Goal: Ask a question: Seek information or help from site administrators or community

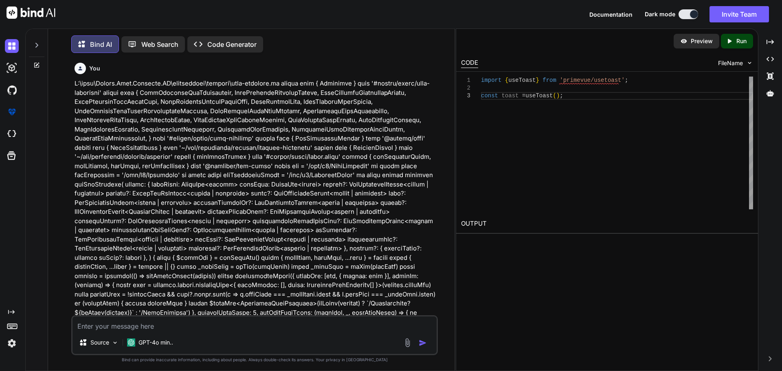
scroll to position [15622, 0]
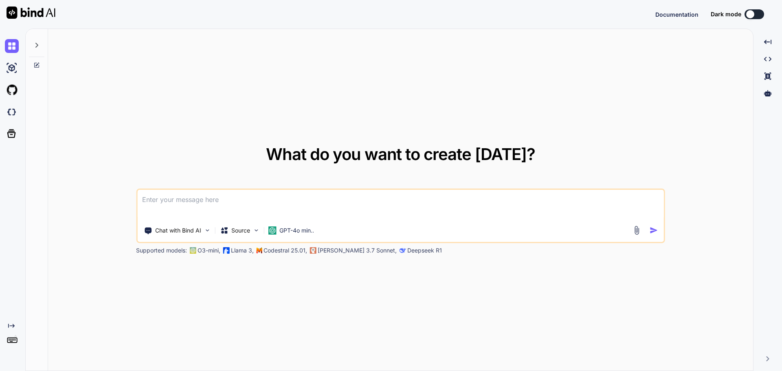
click at [184, 204] on textarea at bounding box center [400, 205] width 527 height 30
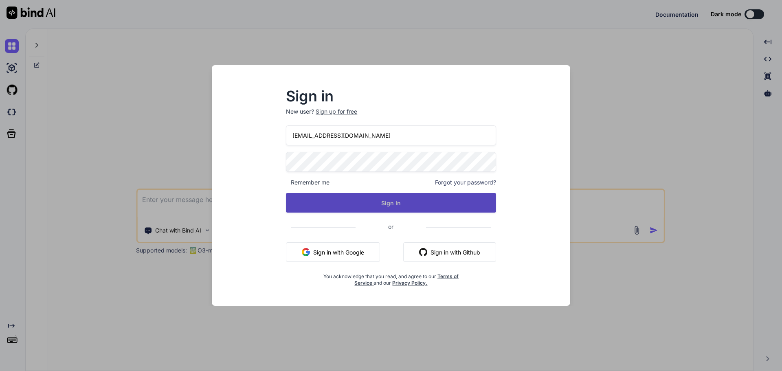
click at [392, 202] on button "Sign In" at bounding box center [391, 203] width 210 height 20
click at [390, 204] on button "Sign In" at bounding box center [391, 203] width 210 height 20
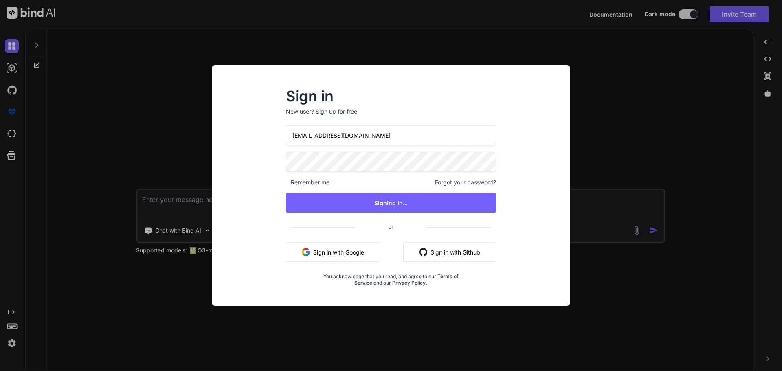
type textarea "x"
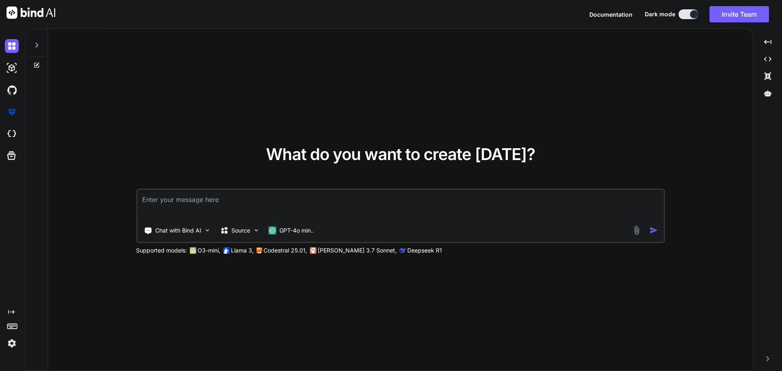
click at [165, 204] on textarea at bounding box center [400, 205] width 527 height 30
type textarea "g"
type textarea "x"
type textarea "gi"
type textarea "x"
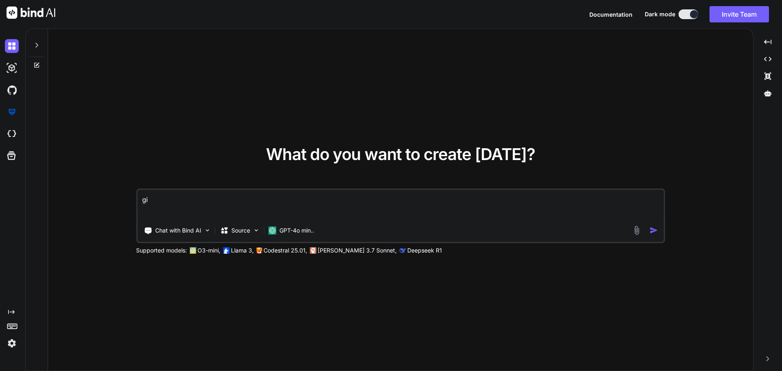
type textarea "giv"
type textarea "x"
type textarea "give"
type textarea "x"
type textarea "given"
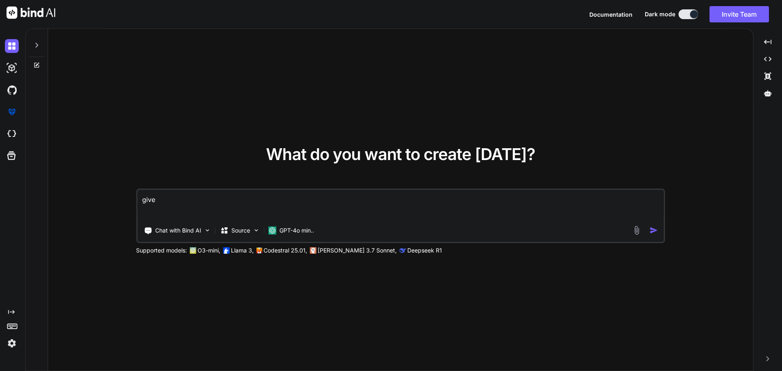
type textarea "x"
type textarea "given"
type textarea "x"
type textarea "given t"
type textarea "x"
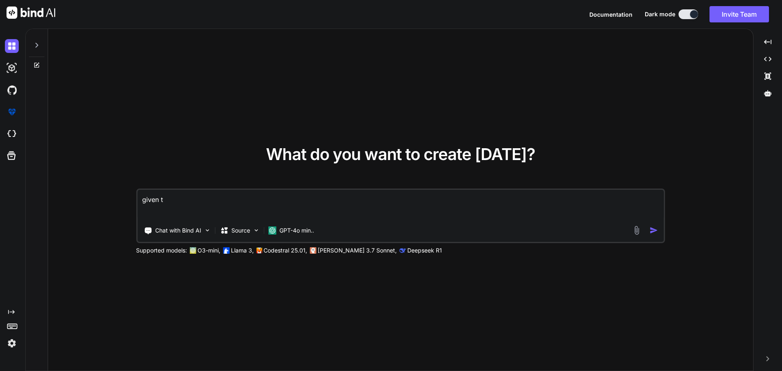
type textarea "given th"
type textarea "x"
type textarea "given thi"
type textarea "x"
type textarea "given this"
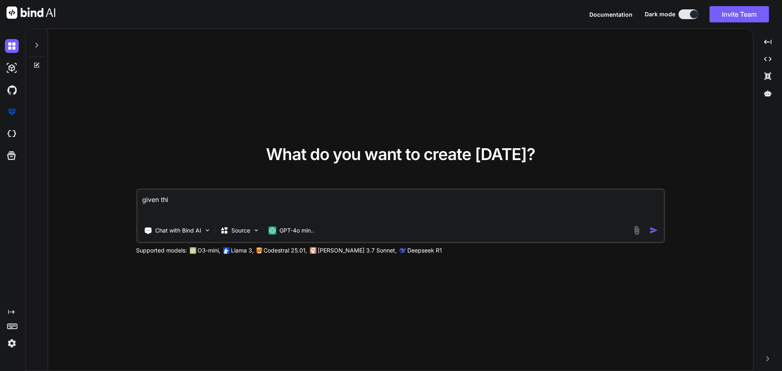
type textarea "x"
type textarea "given this"
type textarea "x"
type textarea "given this c"
type textarea "x"
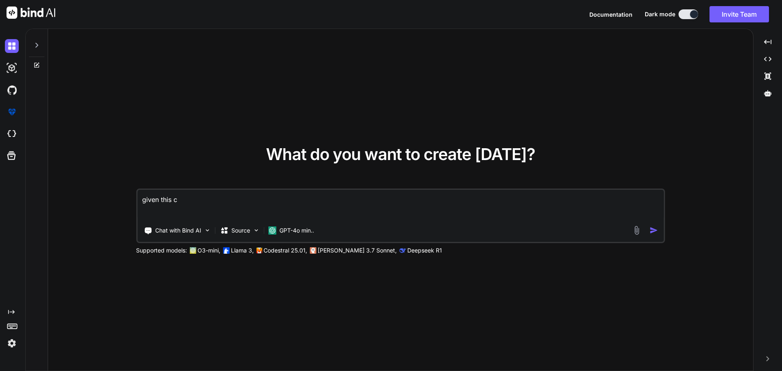
type textarea "given this co"
type textarea "x"
type textarea "given this cod"
type textarea "x"
type textarea "given this code"
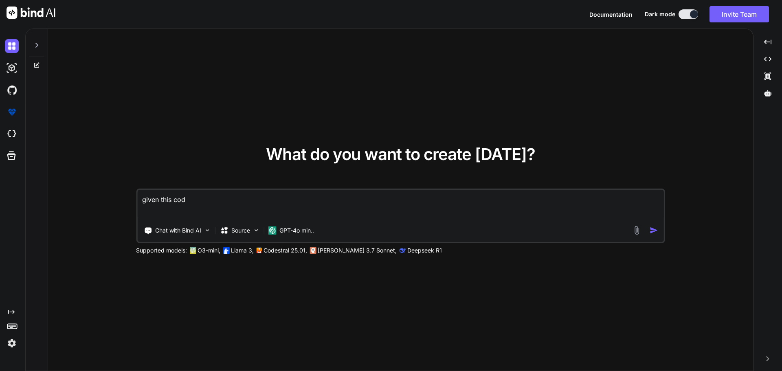
type textarea "x"
type textarea "given this code"
type textarea "x"
type textarea "given this code o"
type textarea "x"
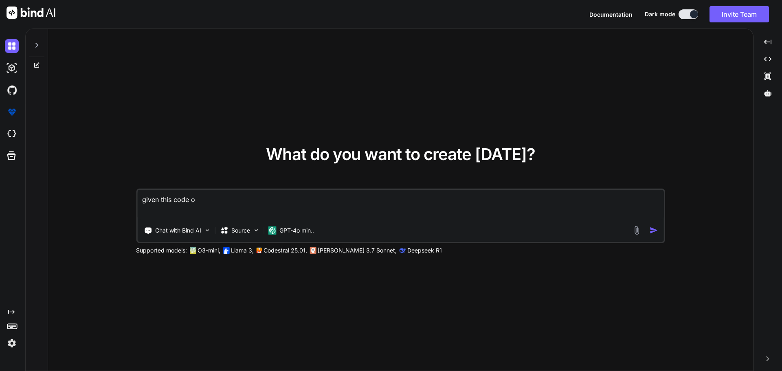
type textarea "given this code of"
type textarea "x"
type textarea "given this code of"
type textarea "x"
type textarea "given this code of d"
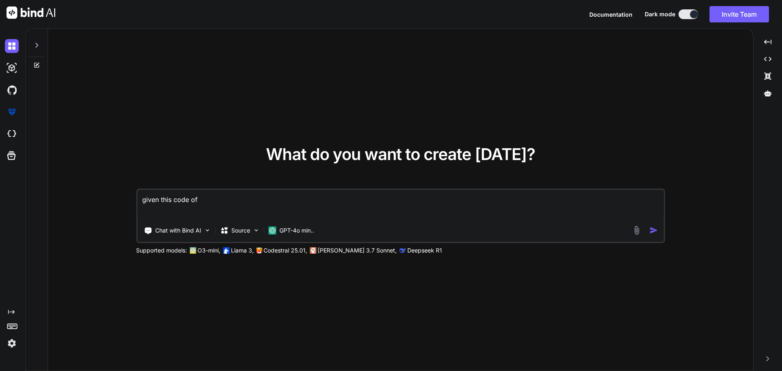
type textarea "x"
type textarea "given this code of do"
type textarea "x"
type textarea "given this code of doc"
type textarea "x"
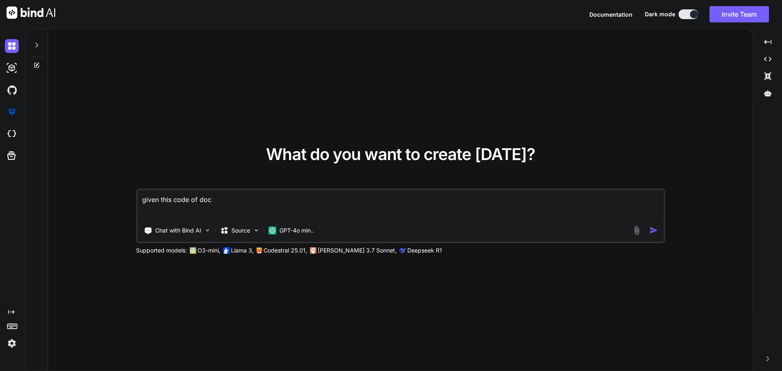
type textarea "given this code of docu"
type textarea "x"
type textarea "given this code of docum"
type textarea "x"
type textarea "given this code of docume"
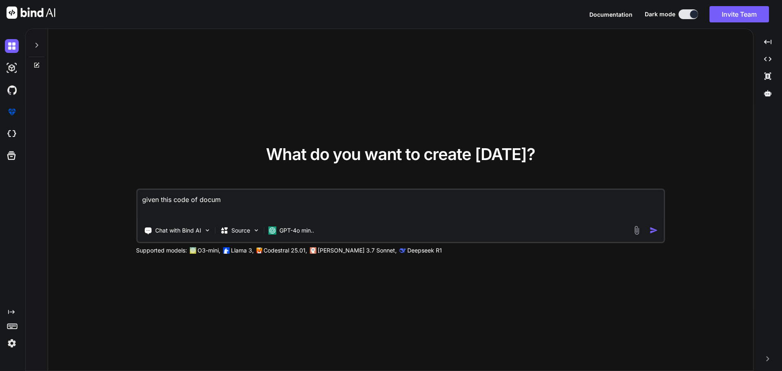
type textarea "x"
type textarea "given this code of documen"
type textarea "x"
type textarea "given this code of document"
type textarea "x"
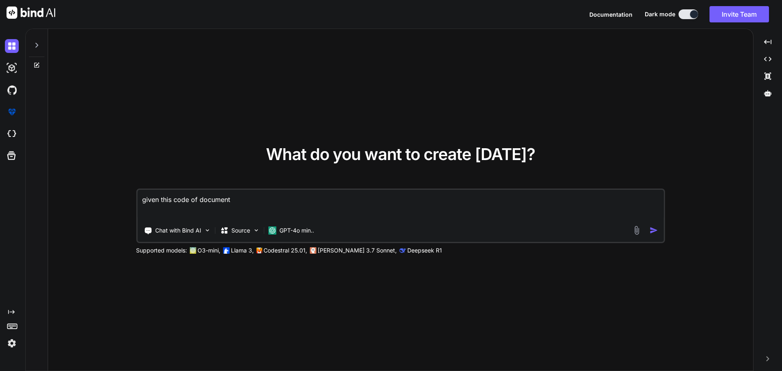
type textarea "given this code of document"
type textarea "x"
type textarea "given this code of document i"
type textarea "x"
type textarea "given this code of document ib"
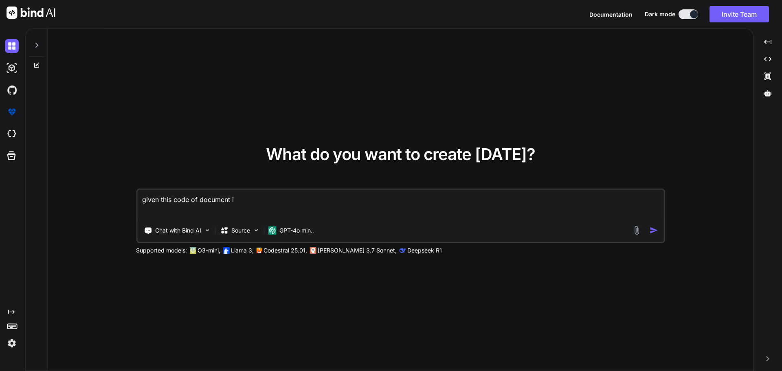
type textarea "x"
type textarea "given this code of document ibd"
type textarea "x"
type textarea "given this code of document ibde"
type textarea "x"
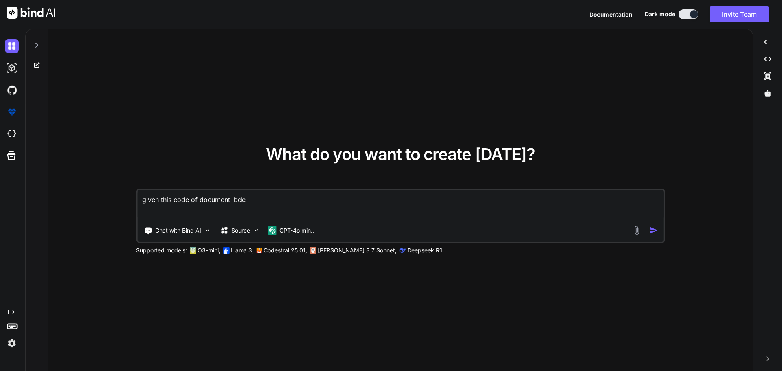
type textarea "given this code of document ibdex"
type textarea "x"
type textarea "given this code of document ibde"
type textarea "x"
type textarea "given this code of document ibd"
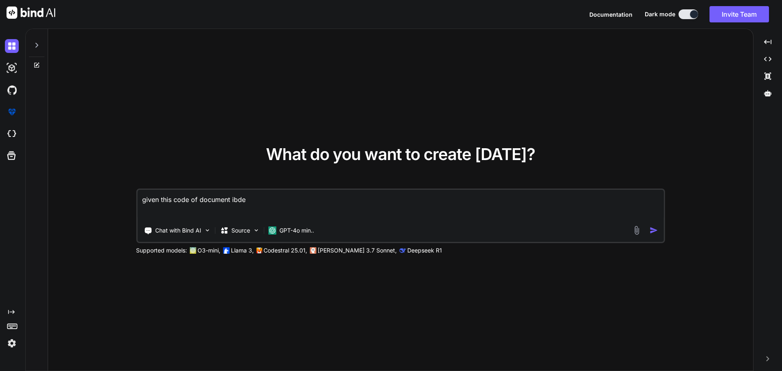
type textarea "x"
type textarea "given this code of document ib"
type textarea "x"
type textarea "given this code of document i"
type textarea "x"
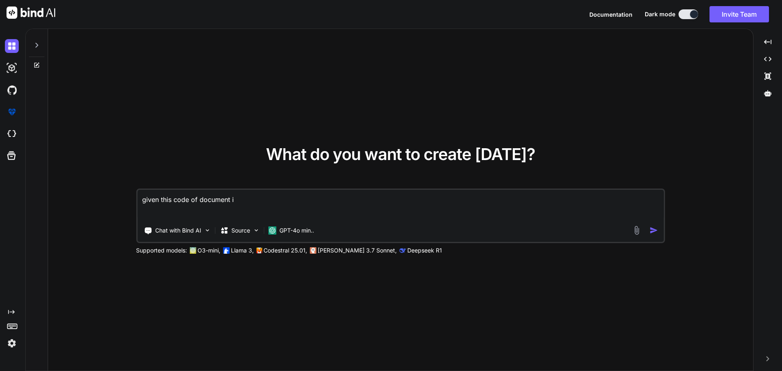
type textarea "given this code of document in"
type textarea "x"
type textarea "given this code of document ind"
type textarea "x"
type textarea "given this code of document inde"
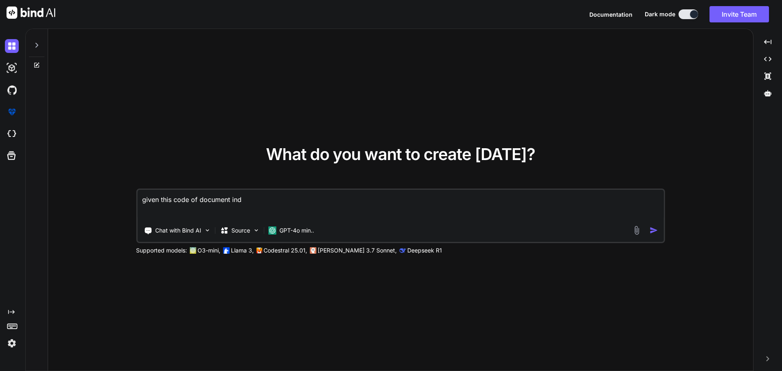
type textarea "x"
type textarea "given this code of document index"
type textarea "x"
type textarea "given this code of document index."
type textarea "x"
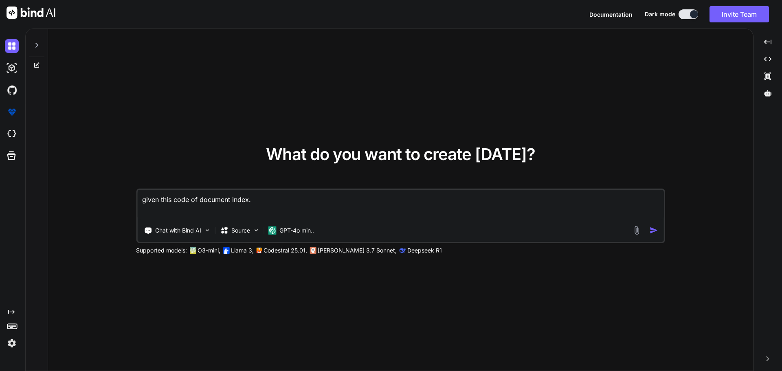
type textarea "given this code of document index.v"
type textarea "x"
type textarea "given this code of document index.vu"
type textarea "x"
type textarea "given this code of document index.vue"
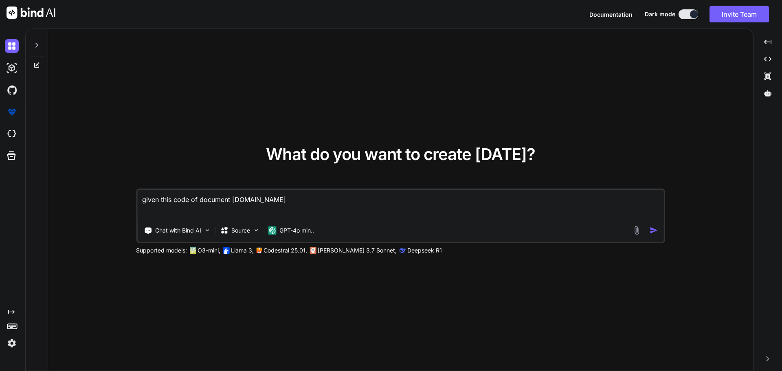
type textarea "x"
type textarea "given this code of document index.vue"
type textarea "x"
paste textarea "<script setup lang="ts"> import type { ColumnProps } from '#shared/types/base' …"
type textarea "given this code of document index.vue <script setup lang="ts"> import type { Co…"
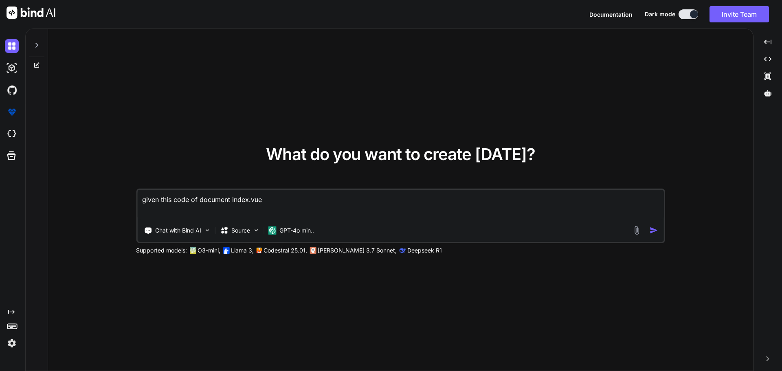
type textarea "x"
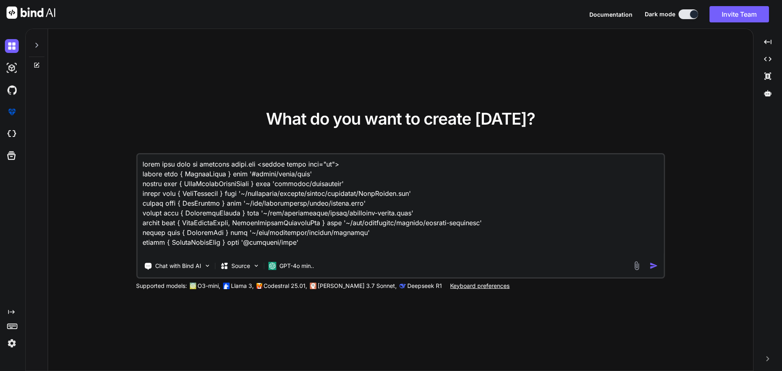
click at [198, 163] on textarea at bounding box center [400, 204] width 527 height 101
type textarea "given this code of document index.vue <script setup lang="ts"> import type { Co…"
type textarea "x"
paste textarea "C:\nova\Osiris.Nova.Internal.UI\components\settings\segment\partner-table.vue"
type textarea "given this code of C:\nova\Osiris.Nova.Internal.UI\components\settings\segment\…"
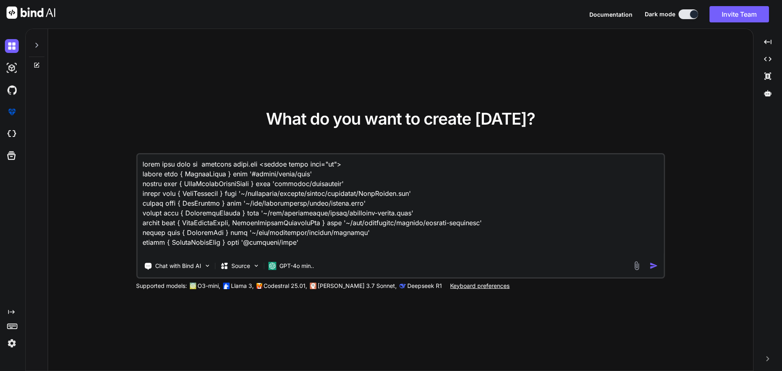
type textarea "x"
type textarea "given this code of C:\nova\Osiris.Nova.Internal.UI\components\settings\segment\…"
type textarea "x"
click at [448, 162] on textarea at bounding box center [400, 204] width 527 height 101
type textarea "given this code of C:\nova\Osiris.Nova.Internal.UI\components\settings\segment\…"
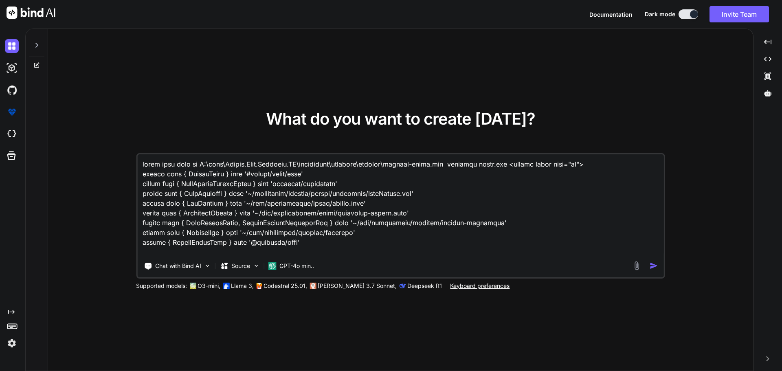
type textarea "x"
type textarea "given this code of C:\nova\Osiris.Nova.Internal.UI\components\settings\segment\…"
type textarea "x"
paste textarea "<script setup lang="ts"> import type { ColumnProps } from '#shared/types/base' …"
type textarea "given this code of C:\nova\Osiris.Nova.Internal.UI\components\settings\segment\…"
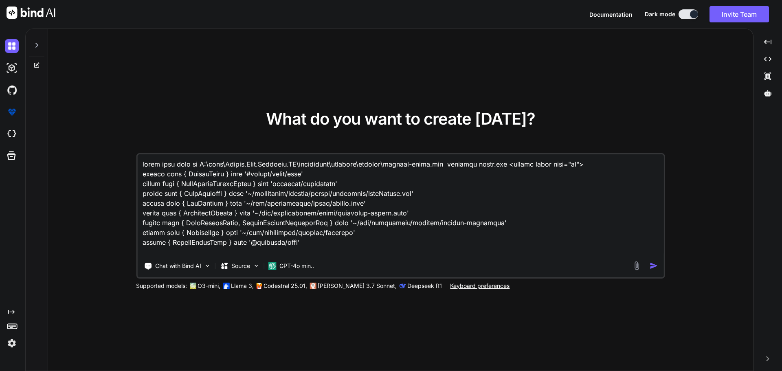
type textarea "x"
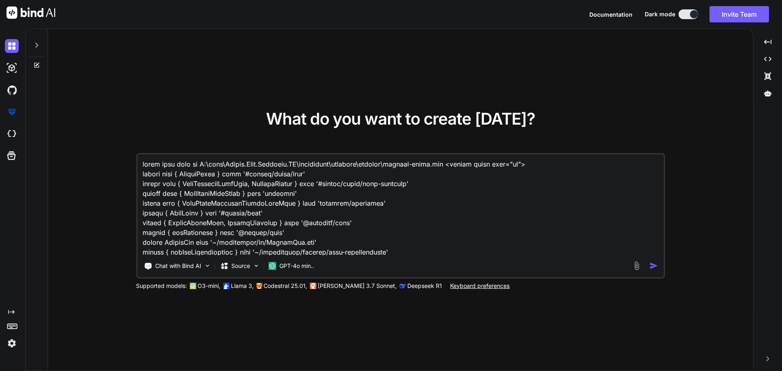
scroll to position [3383, 0]
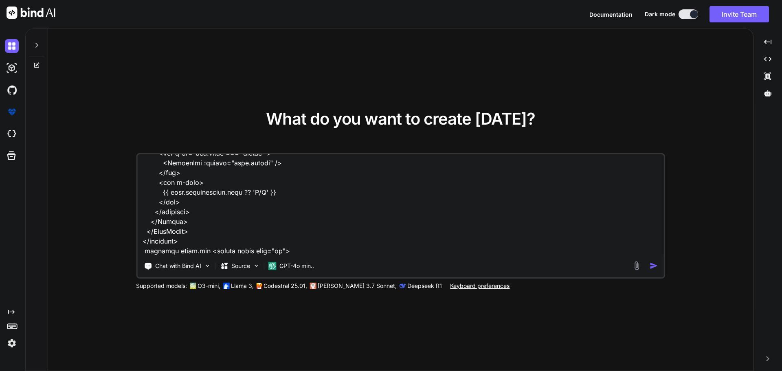
type textarea "given this code of C:\nova\Osiris.Nova.Internal.UI\components\settings\segment\…"
type textarea "x"
type textarea "given this code of C:\nova\Osiris.Nova.Internal.UI\components\settings\segment\…"
type textarea "x"
type textarea "given this code of C:\nova\Osiris.Nova.Internal.UI\components\settings\segment\…"
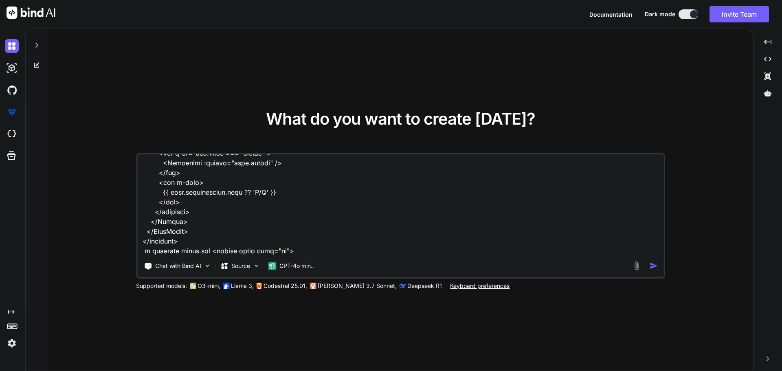
type textarea "x"
type textarea "given this code of C:\nova\Osiris.Nova.Internal.UI\components\settings\segment\…"
type textarea "x"
type textarea "given this code of C:\nova\Osiris.Nova.Internal.UI\components\settings\segment\…"
type textarea "x"
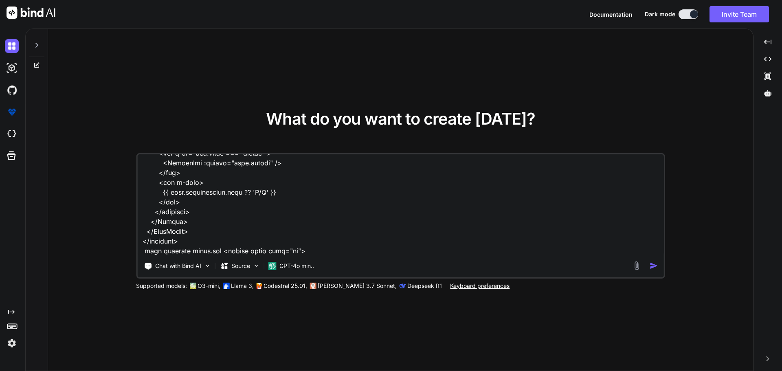
type textarea "given this code of C:\nova\Osiris.Nova.Internal.UI\components\settings\segment\…"
type textarea "x"
type textarea "given this code of C:\nova\Osiris.Nova.Internal.UI\components\settings\segment\…"
type textarea "x"
type textarea "given this code of C:\nova\Osiris.Nova.Internal.UI\components\settings\segment\…"
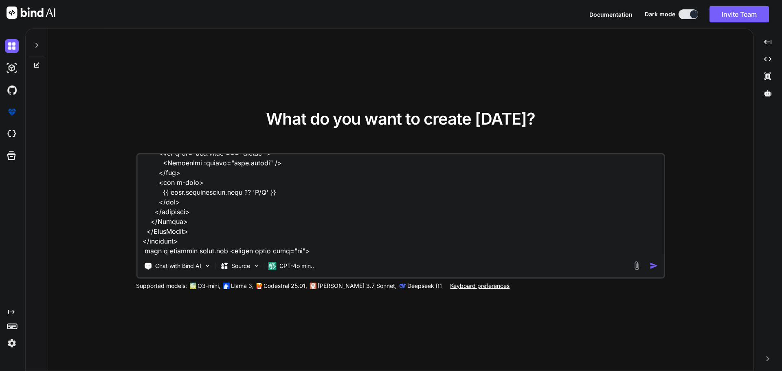
type textarea "x"
type textarea "given this code of C:\nova\Osiris.Nova.Internal.UI\components\settings\segment\…"
type textarea "x"
type textarea "given this code of C:\nova\Osiris.Nova.Internal.UI\components\settings\segment\…"
type textarea "x"
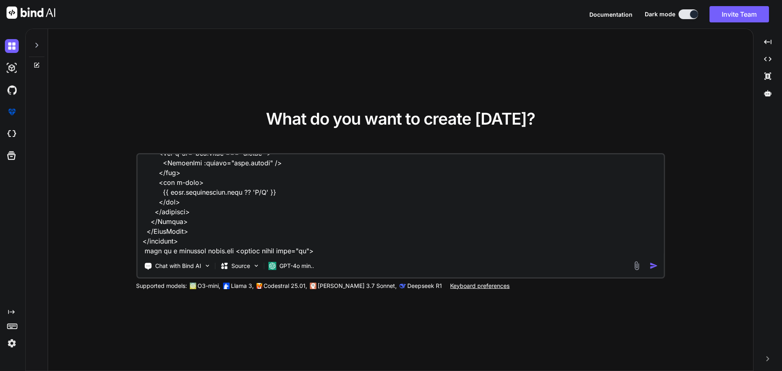
type textarea "given this code of C:\nova\Osiris.Nova.Internal.UI\components\settings\segment\…"
type textarea "x"
type textarea "given this code of C:\nova\Osiris.Nova.Internal.UI\components\settings\segment\…"
type textarea "x"
type textarea "given this code of C:\nova\Osiris.Nova.Internal.UI\components\settings\segment\…"
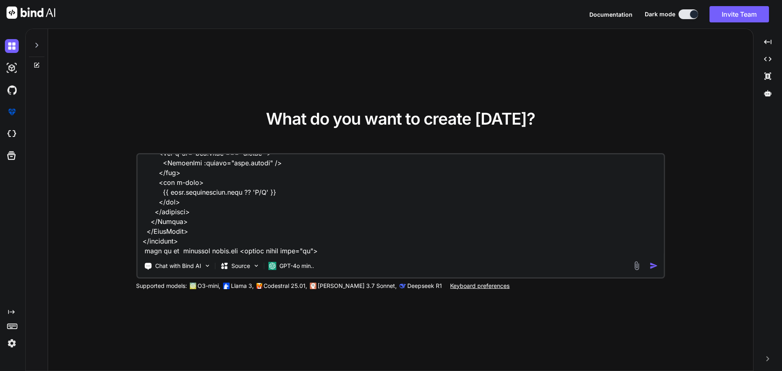
type textarea "x"
type textarea "given this code of C:\nova\Osiris.Nova.Internal.UI\components\settings\segment\…"
type textarea "x"
type textarea "given this code of C:\nova\Osiris.Nova.Internal.UI\components\settings\segment\…"
type textarea "x"
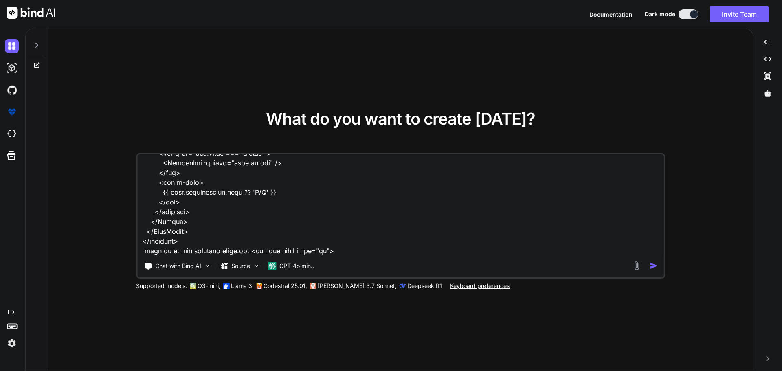
type textarea "given this code of C:\nova\Osiris.Nova.Internal.UI\components\settings\segment\…"
type textarea "x"
type textarea "given this code of C:\nova\Osiris.Nova.Internal.UI\components\settings\segment\…"
type textarea "x"
type textarea "given this code of C:\nova\Osiris.Nova.Internal.UI\components\settings\segment\…"
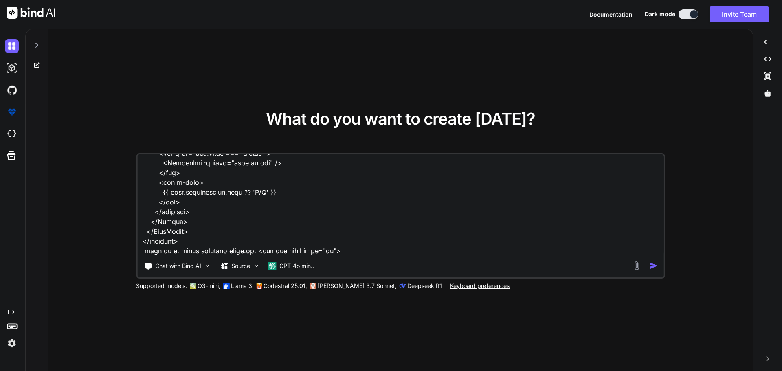
type textarea "x"
type textarea "given this code of C:\nova\Osiris.Nova.Internal.UI\components\settings\segment\…"
type textarea "x"
type textarea "given this code of C:\nova\Osiris.Nova.Internal.UI\components\settings\segment\…"
type textarea "x"
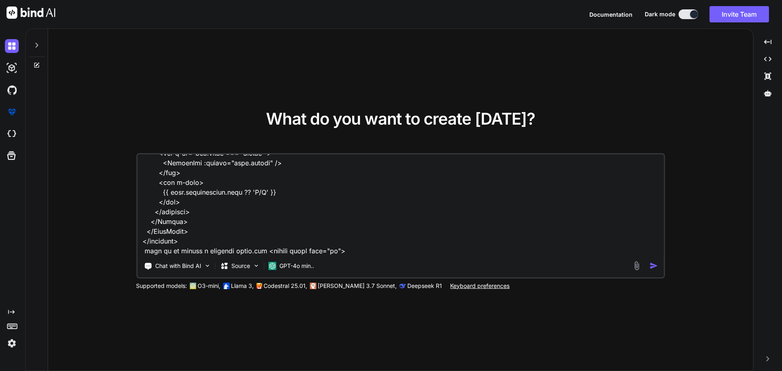
type textarea "given this code of C:\nova\Osiris.Nova.Internal.UI\components\settings\segment\…"
type textarea "x"
type textarea "given this code of C:\nova\Osiris.Nova.Internal.UI\components\settings\segment\…"
type textarea "x"
type textarea "given this code of C:\nova\Osiris.Nova.Internal.UI\components\settings\segment\…"
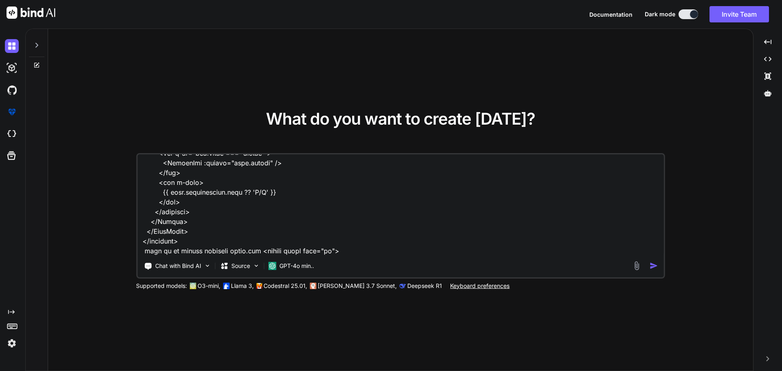
type textarea "x"
type textarea "given this code of C:\nova\Osiris.Nova.Internal.UI\components\settings\segment\…"
type textarea "x"
type textarea "given this code of C:\nova\Osiris.Nova.Internal.UI\components\settings\segment\…"
type textarea "x"
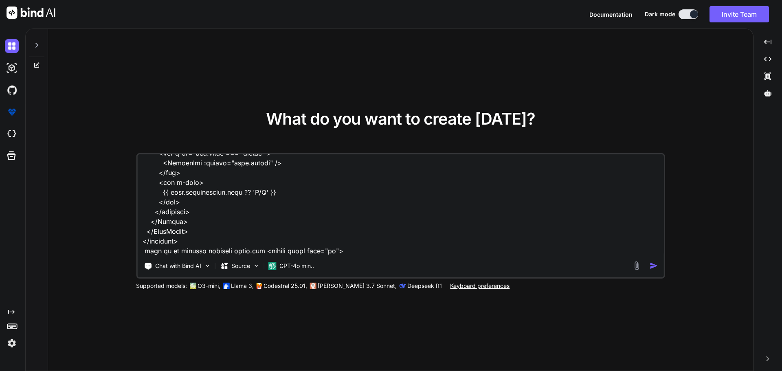
type textarea "given this code of C:\nova\Osiris.Nova.Internal.UI\components\settings\segment\…"
type textarea "x"
type textarea "given this code of C:\nova\Osiris.Nova.Internal.UI\components\settings\segment\…"
type textarea "x"
type textarea "given this code of C:\nova\Osiris.Nova.Internal.UI\components\settings\segment\…"
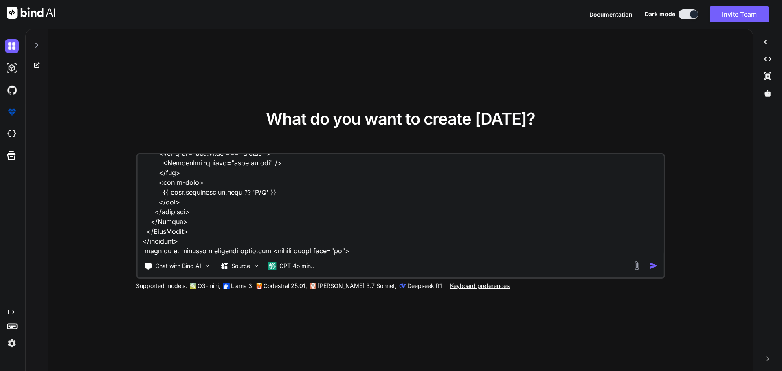
type textarea "x"
type textarea "given this code of C:\nova\Osiris.Nova.Internal.UI\components\settings\segment\…"
type textarea "x"
type textarea "given this code of C:\nova\Osiris.Nova.Internal.UI\components\settings\segment\…"
type textarea "x"
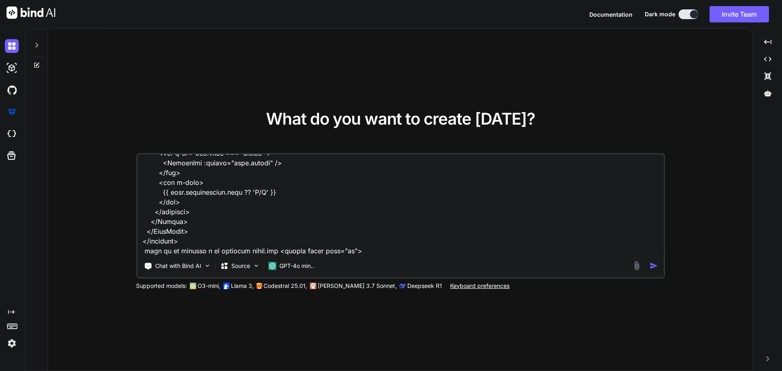
type textarea "given this code of C:\nova\Osiris.Nova.Internal.UI\components\settings\segment\…"
type textarea "x"
type textarea "given this code of C:\nova\Osiris.Nova.Internal.UI\components\settings\segment\…"
type textarea "x"
type textarea "given this code of C:\nova\Osiris.Nova.Internal.UI\components\settings\segment\…"
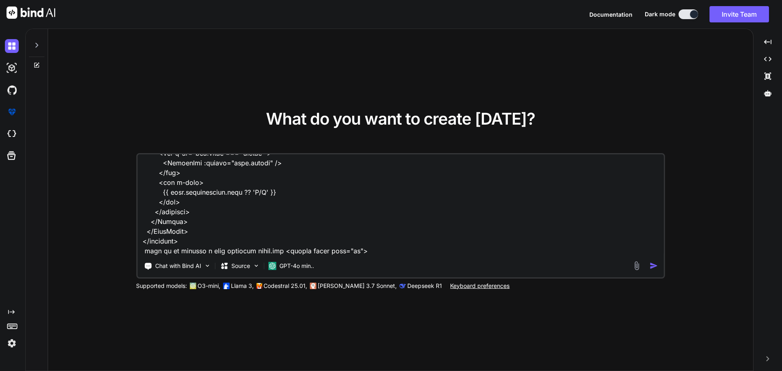
type textarea "x"
type textarea "given this code of C:\nova\Osiris.Nova.Internal.UI\components\settings\segment\…"
type textarea "x"
type textarea "given this code of C:\nova\Osiris.Nova.Internal.UI\components\settings\segment\…"
type textarea "x"
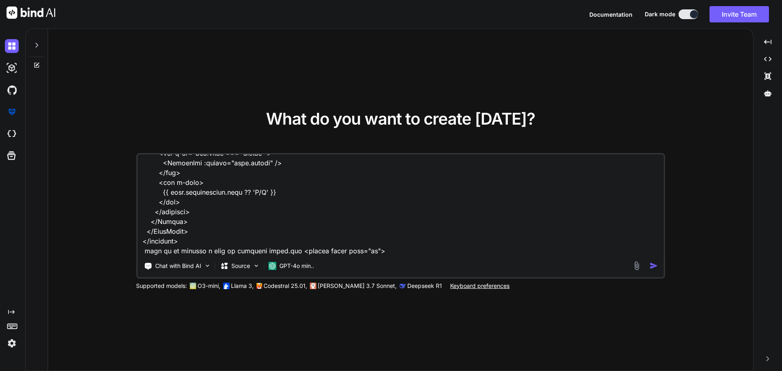
type textarea "given this code of C:\nova\Osiris.Nova.Internal.UI\components\settings\segment\…"
type textarea "x"
type textarea "given this code of C:\nova\Osiris.Nova.Internal.UI\components\settings\segment\…"
type textarea "x"
type textarea "given this code of C:\nova\Osiris.Nova.Internal.UI\components\settings\segment\…"
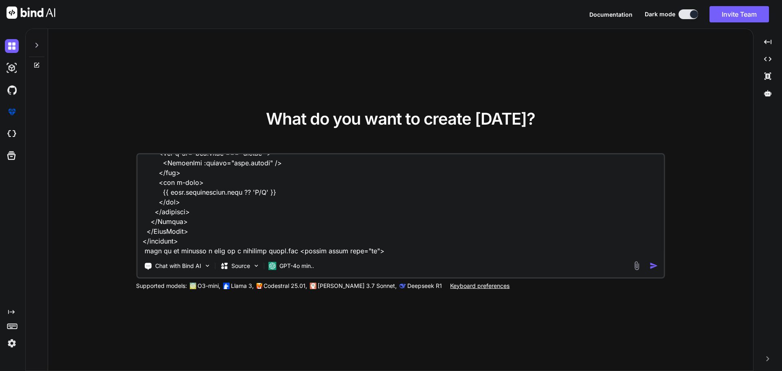
type textarea "x"
type textarea "given this code of C:\nova\Osiris.Nova.Internal.UI\components\settings\segment\…"
type textarea "x"
type textarea "given this code of C:\nova\Osiris.Nova.Internal.UI\components\settings\segment\…"
type textarea "x"
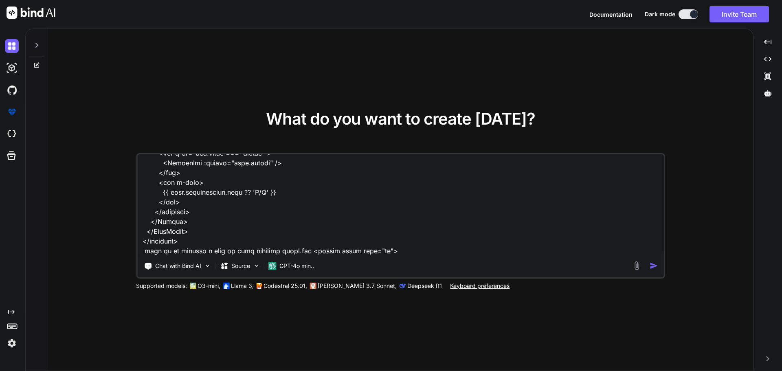
type textarea "given this code of C:\nova\Osiris.Nova.Internal.UI\components\settings\segment\…"
type textarea "x"
type textarea "given this code of C:\nova\Osiris.Nova.Internal.UI\components\settings\segment\…"
type textarea "x"
type textarea "given this code of C:\nova\Osiris.Nova.Internal.UI\components\settings\segment\…"
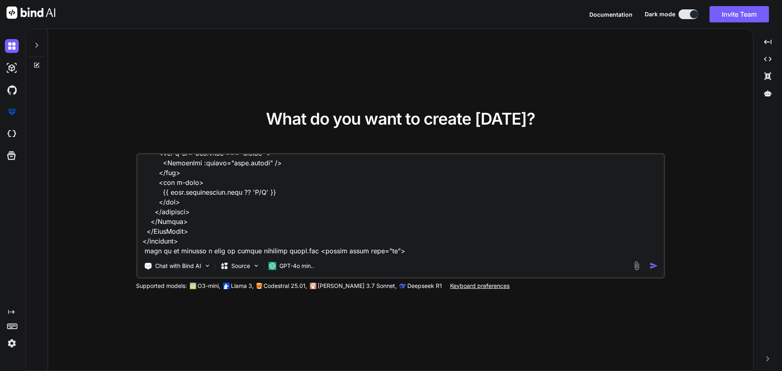
type textarea "x"
type textarea "given this code of C:\nova\Osiris.Nova.Internal.UI\components\settings\segment\…"
type textarea "x"
type textarea "given this code of C:\nova\Osiris.Nova.Internal.UI\components\settings\segment\…"
type textarea "x"
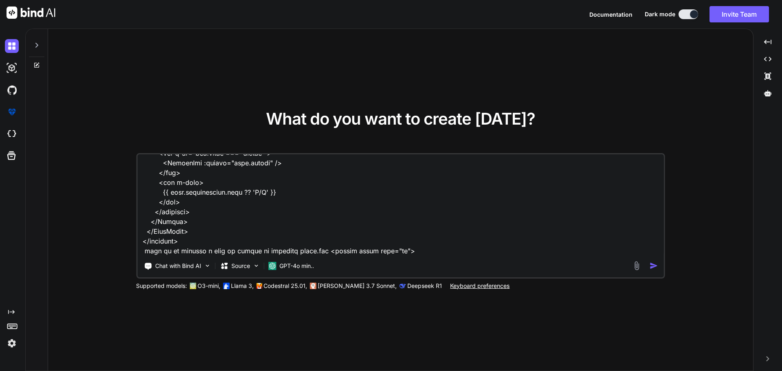
type textarea "given this code of C:\nova\Osiris.Nova.Internal.UI\components\settings\segment\…"
type textarea "x"
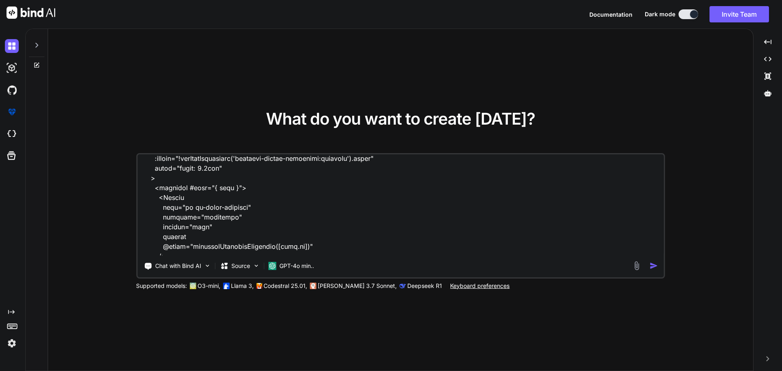
scroll to position [7810, 0]
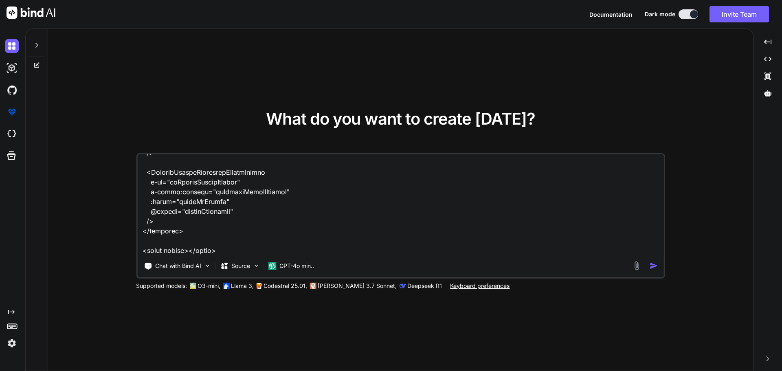
click at [228, 241] on textarea at bounding box center [400, 204] width 527 height 101
drag, startPoint x: 295, startPoint y: 240, endPoint x: 306, endPoint y: 239, distance: 11.0
click at [295, 240] on textarea at bounding box center [400, 204] width 527 height 101
click at [351, 243] on textarea at bounding box center [400, 204] width 527 height 101
click at [349, 235] on textarea at bounding box center [400, 204] width 527 height 101
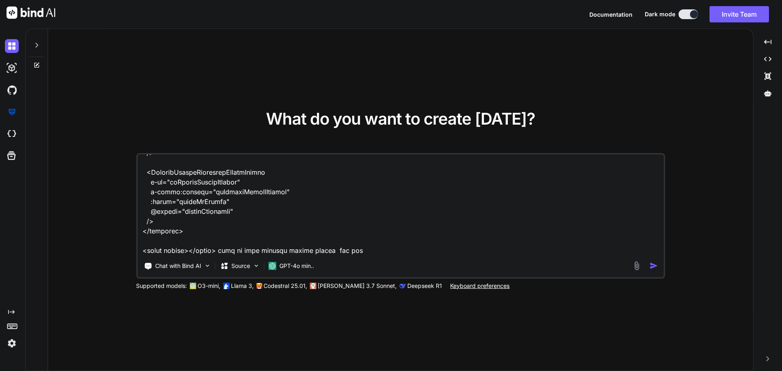
click at [354, 240] on textarea at bounding box center [400, 204] width 527 height 101
paste textarea "ColumnProps"
click at [652, 267] on img "button" at bounding box center [653, 265] width 9 height 9
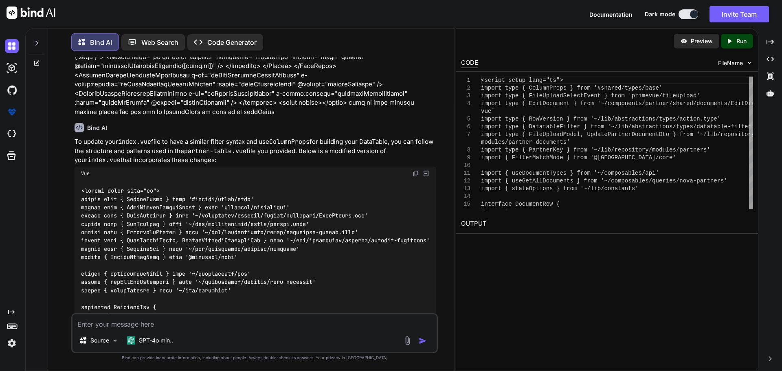
scroll to position [1676, 0]
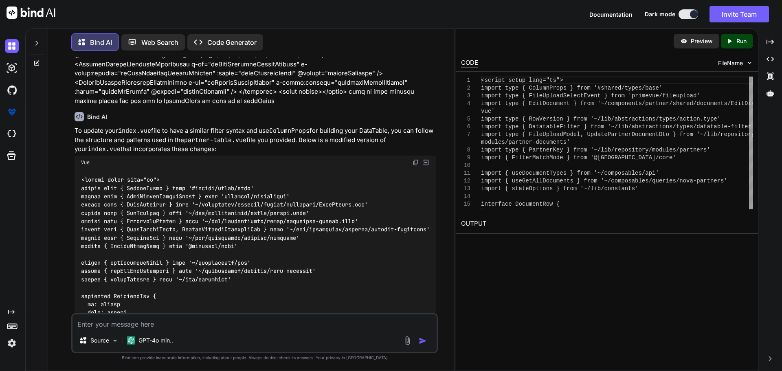
click at [416, 159] on img at bounding box center [415, 162] width 7 height 7
click at [177, 320] on textarea at bounding box center [254, 321] width 364 height 15
drag, startPoint x: 184, startPoint y: 324, endPoint x: 177, endPoint y: 324, distance: 7.3
click at [177, 324] on textarea "can we have all the functionality in" at bounding box center [254, 321] width 364 height 15
paste textarea "Logic for editing a document"
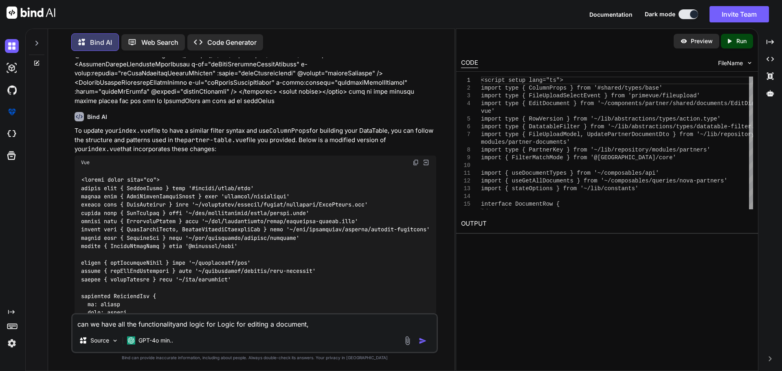
click at [311, 326] on textarea "can we have all the functionalityand logic for Logic for editing a document," at bounding box center [254, 321] width 364 height 15
paste textarea "Logic for updating a document"
click at [408, 323] on textarea "can we have all the functionalityand logic for Logic for editing a document, Lo…" at bounding box center [254, 321] width 364 height 15
paste textarea "Logic for handling file selection"
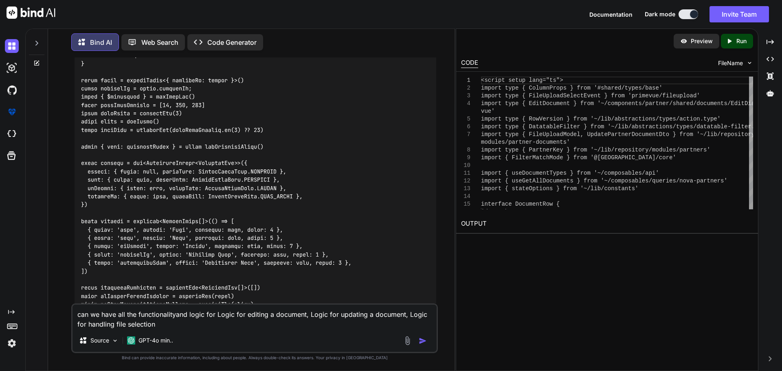
scroll to position [1961, 0]
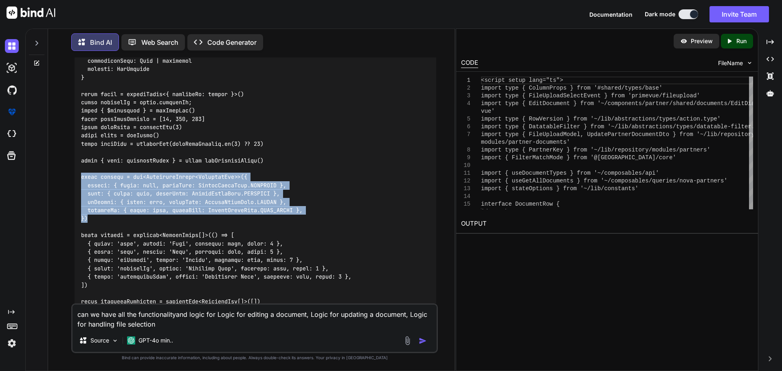
drag, startPoint x: 93, startPoint y: 179, endPoint x: 70, endPoint y: 138, distance: 46.8
click at [70, 138] on div "You Bind AI To update your index.vue file to have a similar filter syntax and u…" at bounding box center [255, 213] width 400 height 313
copy code "const filters = ref<DatatableFilter<DocumentRow>>({ global: { value: null, matc…"
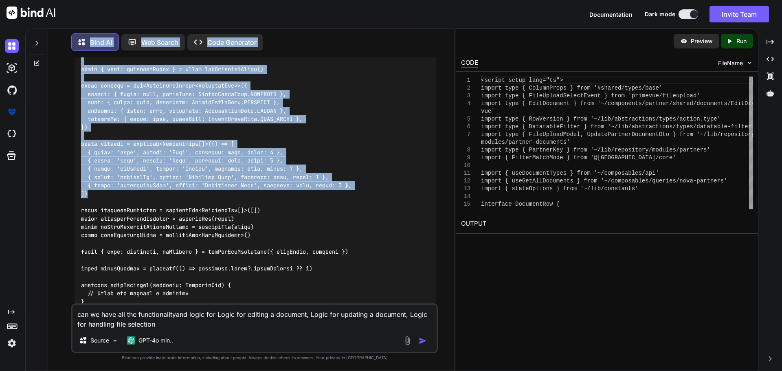
scroll to position [2039, 0]
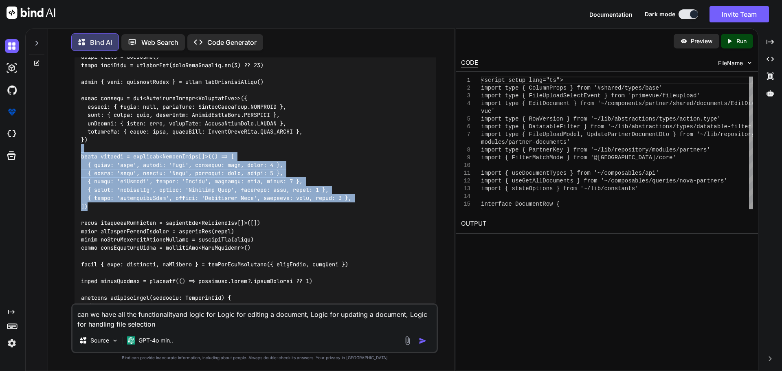
drag, startPoint x: 91, startPoint y: 86, endPoint x: 97, endPoint y: 136, distance: 50.8
copy code "const columns = computed<ColumnProps[]>(() => [ { field: 'name', header: 'Name'…"
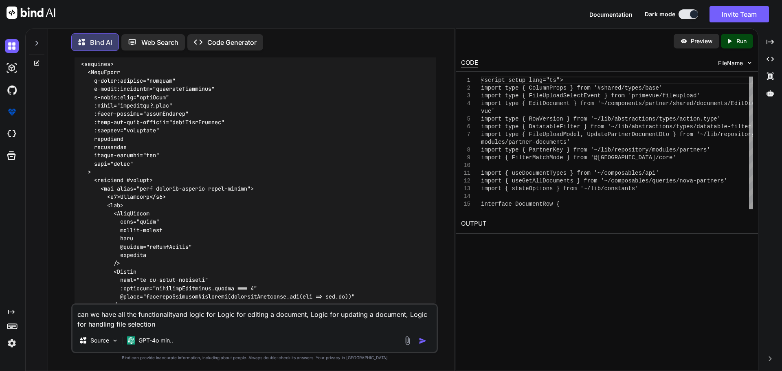
scroll to position [2446, 0]
click at [135, 146] on code at bounding box center [266, 331] width 371 height 1852
copy code "header"
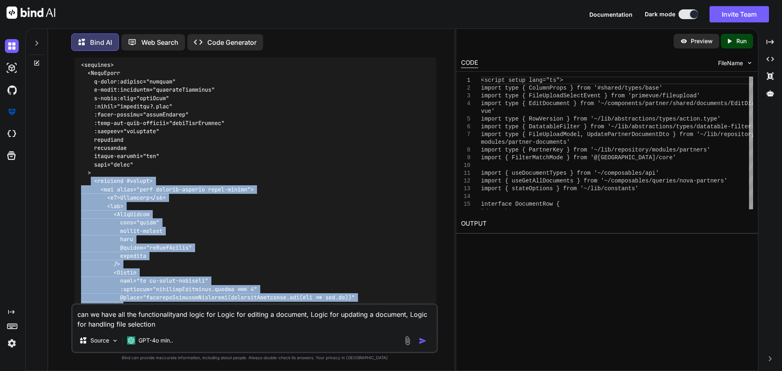
drag, startPoint x: 92, startPoint y: 144, endPoint x: 151, endPoint y: 292, distance: 158.5
click at [150, 293] on div at bounding box center [256, 331] width 362 height 1865
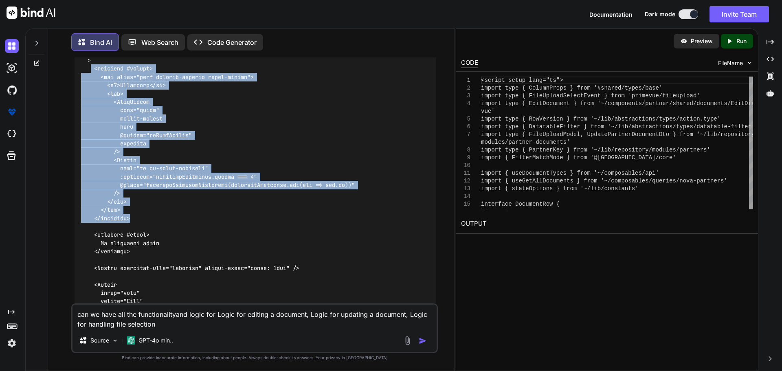
scroll to position [2569, 0]
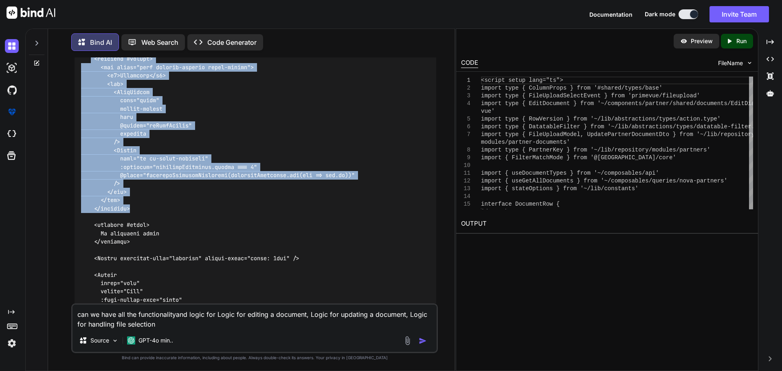
copy code "<template #header> <div class="flex justify-between items-center"> <h1>Document…"
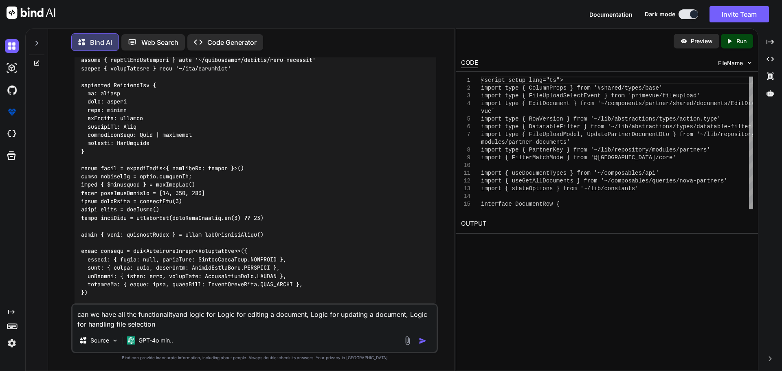
scroll to position [1876, 0]
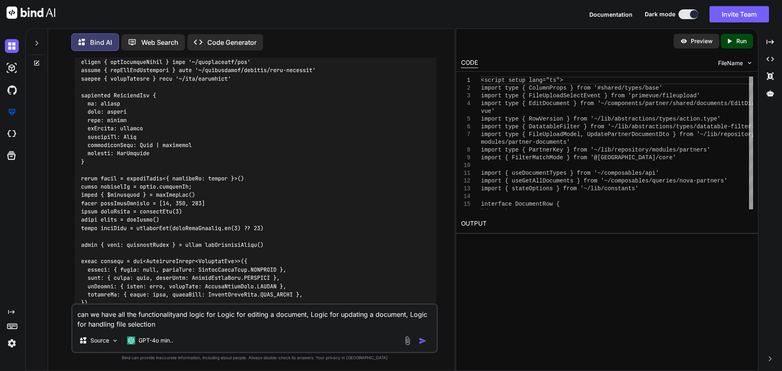
drag, startPoint x: 155, startPoint y: 323, endPoint x: 75, endPoint y: 316, distance: 79.8
click at [75, 316] on textarea "can we have all the functionalityand logic for Logic for editing a document, Lo…" at bounding box center [254, 317] width 364 height 24
drag, startPoint x: 145, startPoint y: 325, endPoint x: 160, endPoint y: 329, distance: 15.5
click at [145, 325] on textarea "can we have all the functionalityand logic for Logic for editing a document, Lo…" at bounding box center [254, 317] width 364 height 24
paste textarea "<script setup lang="ts"> import type { ColumnProps } from '#shared/types/base' …"
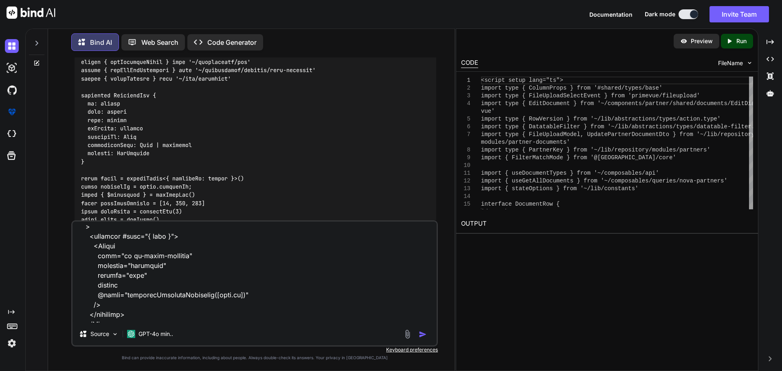
scroll to position [4058, 0]
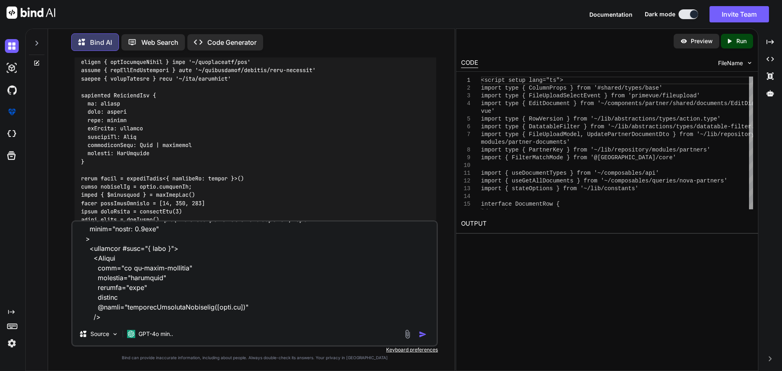
click at [246, 286] on textarea at bounding box center [254, 272] width 364 height 101
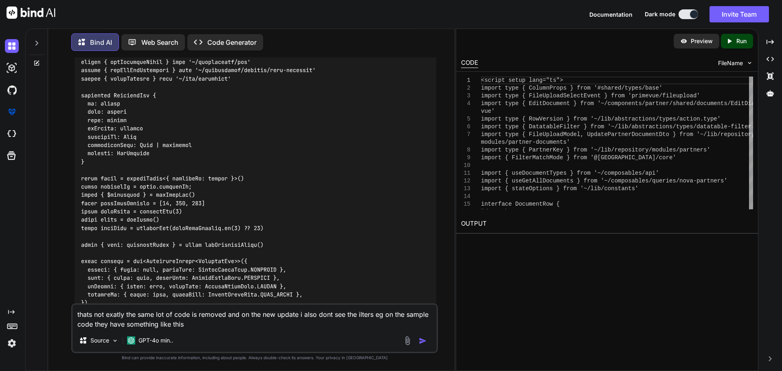
scroll to position [0, 0]
click at [193, 320] on textarea "thats not exatly the same lot of code is removed and on the new update i also d…" at bounding box center [254, 317] width 364 height 24
paste textarea "const globalFilter = refDebounced( computed(() => transformDatatableFilterToVal…"
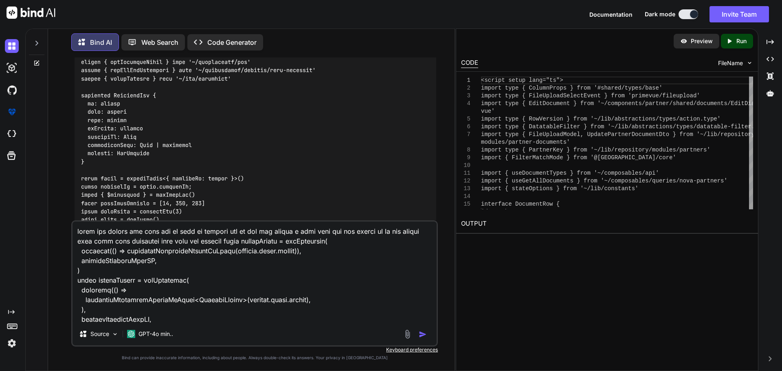
scroll to position [304, 0]
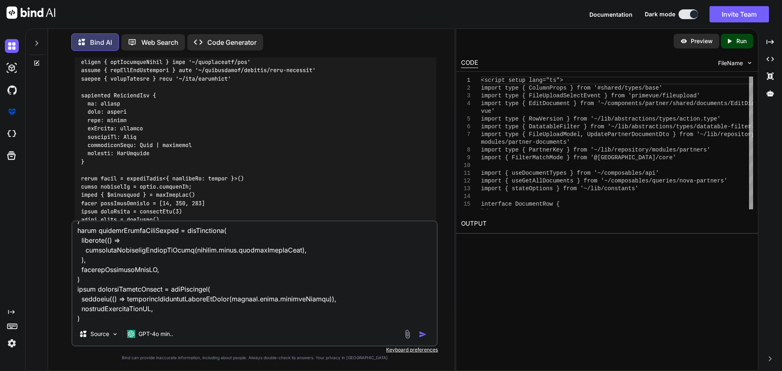
click at [102, 319] on textarea at bounding box center [254, 272] width 364 height 101
click at [414, 317] on textarea at bounding box center [254, 272] width 364 height 101
paste textarea "<script setup lang="ts"> import type { ColumnProps } from '#shared/types/base' …"
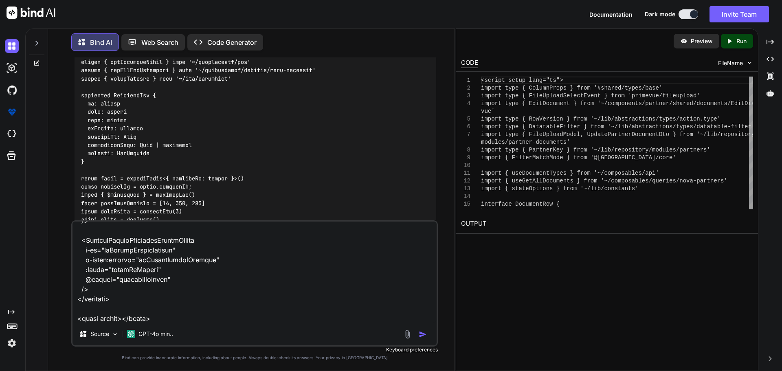
click at [277, 318] on textarea at bounding box center [254, 272] width 364 height 101
paste textarea "<script setup lang="ts"> import type { ColumnProps } from '#shared/types/base' …"
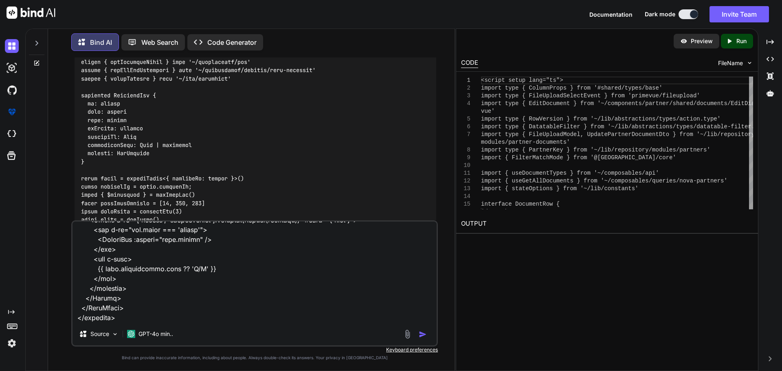
click at [422, 331] on img "button" at bounding box center [423, 334] width 8 height 8
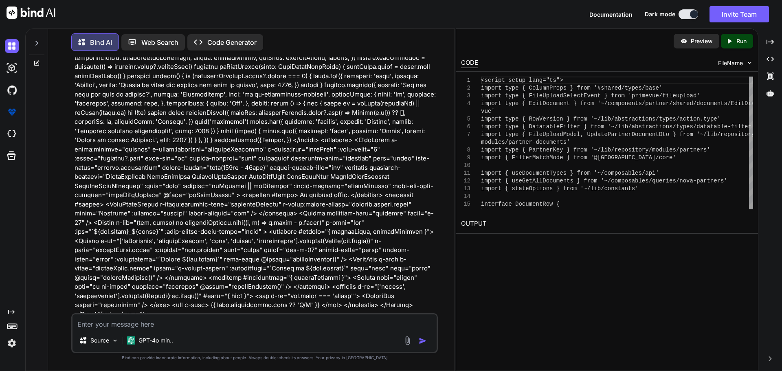
scroll to position [5324, 0]
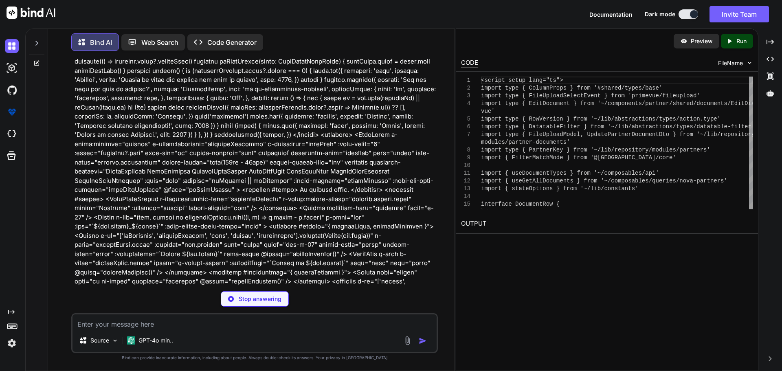
drag, startPoint x: 254, startPoint y: 215, endPoint x: 194, endPoint y: 177, distance: 70.7
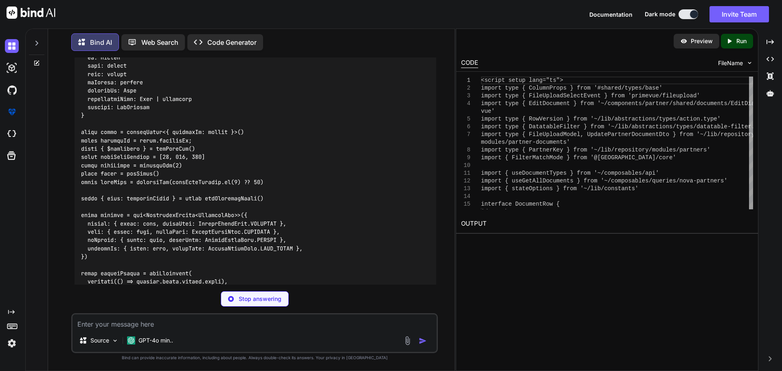
scroll to position [5772, 0]
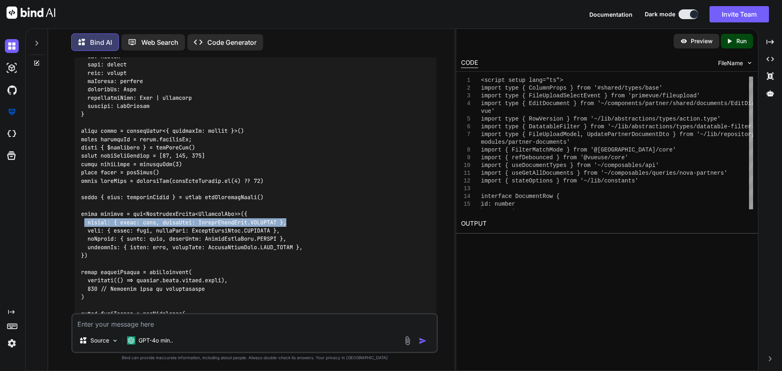
drag, startPoint x: 292, startPoint y: 164, endPoint x: 90, endPoint y: 165, distance: 202.8
copy code "global: { value: null, matchMode: FilterMatchMode.CONTAINS },"
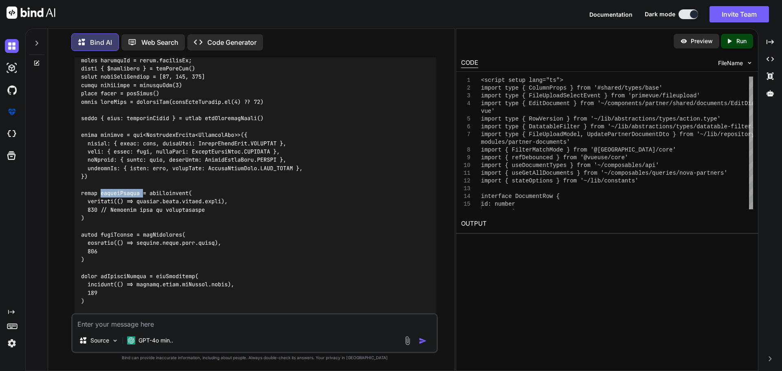
scroll to position [5854, 0]
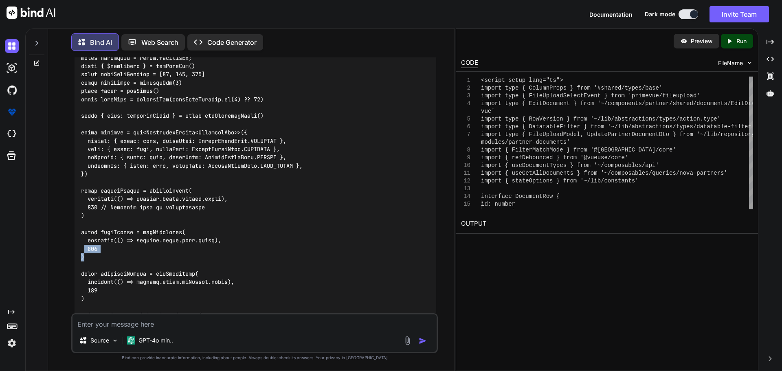
drag, startPoint x: 90, startPoint y: 199, endPoint x: 83, endPoint y: 190, distance: 11.4
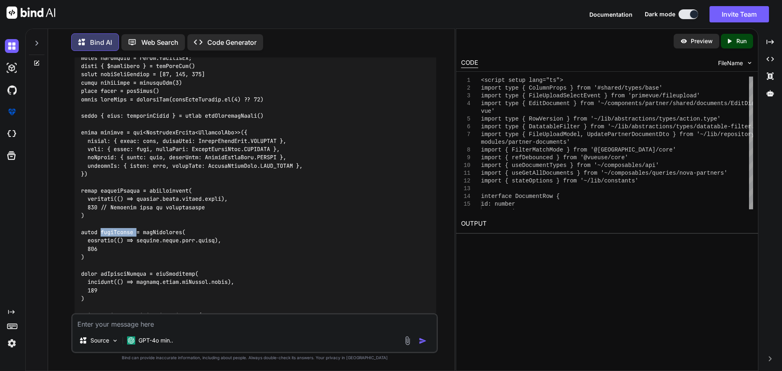
copy code "nameFilter"
copy code "isActiveFilter"
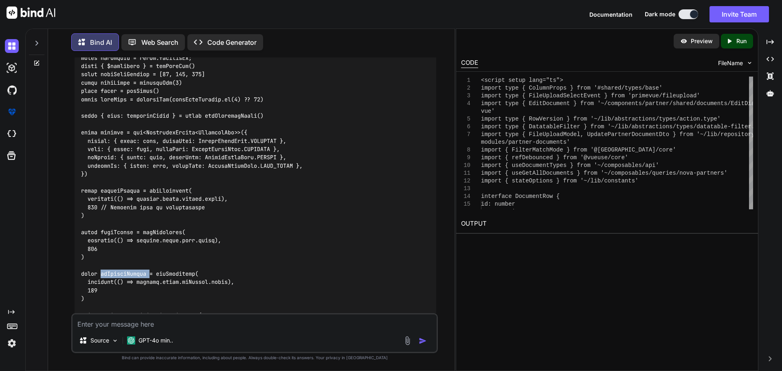
copy code "isActive"
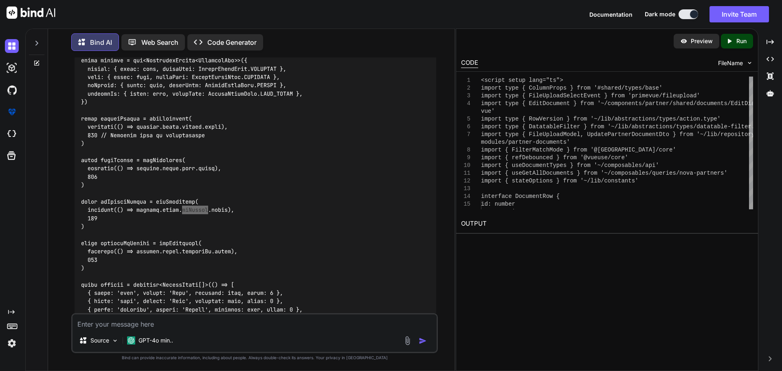
scroll to position [5935, 0]
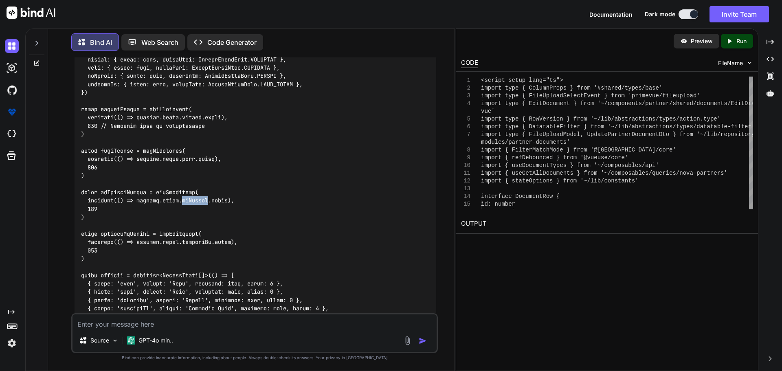
copy code "createdAtFilter"
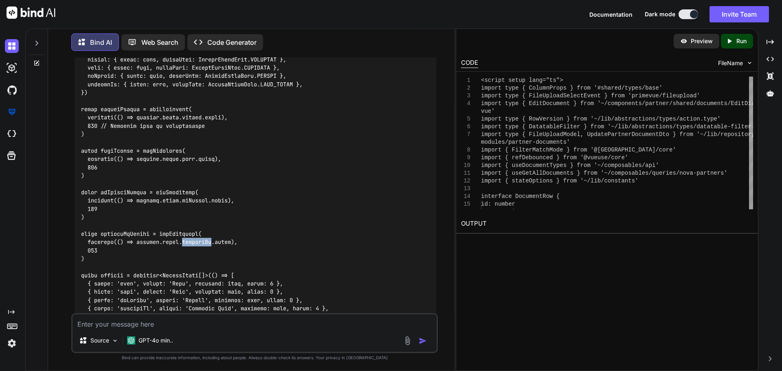
copy code "createdAt"
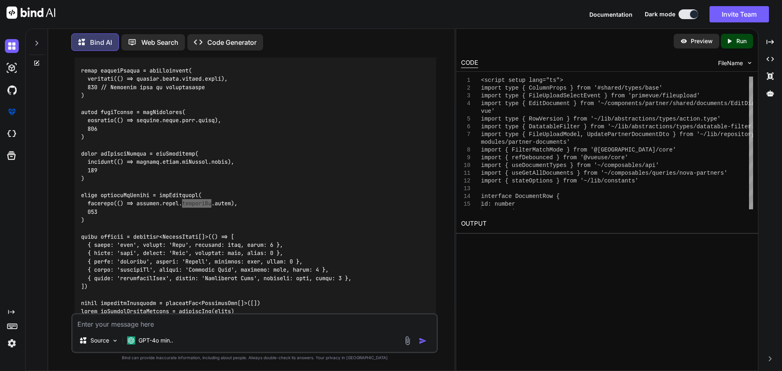
scroll to position [6016, 0]
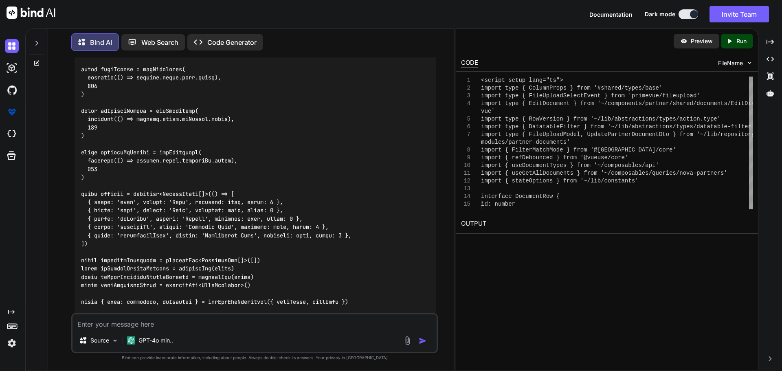
click at [137, 325] on textarea at bounding box center [254, 321] width 364 height 15
paste textarea "<template> <DataTable v-model:filters="filters" v-model:selection="selectedPart…"
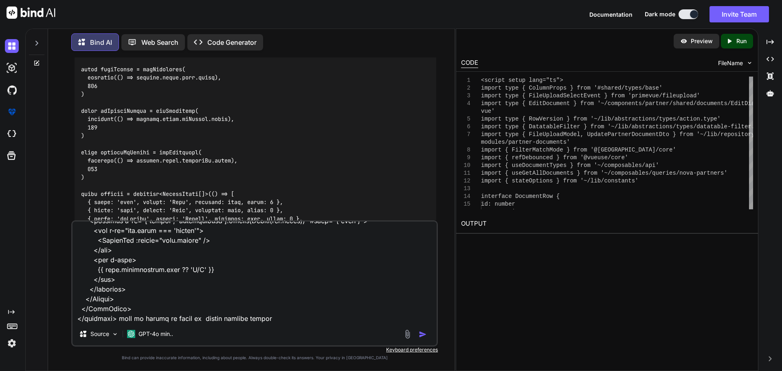
click at [304, 317] on textarea at bounding box center [254, 272] width 364 height 101
paste textarea "<template> <DataTable id="documents-table" v-model:expanded-row-groups="expande…"
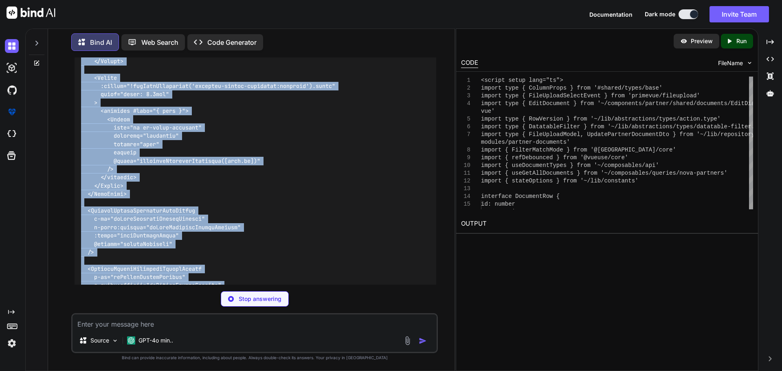
scroll to position [9700, 0]
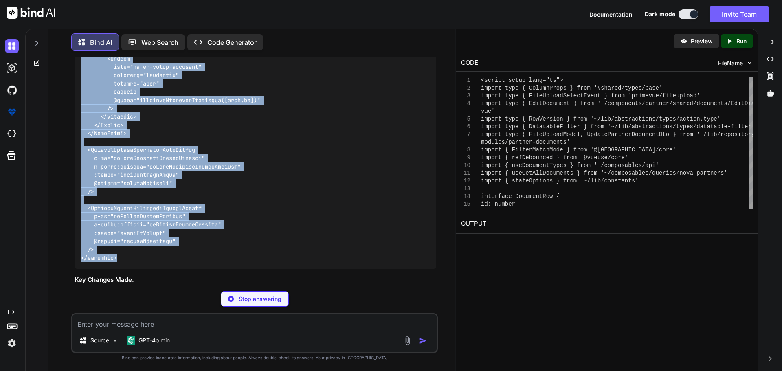
drag, startPoint x: 82, startPoint y: 165, endPoint x: 167, endPoint y: 191, distance: 88.1
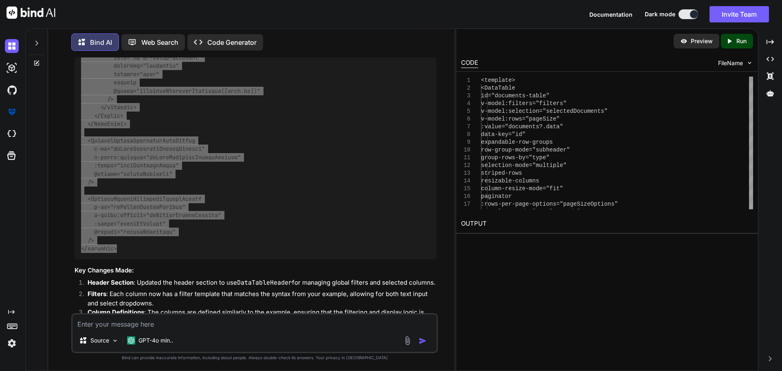
scroll to position [9711, 0]
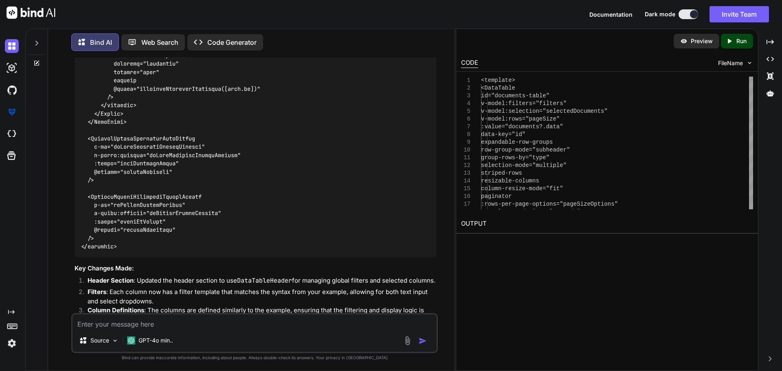
click at [124, 318] on textarea at bounding box center [254, 321] width 364 height 15
paste textarea "[vue-tsc] Type 'DocumentRow[]' is not assignable to type 'ColumnProps[]'. Prope…"
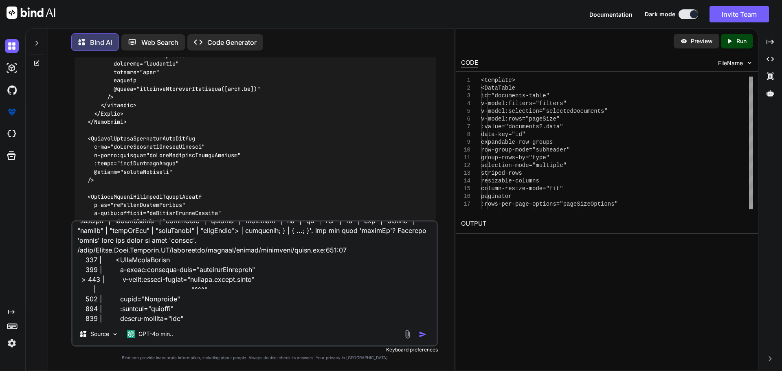
click at [420, 333] on img "button" at bounding box center [423, 334] width 8 height 8
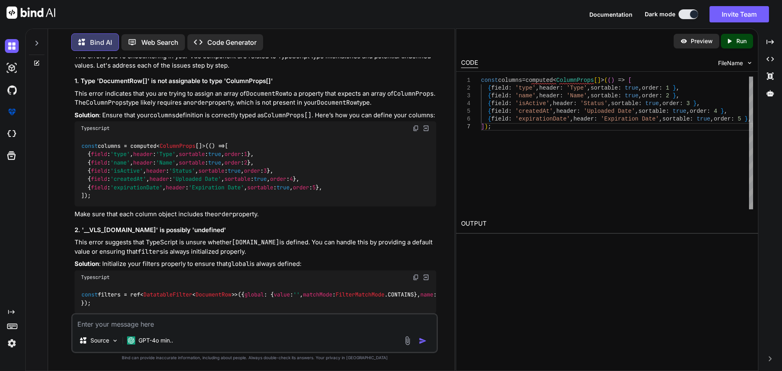
scroll to position [10202, 0]
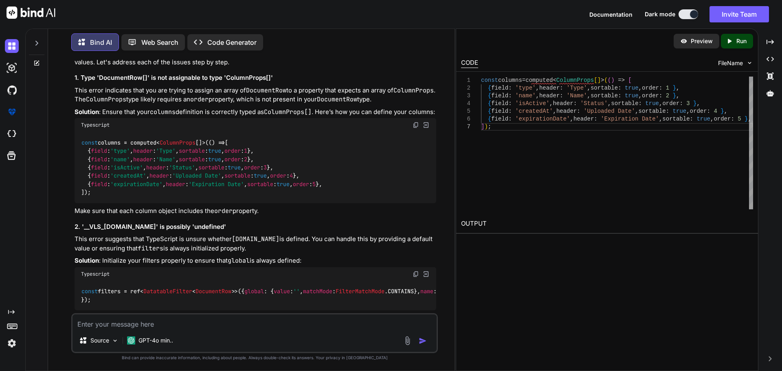
drag, startPoint x: 88, startPoint y: 138, endPoint x: 81, endPoint y: 97, distance: 42.2
click at [81, 132] on div "const columns = computed< ColumnProps []>( () => [ { field : 'type' , header : …" at bounding box center [256, 167] width 362 height 71
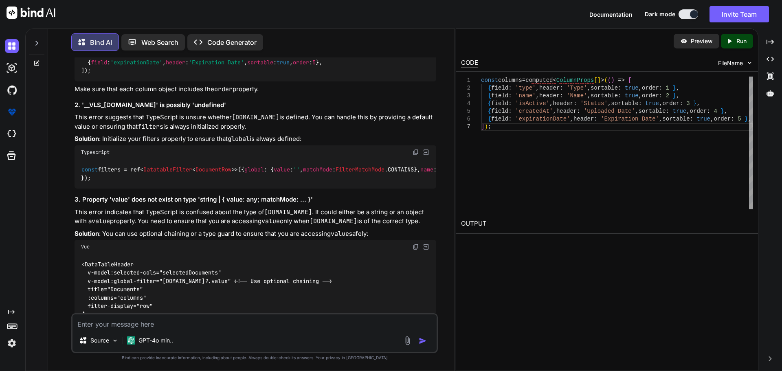
scroll to position [10324, 0]
drag, startPoint x: 99, startPoint y: 162, endPoint x: 81, endPoint y: 118, distance: 46.7
click at [81, 159] on div "const filters = ref< DatatableFilter < DocumentRow >>({ global : { value : '' ,…" at bounding box center [256, 174] width 362 height 30
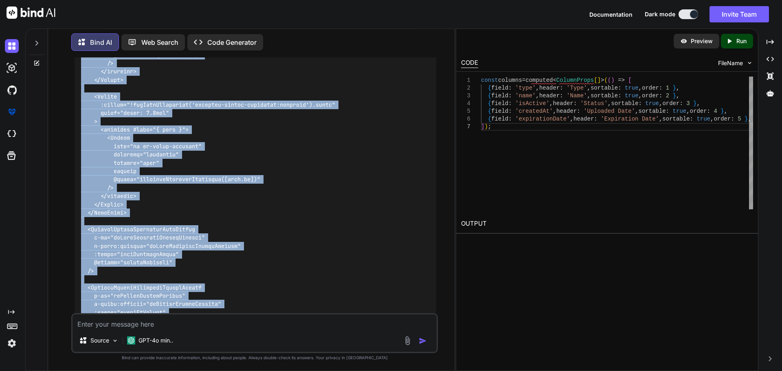
scroll to position [12083, 0]
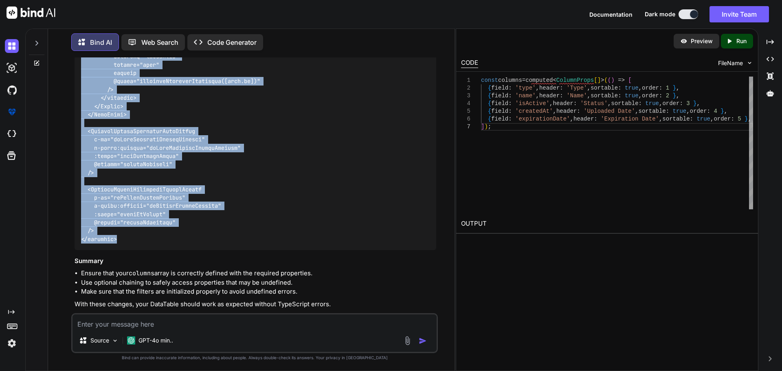
drag, startPoint x: 81, startPoint y: 159, endPoint x: 139, endPoint y: 221, distance: 84.1
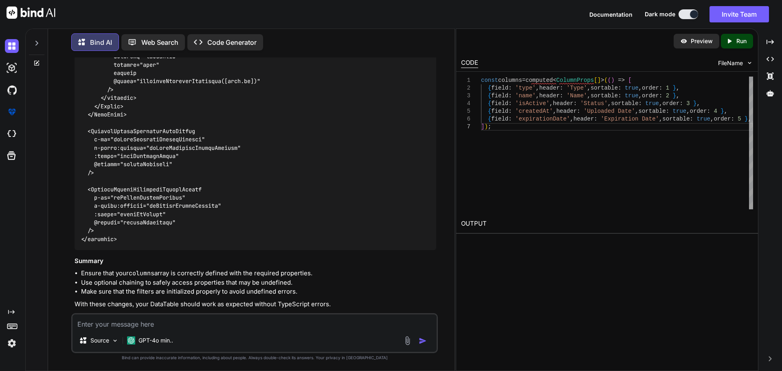
click at [151, 323] on textarea at bounding box center [254, 321] width 364 height 15
paste textarea "<script setup lang="ts"> import type { ColumnProps } from '#shared/types/base' …"
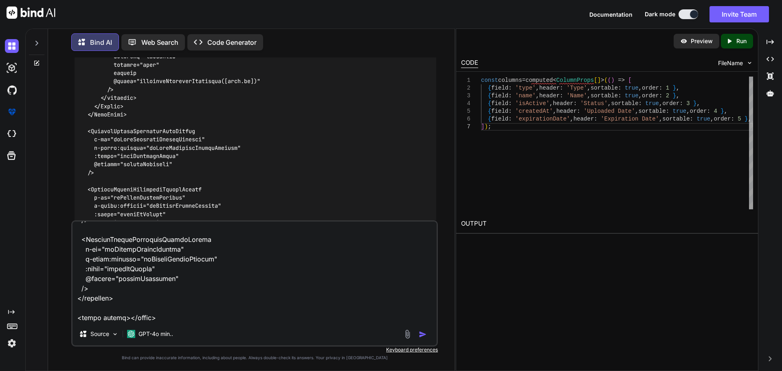
click at [175, 309] on textarea at bounding box center [254, 272] width 364 height 101
paste textarea "<script setup lang="ts"> import type { ColumnProps } from '#shared/types/base' …"
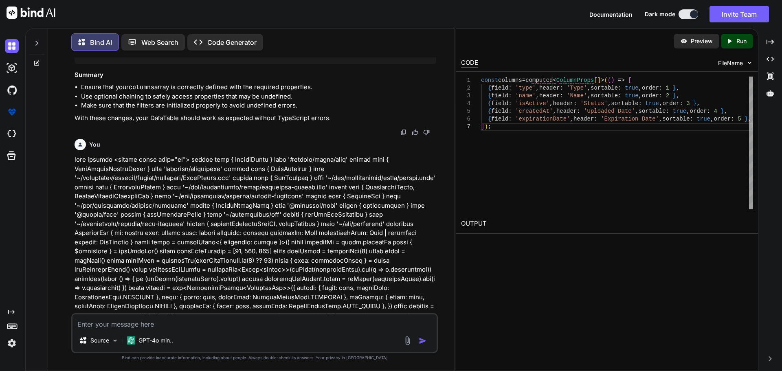
scroll to position [12338, 0]
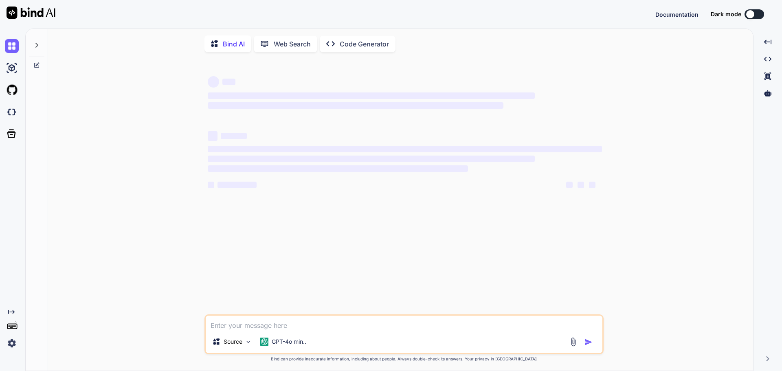
type textarea "x"
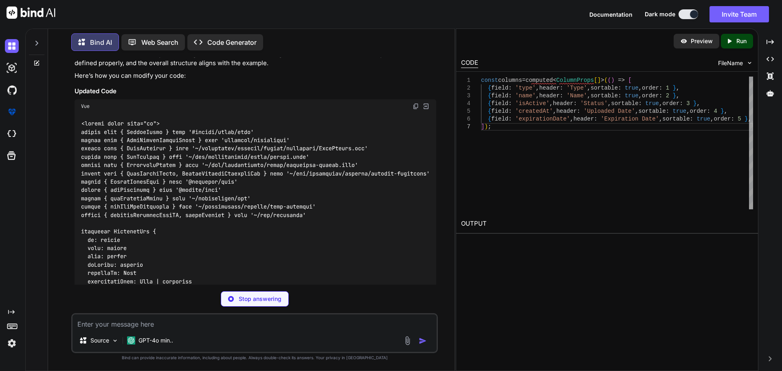
scroll to position [14089, 0]
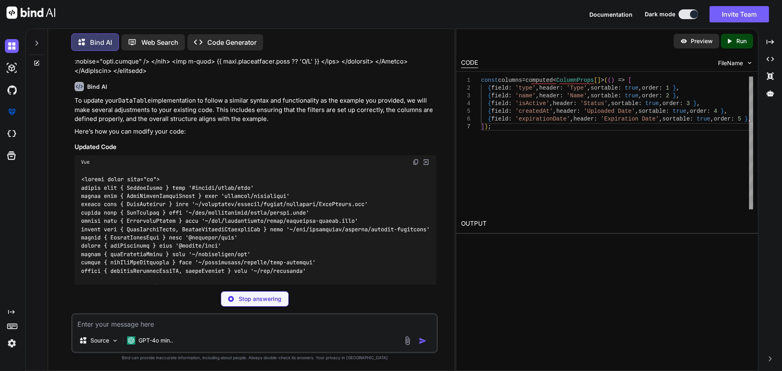
type textarea "x"
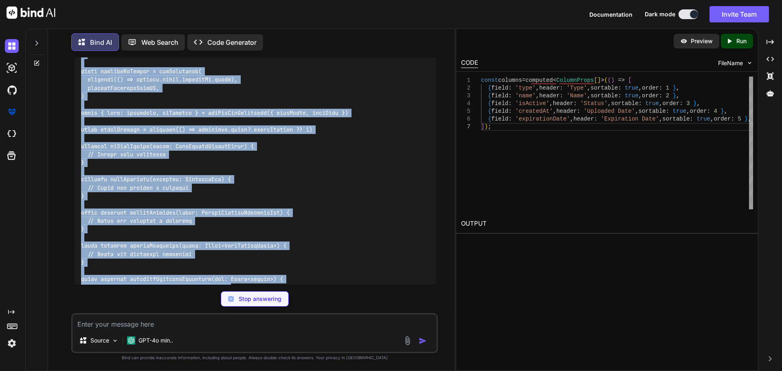
scroll to position [14930, 0]
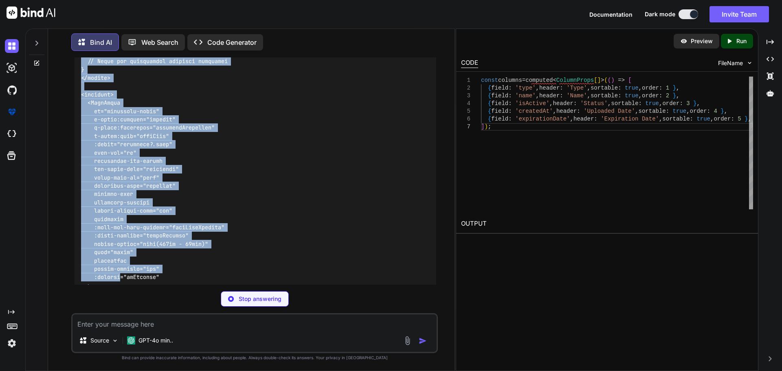
type textarea "x"
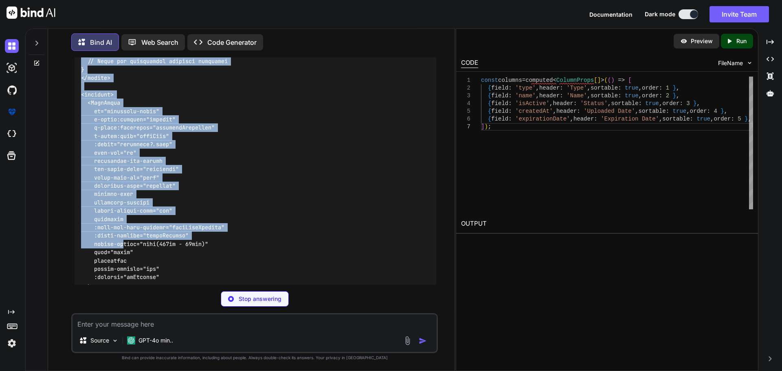
type textarea "<style scoped></style>"
type textarea "x"
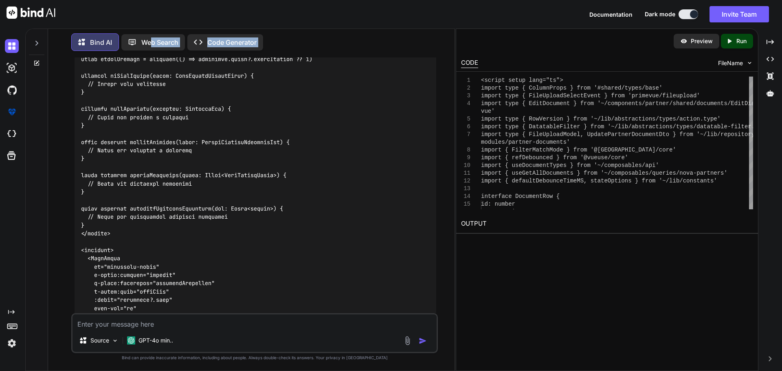
scroll to position [14753, 0]
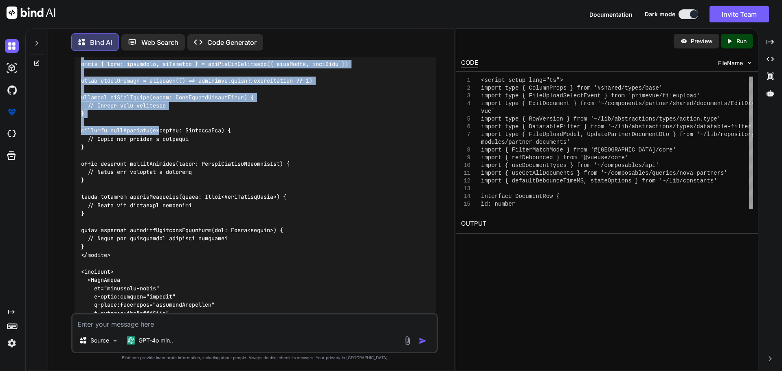
drag, startPoint x: 82, startPoint y: 133, endPoint x: 161, endPoint y: 83, distance: 93.7
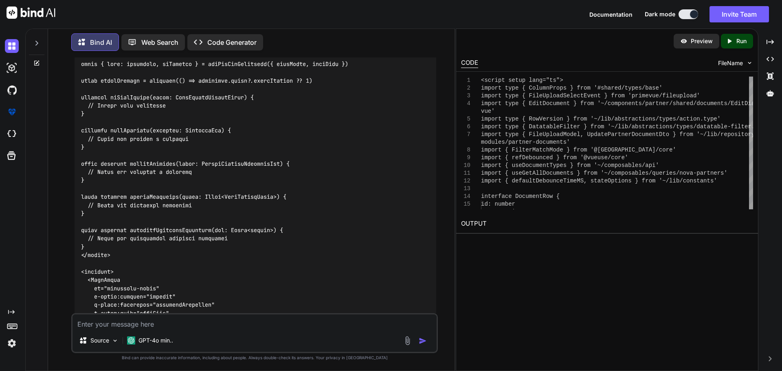
click at [136, 321] on textarea at bounding box center [254, 321] width 364 height 15
type textarea "p"
type textarea "x"
type textarea "pl"
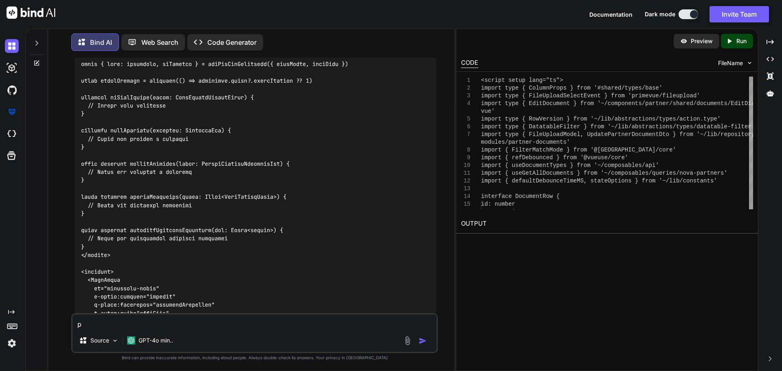
type textarea "x"
type textarea "ple"
type textarea "x"
type textarea "ples"
type textarea "x"
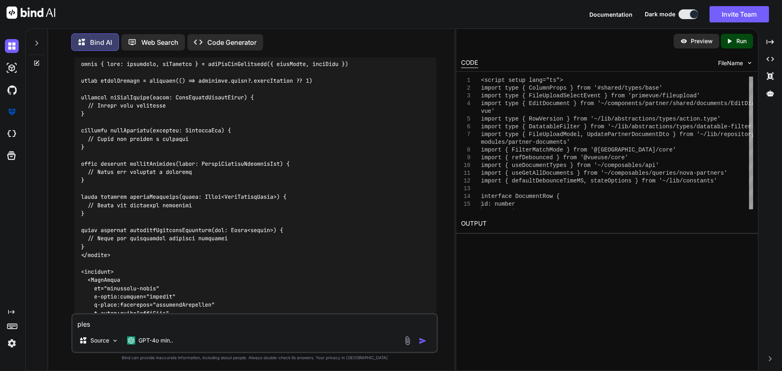
type textarea "plese"
type textarea "x"
type textarea "plese"
type textarea "x"
type textarea "plese"
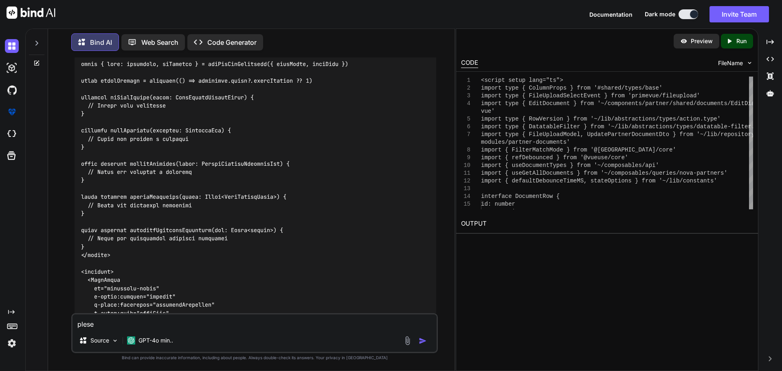
type textarea "x"
type textarea "ples"
type textarea "x"
type textarea "ple"
type textarea "x"
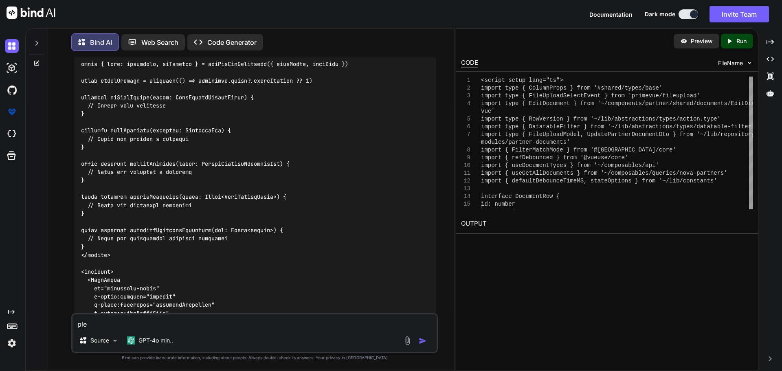
type textarea "plea"
type textarea "x"
type textarea "pleas"
type textarea "x"
type textarea "please"
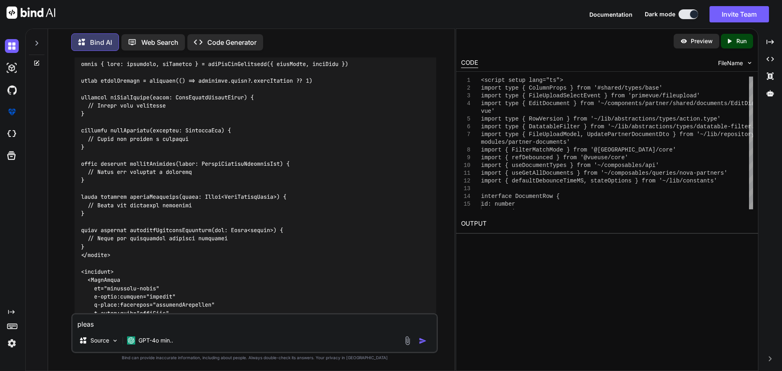
type textarea "x"
type textarea "please"
type textarea "x"
type textarea "please i"
type textarea "x"
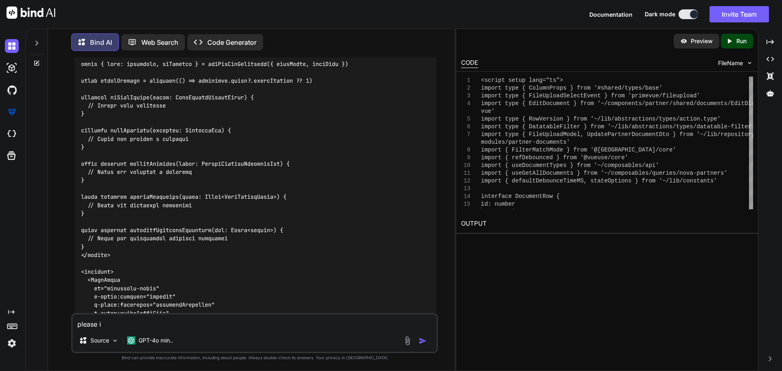
type textarea "please in"
type textarea "x"
type textarea "please inc"
type textarea "x"
type textarea "please incl"
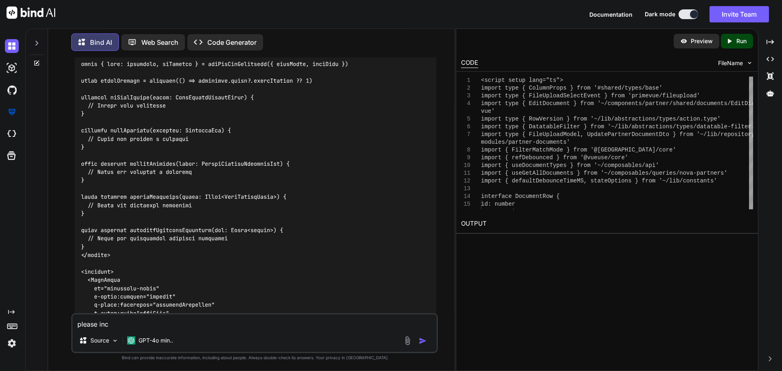
type textarea "x"
type textarea "please inclu"
type textarea "x"
type textarea "please includ"
type textarea "x"
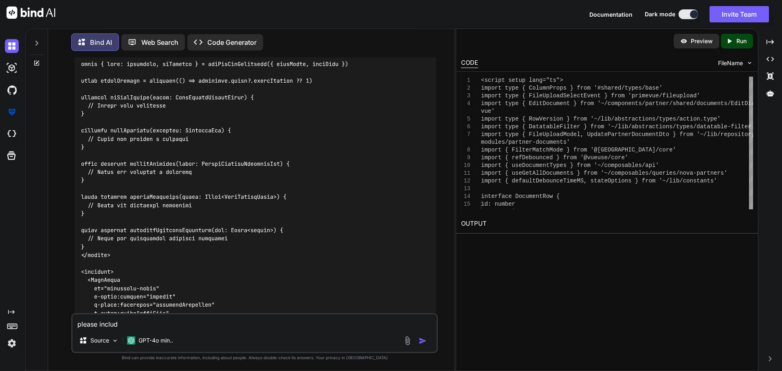
type textarea "please include"
type textarea "x"
type textarea "please include"
type textarea "x"
type textarea "please include a"
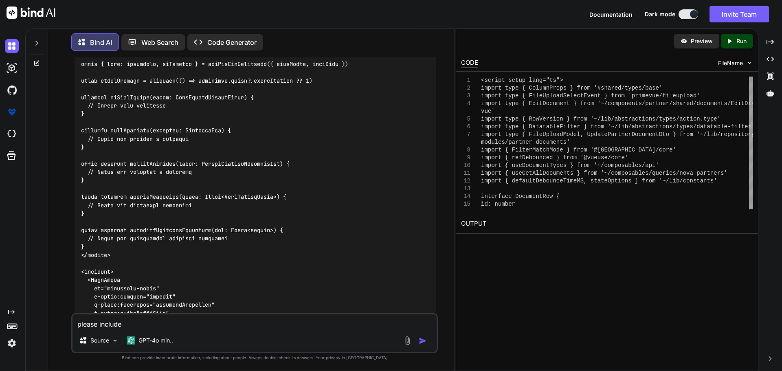
type textarea "x"
type textarea "please include al"
type textarea "x"
type textarea "please include all"
type textarea "x"
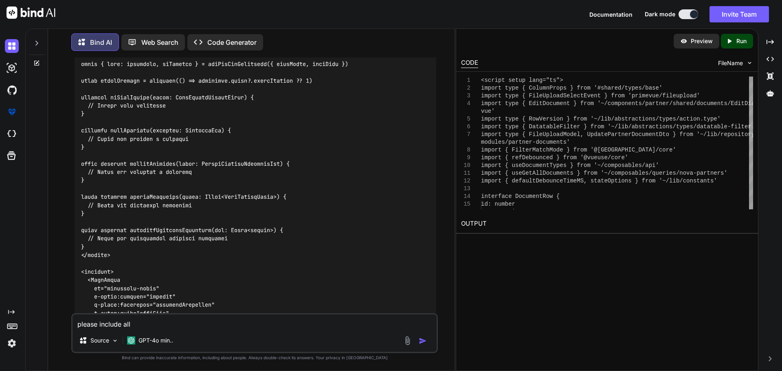
type textarea "please include all"
type textarea "x"
type textarea "please include all l"
type textarea "x"
type textarea "please include all lo"
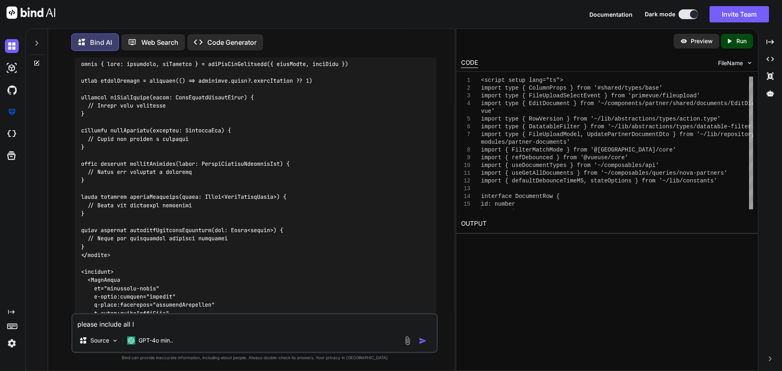
type textarea "x"
type textarea "please include all log"
type textarea "x"
type textarea "please include all logi"
type textarea "x"
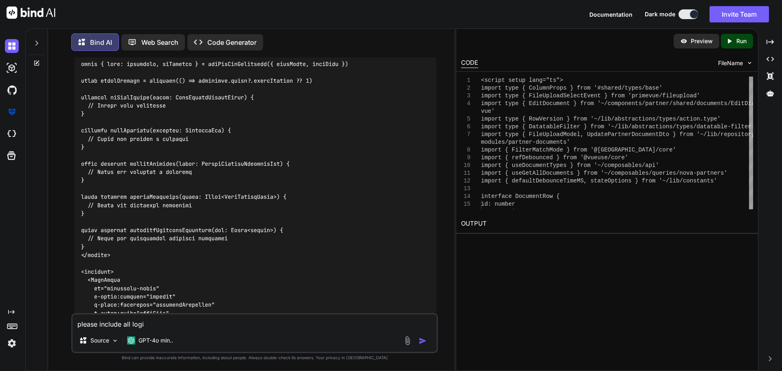
type textarea "please include all logic"
type textarea "x"
type textarea "please include all logic"
type textarea "x"
type textarea "please include all logic a"
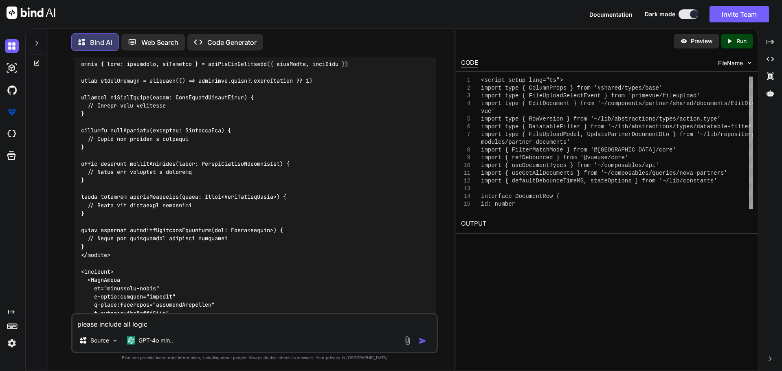
type textarea "x"
type textarea "please include all logic an"
type textarea "x"
type textarea "please include all logic and"
type textarea "x"
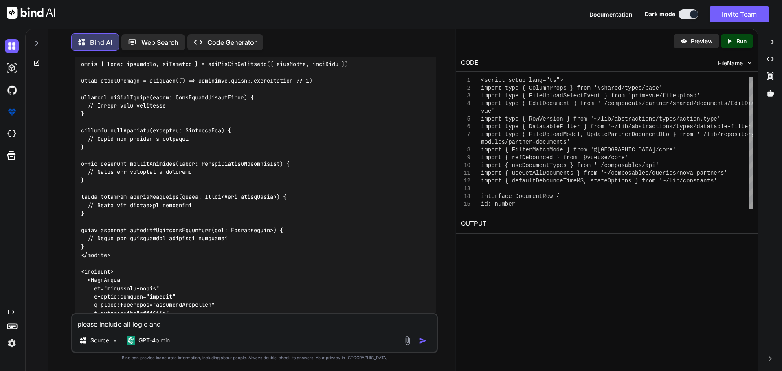
type textarea "please include all logic an"
type textarea "x"
type textarea "please include all logic anf"
type textarea "x"
type textarea "please include all logic an"
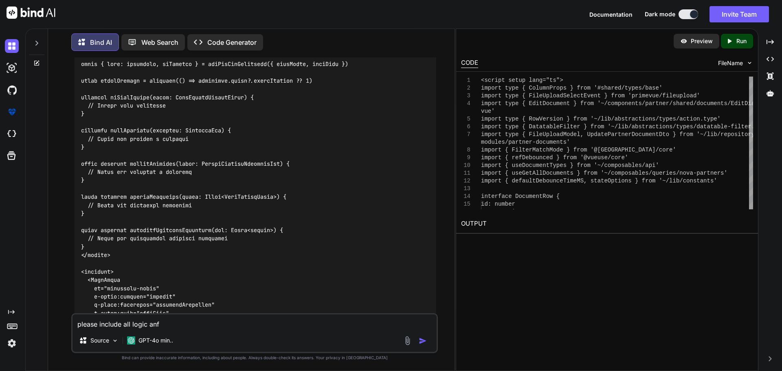
type textarea "x"
type textarea "please include all logic ang"
type textarea "x"
type textarea "please include all logic ang"
type textarea "x"
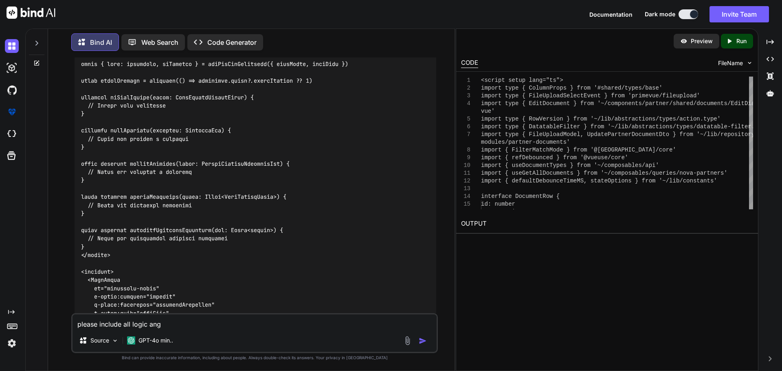
type textarea "please include all logic ang"
type textarea "x"
type textarea "please include all logic an"
type textarea "x"
type textarea "please include all logic a"
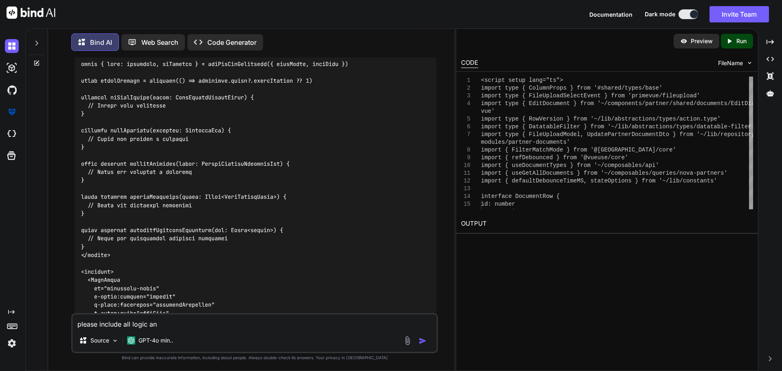
type textarea "x"
type textarea "please include all logic"
type textarea "x"
type textarea "please include all logic"
type textarea "x"
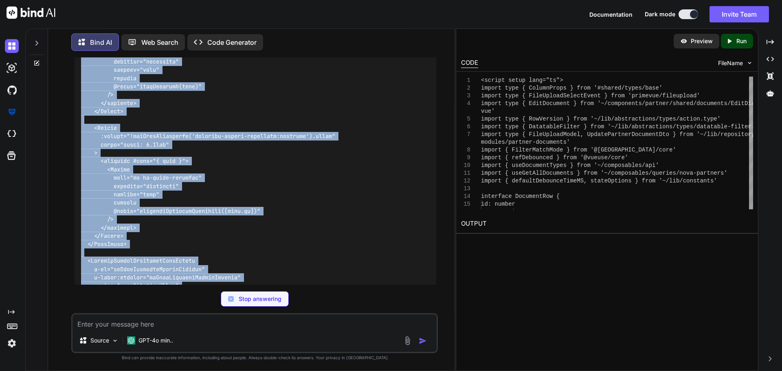
scroll to position [19420, 0]
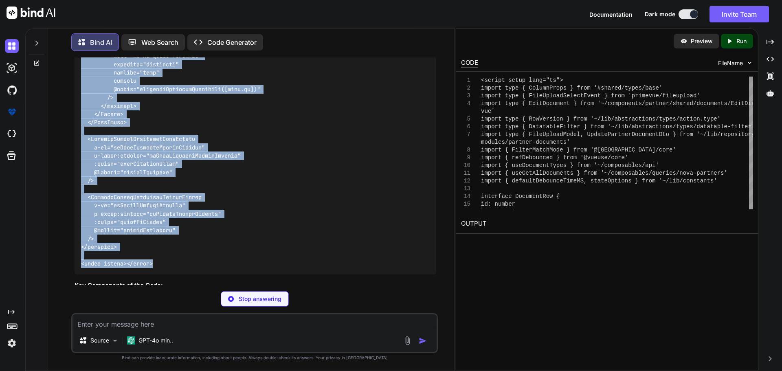
drag, startPoint x: 81, startPoint y: 103, endPoint x: 169, endPoint y: 227, distance: 152.2
copy code "<script setup lang="ts"> import type { ColumnProps } from '#shared/types/base' …"
type textarea "x"
type textarea "/> </template> <style scoped></style>"
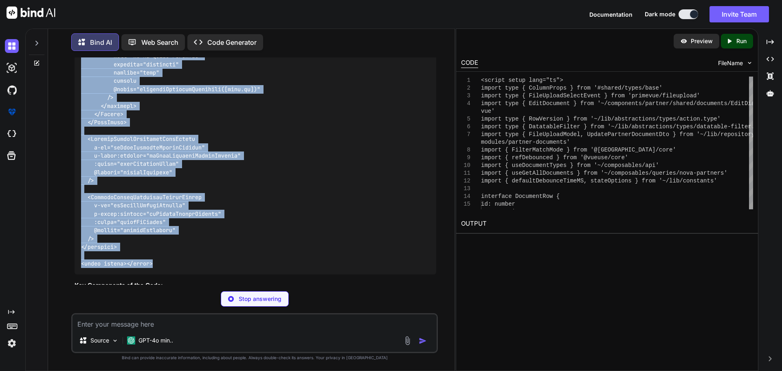
type textarea "x"
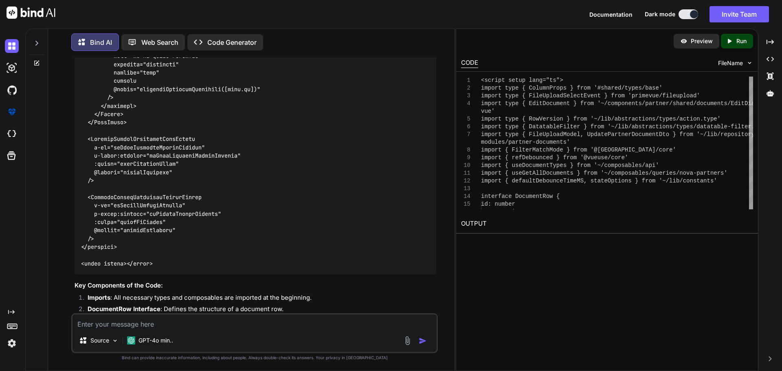
click at [203, 324] on textarea at bounding box center [254, 321] width 364 height 15
paste textarea "[vue-tsc] '[DOMAIN_NAME]' is possibly 'undefined'. /nova/Osiris.Nova.Internal.U…"
type textarea "[vue-tsc] '[DOMAIN_NAME]' is possibly 'undefined'. /nova/Osiris.Nova.Internal.U…"
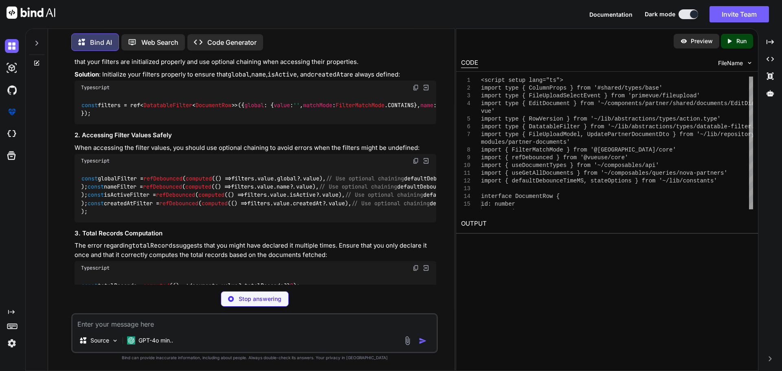
scroll to position [20563, 0]
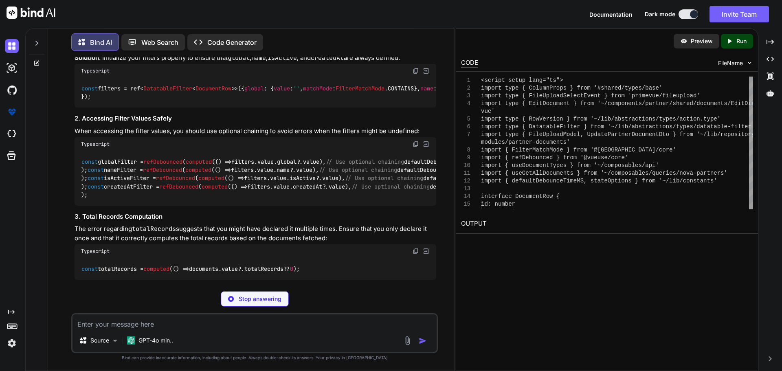
drag, startPoint x: 90, startPoint y: 218, endPoint x: 79, endPoint y: 195, distance: 26.2
click at [79, 195] on div "const globalFilter = refDebounced ( computed ( () => filters. value . global ?.…" at bounding box center [256, 178] width 362 height 55
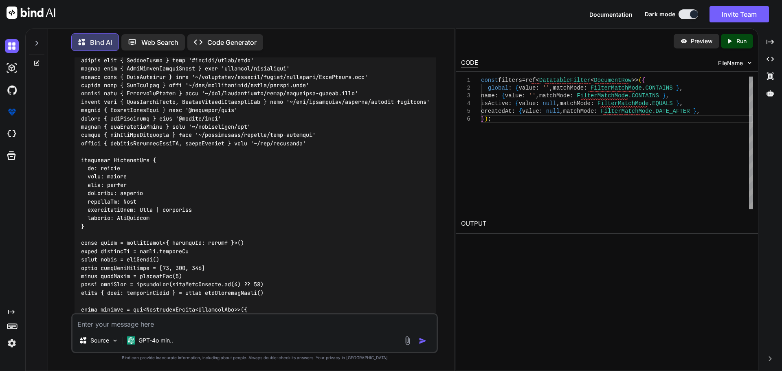
scroll to position [21133, 0]
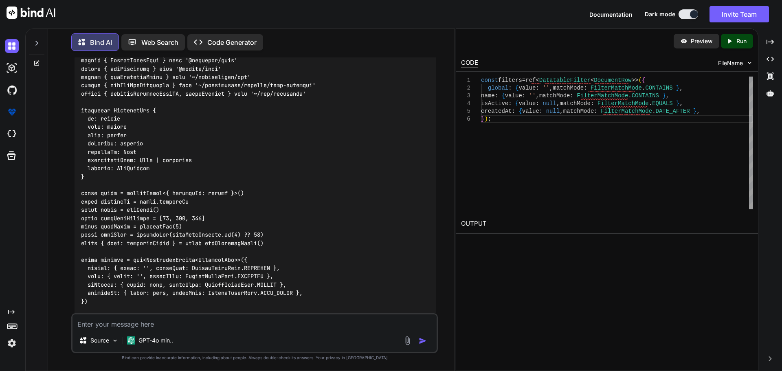
copy code "name"
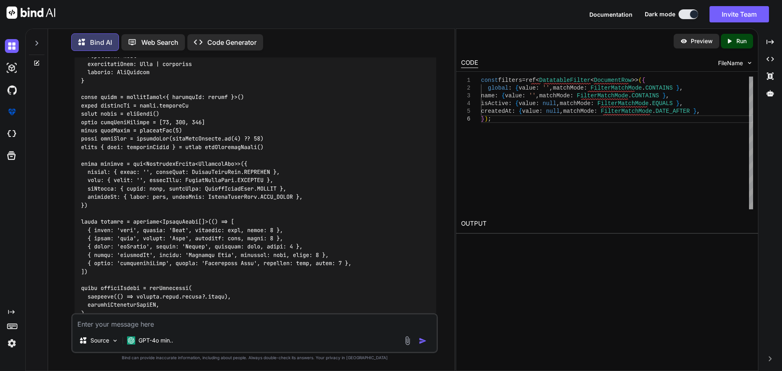
scroll to position [21255, 0]
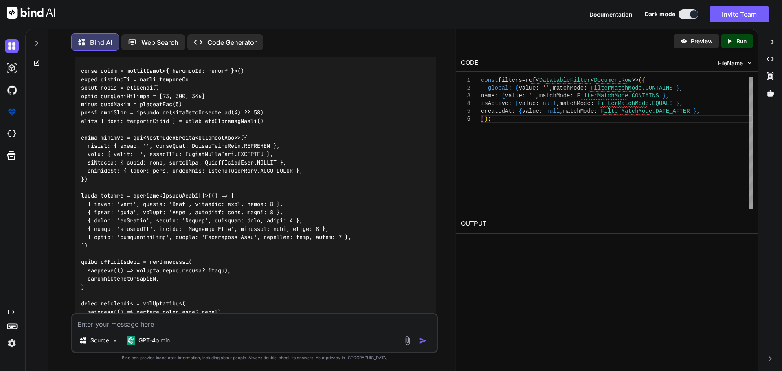
click at [154, 327] on textarea at bounding box center [254, 321] width 364 height 15
type textarea "w"
paste textarea "<script setup lang="ts"> import type { ColumnProps } from '#shared/types/base' …"
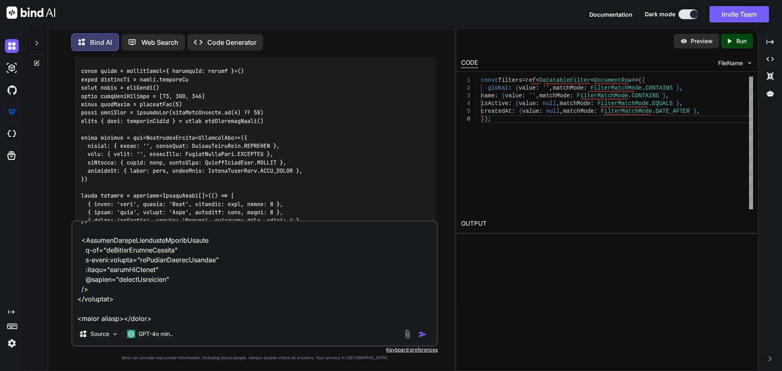
type textarea "some of code is removed where is my upload buttons <script setup lang="ts"> imp…"
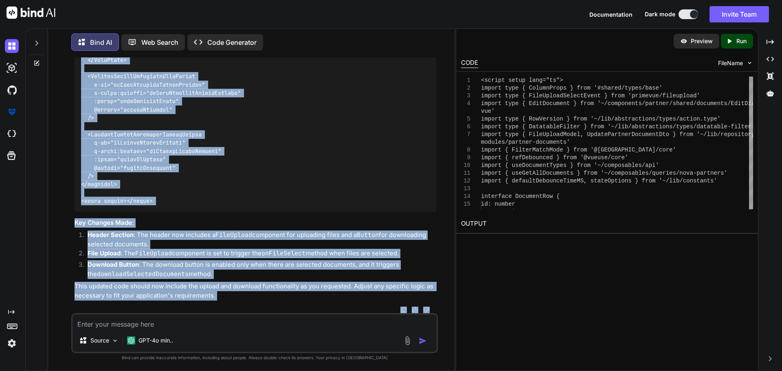
scroll to position [28725, 0]
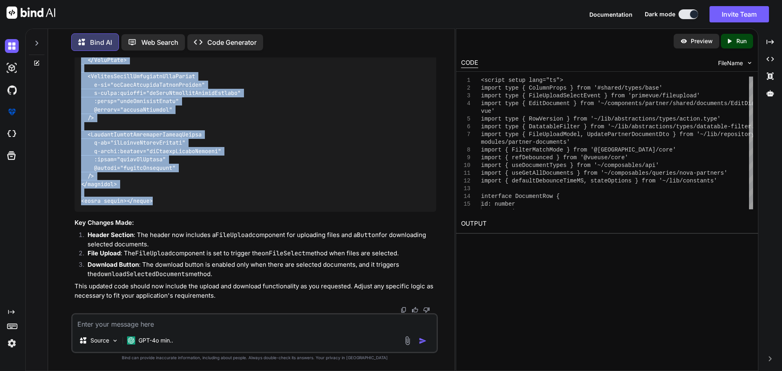
drag, startPoint x: 82, startPoint y: 114, endPoint x: 155, endPoint y: 194, distance: 108.1
copy code "<script setup lang="ts"> import type { ColumnProps } from '#shared/types/base' …"
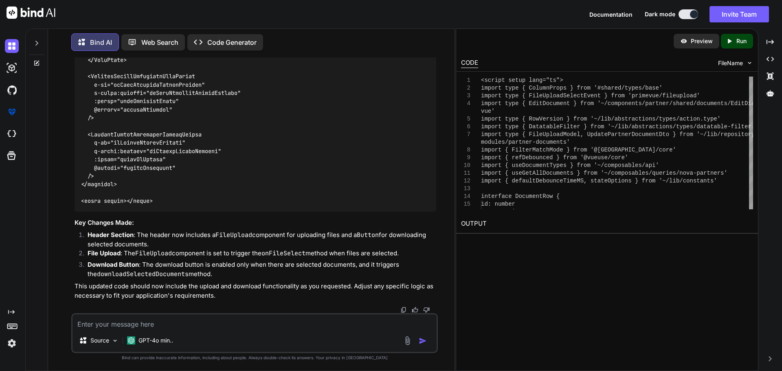
click at [92, 328] on textarea at bounding box center [254, 321] width 364 height 15
paste textarea "Warning Failed to populate document details"
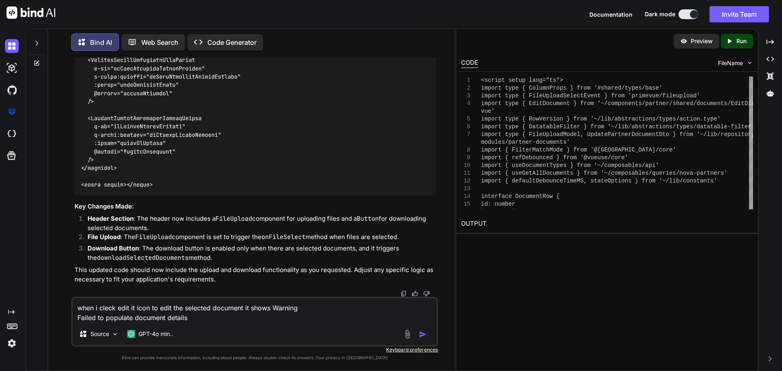
click at [195, 318] on textarea "when i cleck edit it icon to edit the selected document it shows Warning Failed…" at bounding box center [254, 310] width 364 height 24
paste textarea "<script setup lang="ts"> import type { ColumnProps } from '#shared/types/base' …"
type textarea "when i cleck edit it icon to edit the selected document it shows Warning Failed…"
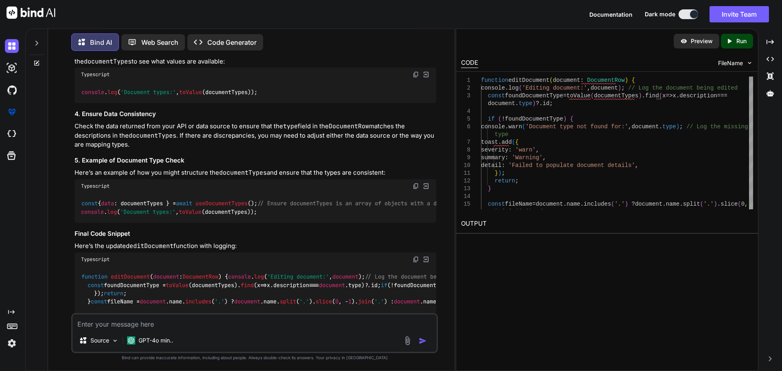
scroll to position [29999, 0]
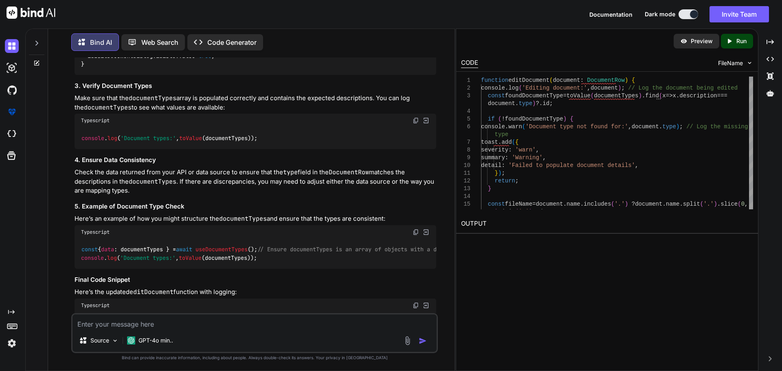
copy span "editDocument"
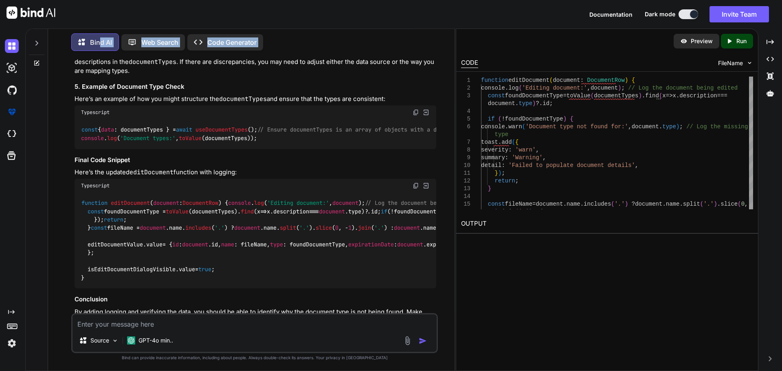
scroll to position [30082, 0]
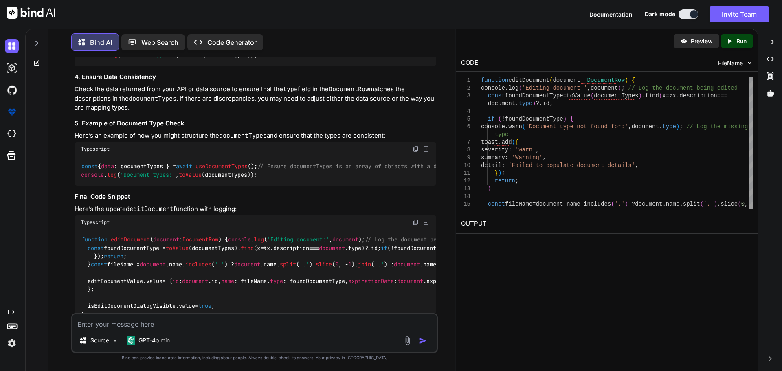
drag, startPoint x: 82, startPoint y: 149, endPoint x: 140, endPoint y: 250, distance: 116.6
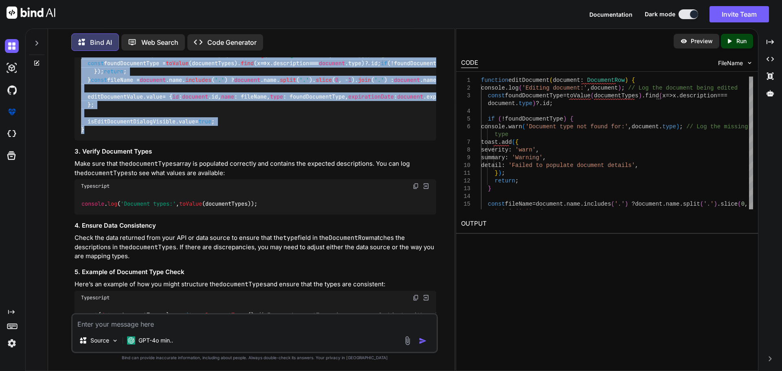
scroll to position [29919, 0]
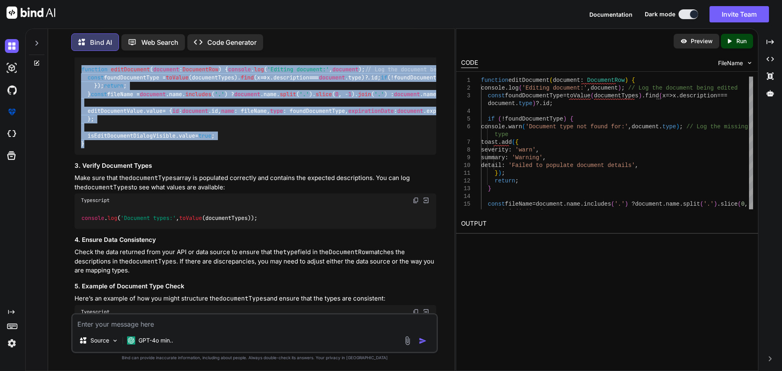
copy code "function editDocument ( document : DocumentRow ) { console . log ( 'Editing doc…"
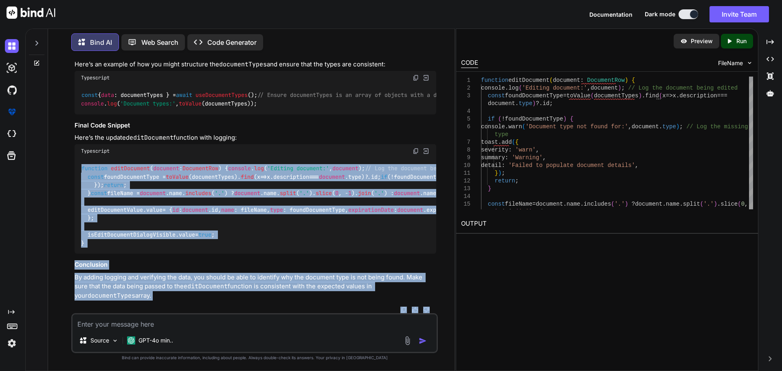
scroll to position [30592, 0]
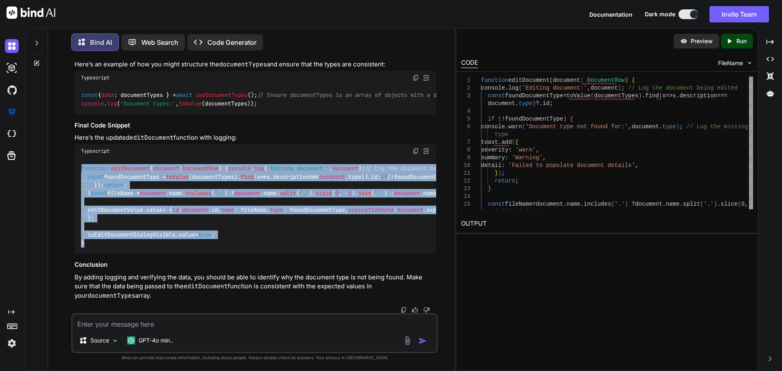
drag, startPoint x: 81, startPoint y: 114, endPoint x: 110, endPoint y: 236, distance: 125.5
click at [110, 236] on div "function editDocument ( document : DocumentRow ) { console . log ( 'Editing doc…" at bounding box center [256, 206] width 362 height 96
copy code "function editDocument ( document : DocumentRow ) { console . log ( 'Editing doc…"
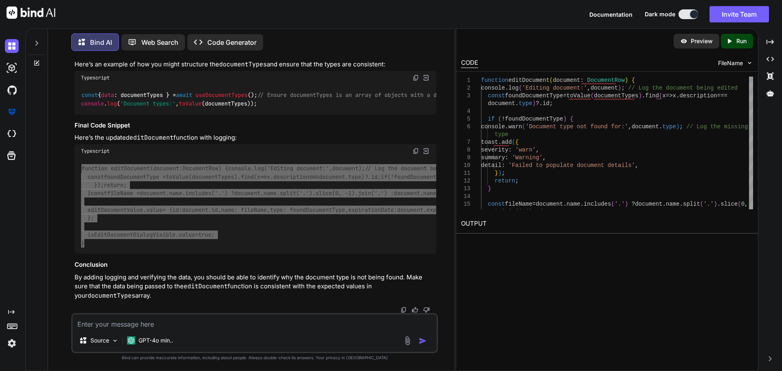
scroll to position [30389, 0]
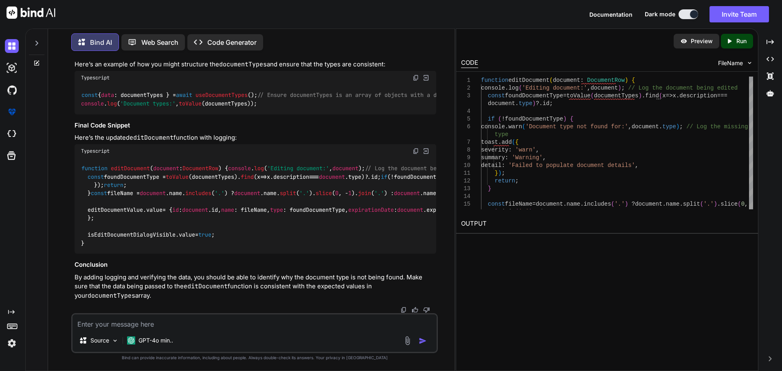
click at [153, 326] on textarea at bounding box center [254, 321] width 364 height 15
click at [144, 324] on textarea at bounding box center [254, 321] width 364 height 15
paste textarea "<script setup lang="ts"> import type { ColumnProps } from '#shared/types/base' …"
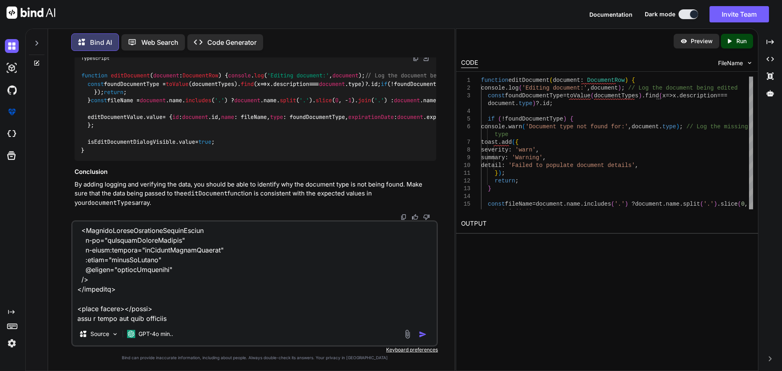
click at [176, 317] on textarea at bounding box center [254, 272] width 364 height 101
paste textarea "<Button icon="pi pi-pen-to-square" severity="secondary" variant="text" rounded …"
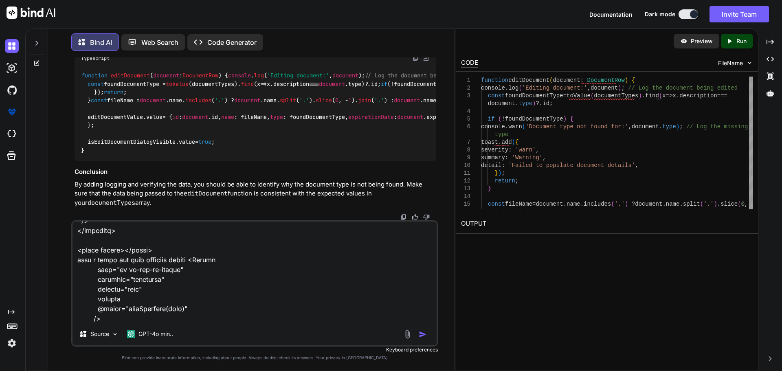
click at [127, 317] on textarea at bounding box center [254, 272] width 364 height 101
paste textarea "Warning Failed to populate document details"
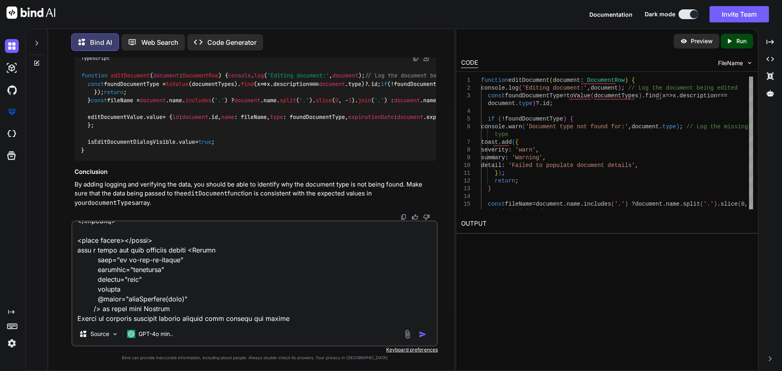
type textarea "here is the updated code <script setup lang="ts"> import type { ColumnProps } f…"
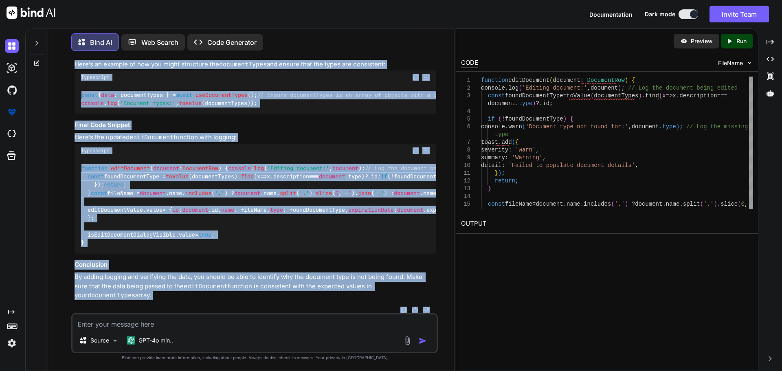
scroll to position [32160, 0]
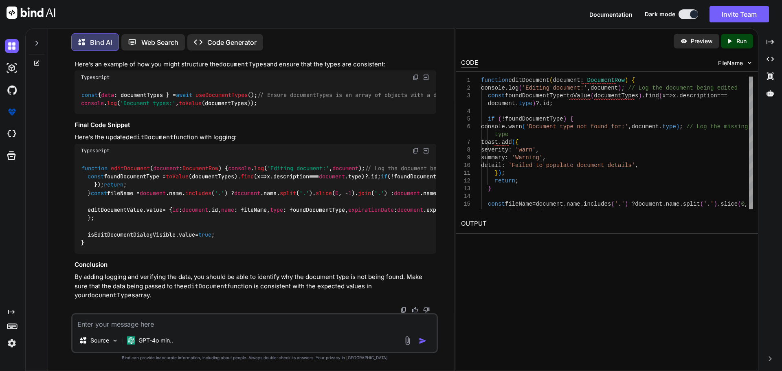
drag, startPoint x: 82, startPoint y: 85, endPoint x: 99, endPoint y: 61, distance: 30.1
copy code "function editDocument ( document : DocumentRow ) { console . log ( 'Editing doc…"
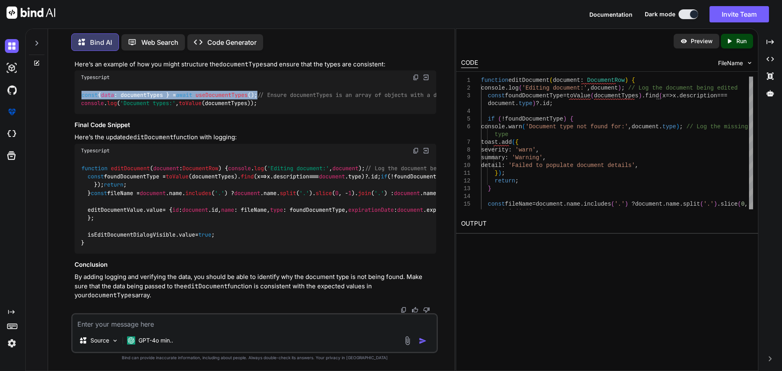
drag, startPoint x: 278, startPoint y: 207, endPoint x: 83, endPoint y: 209, distance: 194.2
click at [75, 114] on div "const { data : documentTypes } = await useDocumentTypes (); // Ensure documentT…" at bounding box center [256, 99] width 362 height 30
copy code "const { data : documentTypes } = await useDocumentTypes ();"
drag, startPoint x: 214, startPoint y: 151, endPoint x: 179, endPoint y: 188, distance: 51.0
click at [214, 41] on p "Check the data returned from your API or data source to ensure that the type fi…" at bounding box center [256, 27] width 362 height 28
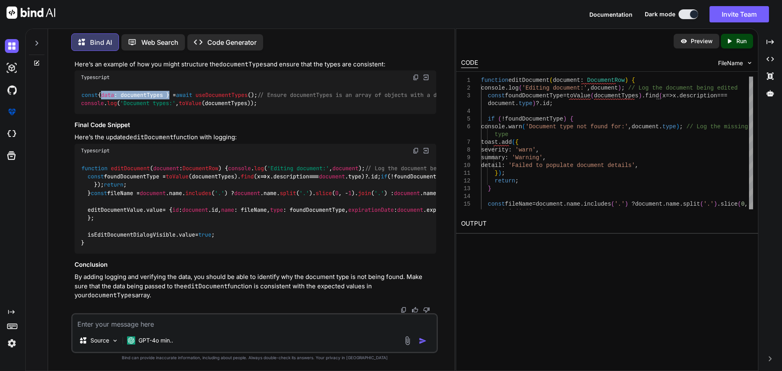
drag, startPoint x: 179, startPoint y: 208, endPoint x: 101, endPoint y: 208, distance: 77.8
click at [101, 108] on code "const { data : documentTypes } = await useDocumentTypes (); // Ensure documentT…" at bounding box center [289, 99] width 417 height 17
copy code "{ data : documentTypes }"
drag, startPoint x: 268, startPoint y: 226, endPoint x: 79, endPoint y: 228, distance: 188.1
click at [79, 114] on div "const { data : documentTypes } = await useDocumentTypes (); // Ensure documentT…" at bounding box center [256, 99] width 362 height 30
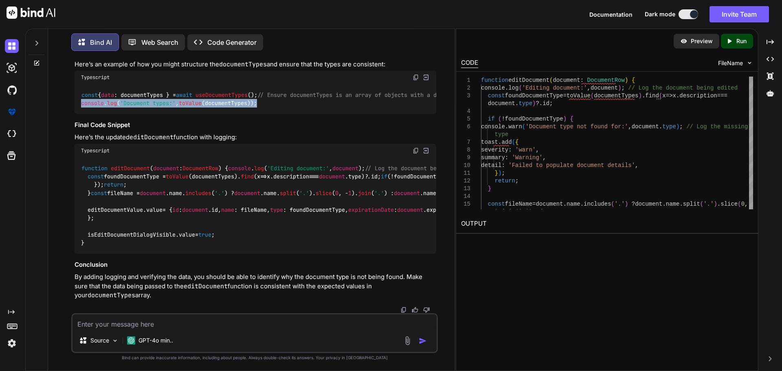
copy code "console . log ( 'Document types:' , toValue (documentTypes));"
click at [169, 320] on textarea at bounding box center [254, 321] width 364 height 15
paste textarea "Editing document:"
click at [147, 324] on textarea "Editing document:" at bounding box center [254, 321] width 364 height 15
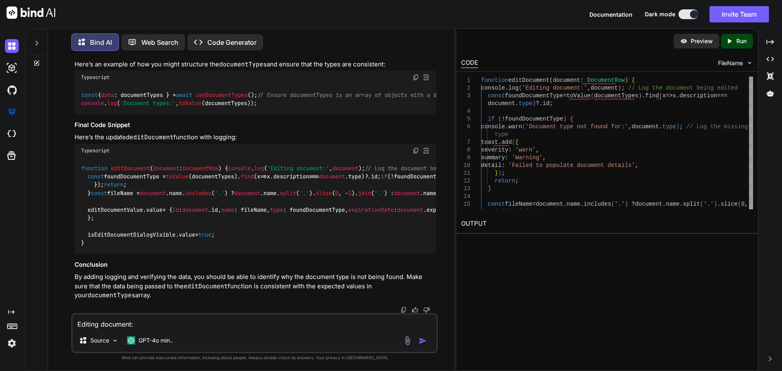
paste textarea "Proxy(Object) {id: 13, name: 'dummy.pdf', isDeleted: false, types: Array(0), cr…"
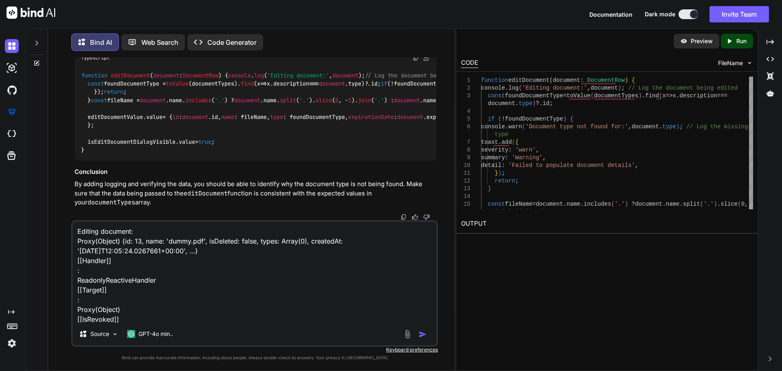
scroll to position [20, 0]
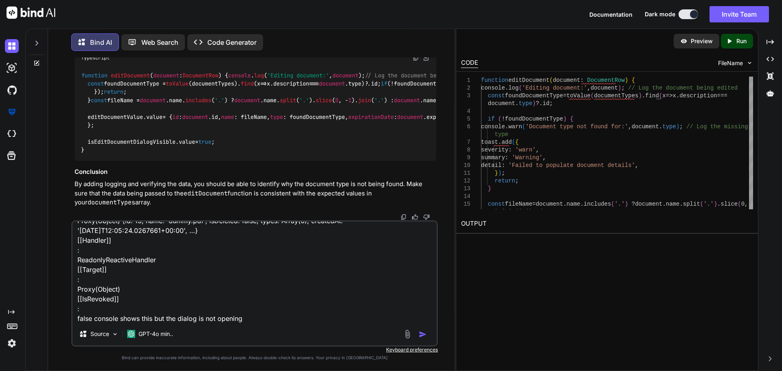
type textarea "Editing document: Proxy(Object) {id: 13, name: 'dummy.pdf', isDeleted: false, t…"
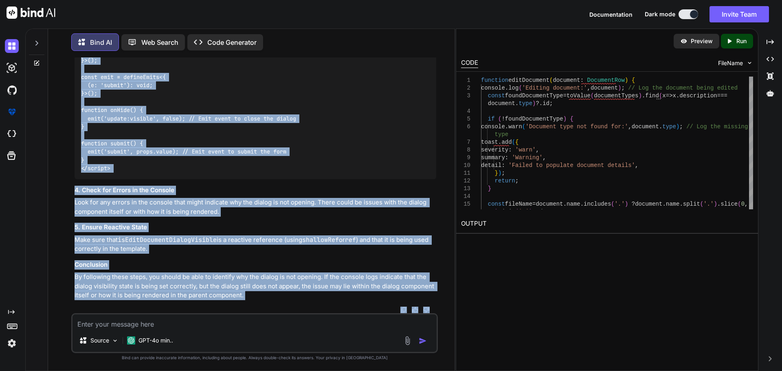
scroll to position [32992, 0]
drag, startPoint x: 80, startPoint y: 123, endPoint x: 182, endPoint y: 189, distance: 121.4
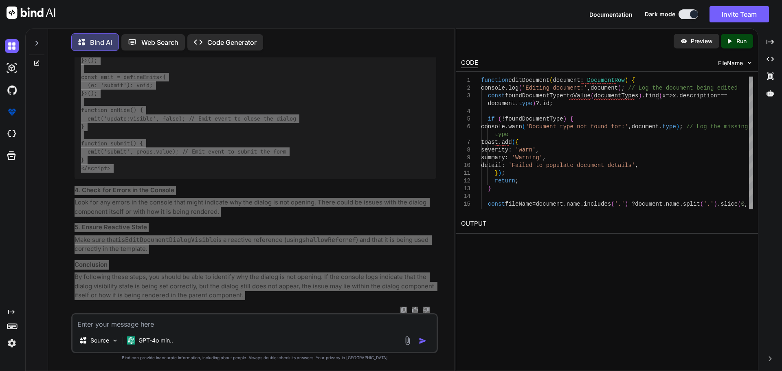
scroll to position [33074, 0]
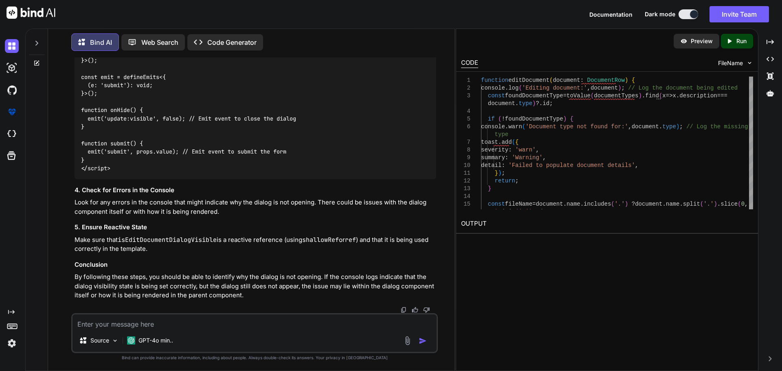
drag, startPoint x: 81, startPoint y: 218, endPoint x: 78, endPoint y: 185, distance: 33.1
click at [174, 328] on textarea at bounding box center [254, 321] width 364 height 15
type textarea "g"
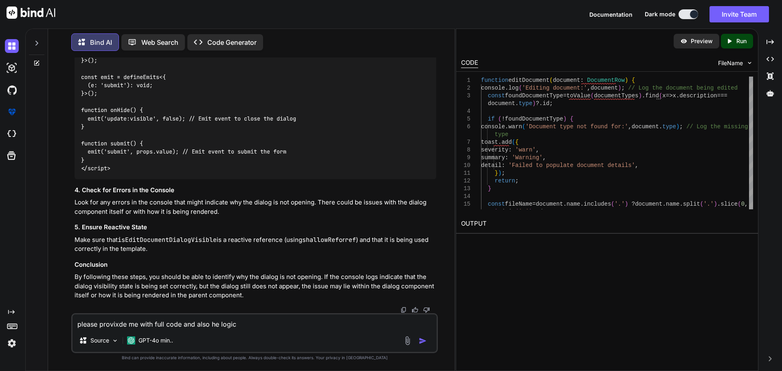
click at [118, 324] on textarea "please provixde me with full code and also he logic" at bounding box center [254, 321] width 364 height 15
click at [241, 327] on textarea "please provide me with full code and also he logic" at bounding box center [254, 321] width 364 height 15
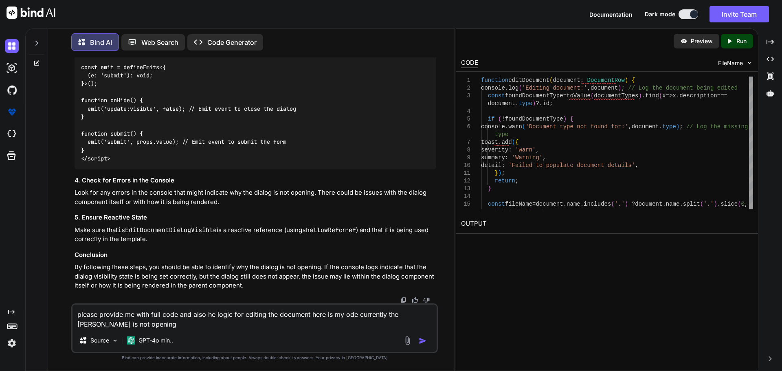
paste textarea "<script setup lang="ts"> import type { ColumnProps } from '#shared/types/base' …"
type textarea "please provide me with full code and also he logic for editing the document her…"
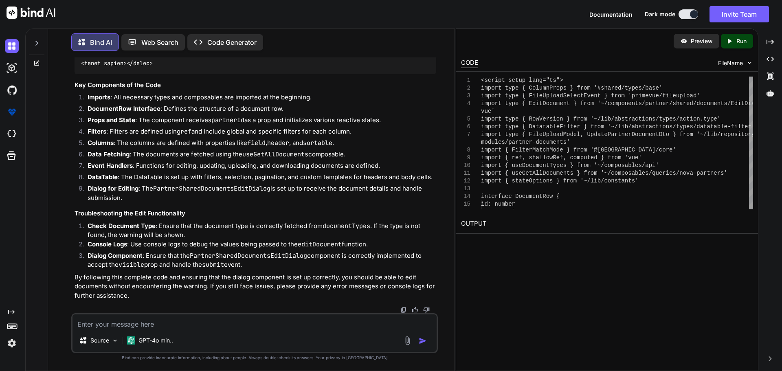
scroll to position [38054, 0]
drag, startPoint x: 81, startPoint y: 166, endPoint x: 161, endPoint y: 103, distance: 101.8
click at [145, 322] on textarea at bounding box center [254, 321] width 364 height 15
paste textarea "[vue-tsc] Property 'expandedRowGroups' does not exist on type 'CreateComponentP…"
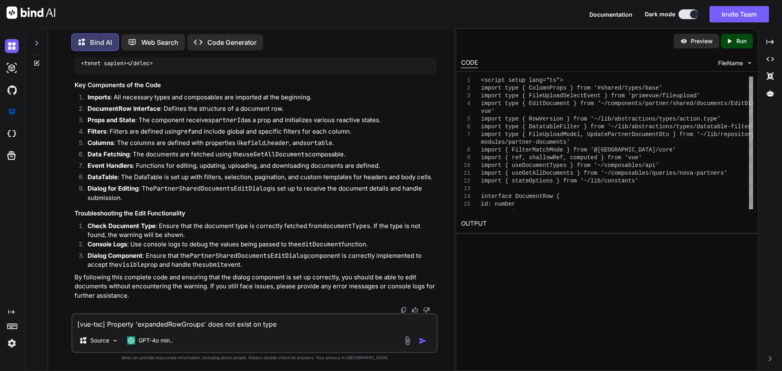
scroll to position [20, 0]
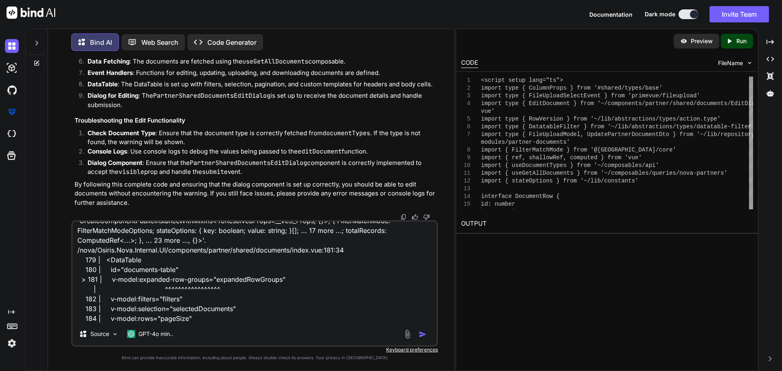
type textarea "[vue-tsc] Property 'expandedRowGroups' does not exist on type 'CreateComponentP…"
click at [424, 334] on img "button" at bounding box center [423, 334] width 8 height 8
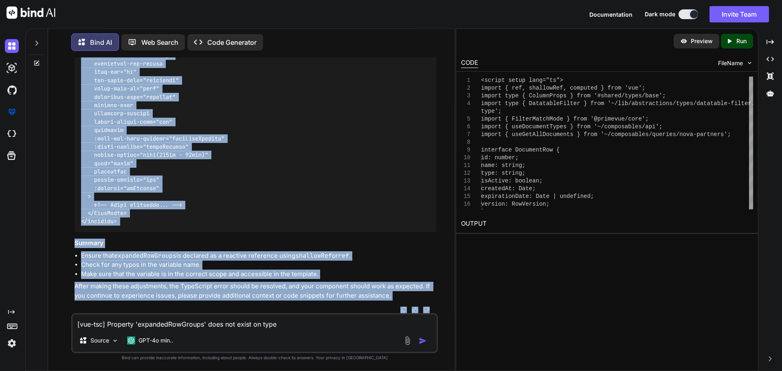
scroll to position [39074, 0]
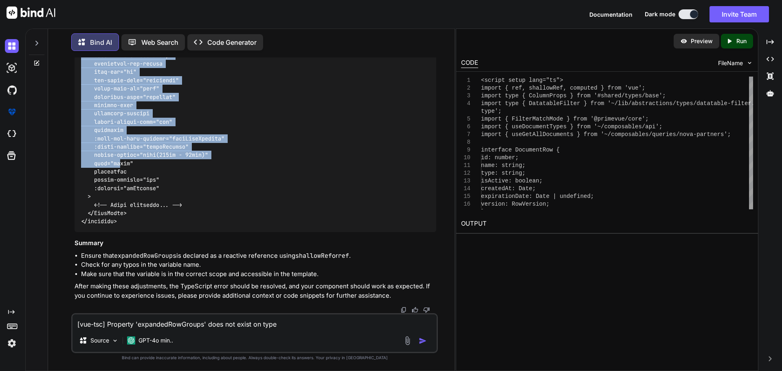
drag, startPoint x: 80, startPoint y: 147, endPoint x: 121, endPoint y: 159, distance: 42.6
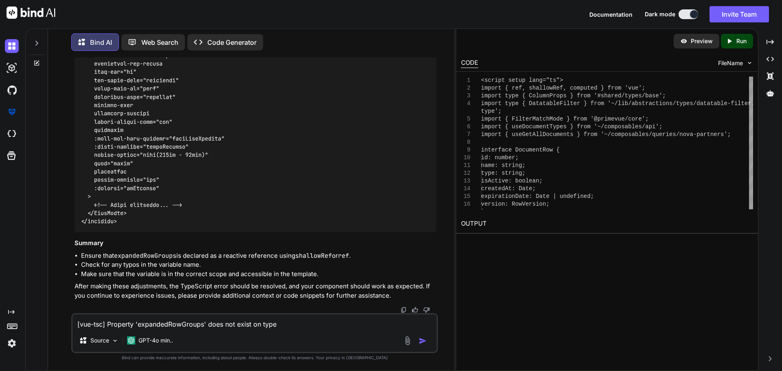
drag, startPoint x: 160, startPoint y: 107, endPoint x: 78, endPoint y: 110, distance: 82.3
drag, startPoint x: 272, startPoint y: 108, endPoint x: 72, endPoint y: 106, distance: 199.5
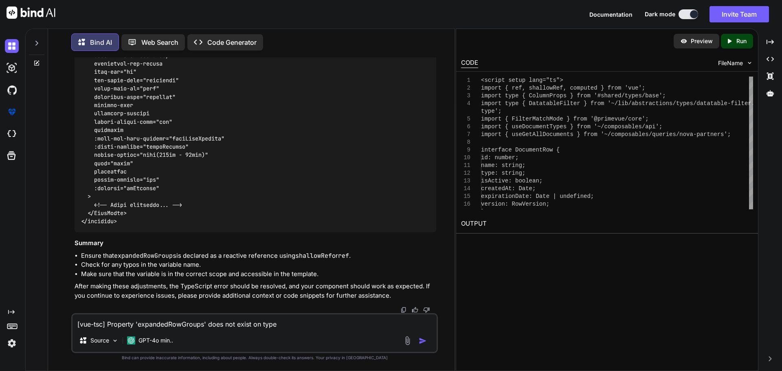
click at [72, 106] on div "You Bind AI To update your index.vue file to have a similar filter syntax and u…" at bounding box center [254, 213] width 366 height 313
drag, startPoint x: 248, startPoint y: 105, endPoint x: 226, endPoint y: 102, distance: 22.5
drag, startPoint x: 251, startPoint y: 102, endPoint x: 92, endPoint y: 103, distance: 158.8
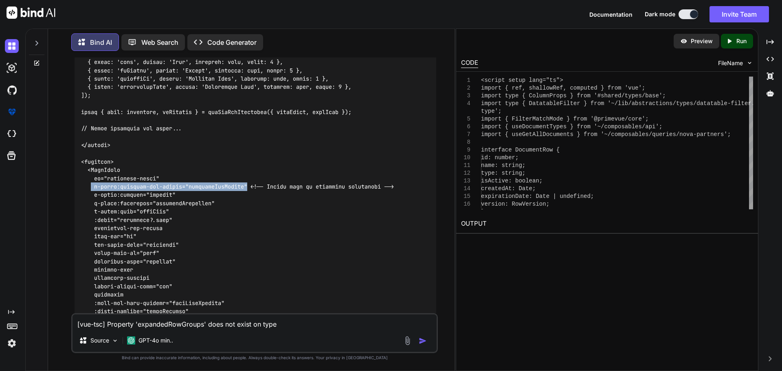
scroll to position [37975, 0]
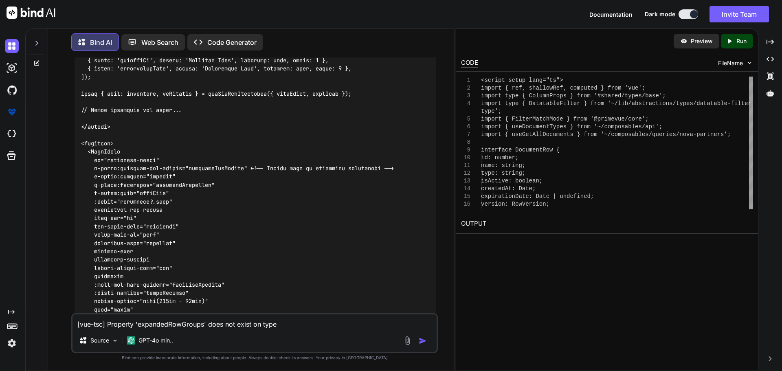
drag, startPoint x: 96, startPoint y: 154, endPoint x: 83, endPoint y: 116, distance: 40.3
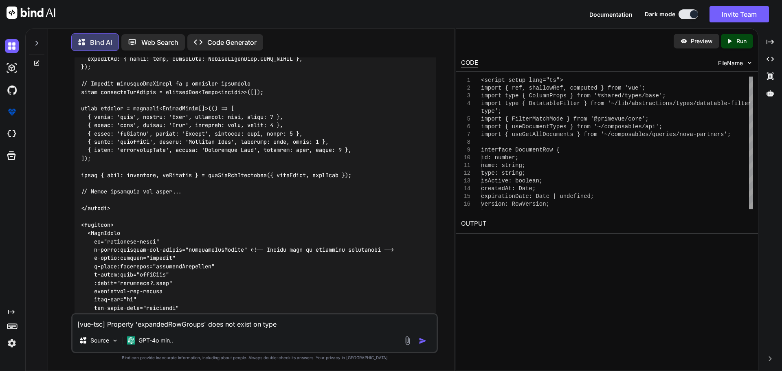
drag, startPoint x: 107, startPoint y: 182, endPoint x: 85, endPoint y: 140, distance: 46.4
click at [170, 323] on textarea "[vue-tsc] Property 'expandedRowGroups' does not exist on type 'CreateComponentP…" at bounding box center [254, 321] width 364 height 15
paste textarea "<PartnerSharedDocumentsEditDialog v-if="isEditDocumentDialogVisible" v-model:vi…"
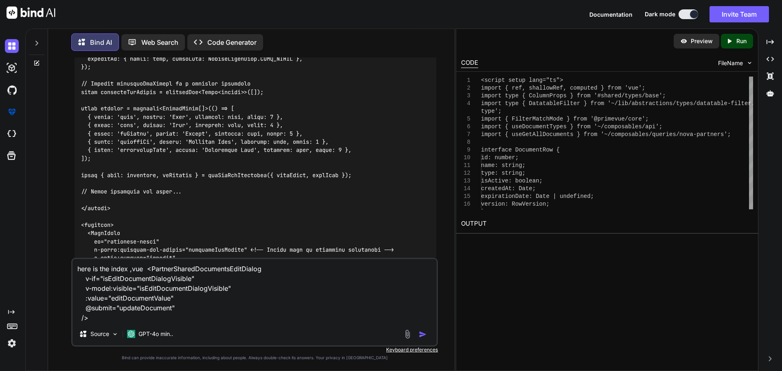
click at [103, 317] on textarea "here is the index ,vue <PartnerSharedDocumentsEditDialog v-if="isEditDocumentDi…" at bounding box center [254, 291] width 364 height 64
paste textarea "<script setup lang="ts"> import type { UpdatePartnerDocumentDto } from '~/lib/r…"
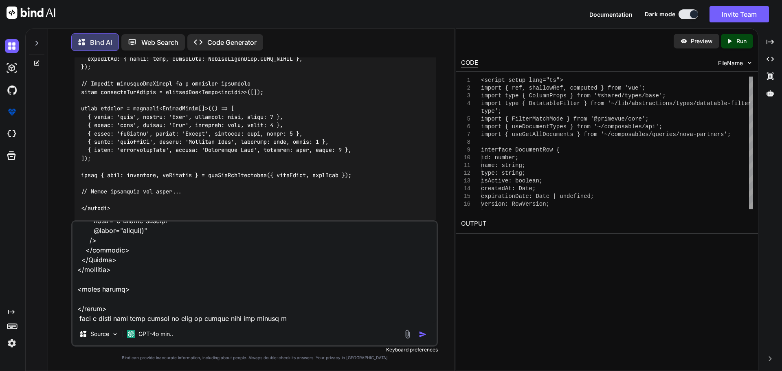
type textarea "here is the index ,vue <PartnerSharedDocumentsEditDialog v-if="isEditDocumentDi…"
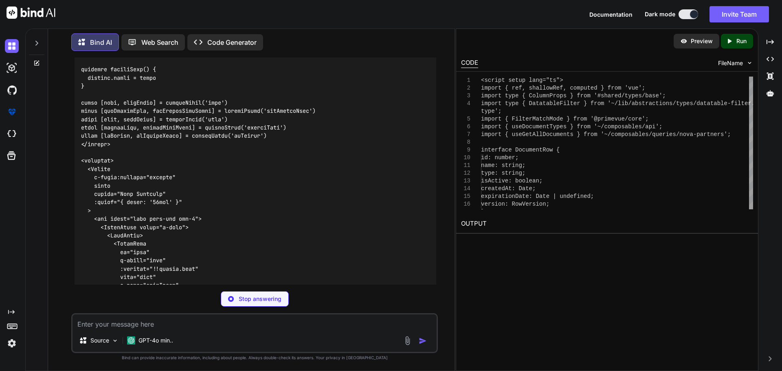
scroll to position [42983, 0]
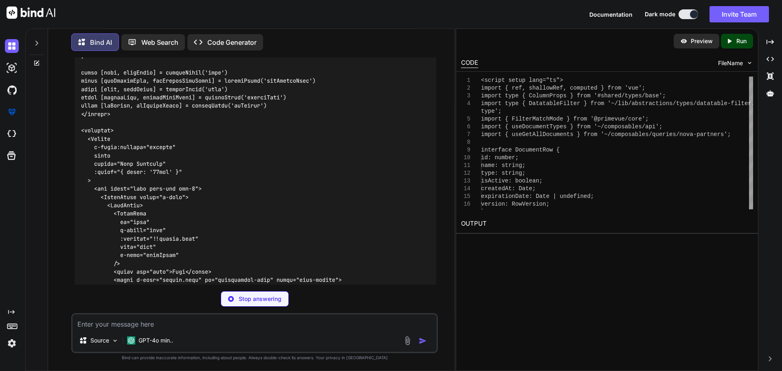
drag, startPoint x: 81, startPoint y: 208, endPoint x: 150, endPoint y: 234, distance: 74.0
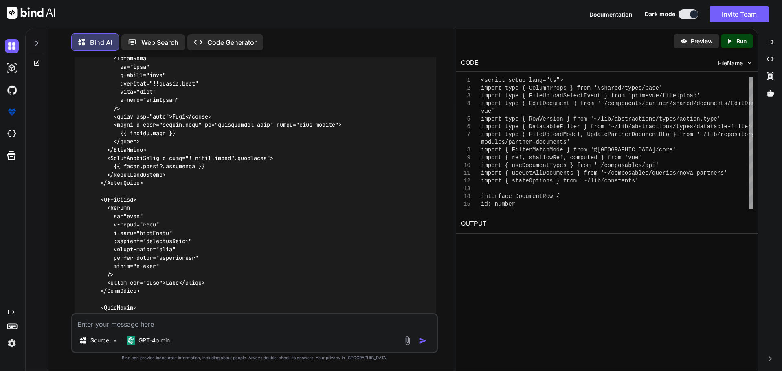
scroll to position [43146, 0]
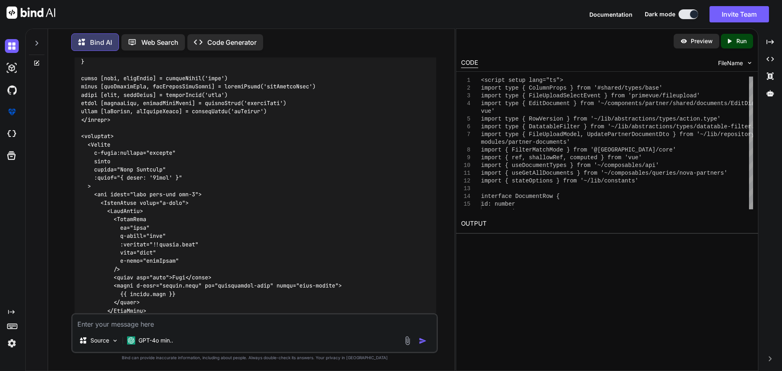
scroll to position [42977, 0]
drag, startPoint x: 125, startPoint y: 263, endPoint x: 72, endPoint y: 261, distance: 53.4
click at [72, 261] on div "You Bind AI To update your index.vue file to have a similar filter syntax and u…" at bounding box center [254, 213] width 366 height 313
click at [98, 322] on textarea at bounding box center [254, 321] width 364 height 15
paste textarea "EditDialog.vue"
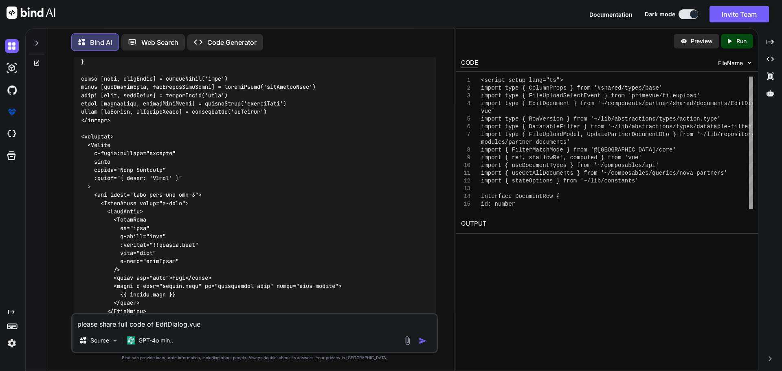
type textarea "please share full code of EditDialog.vue"
click at [422, 342] on img "button" at bounding box center [423, 341] width 8 height 8
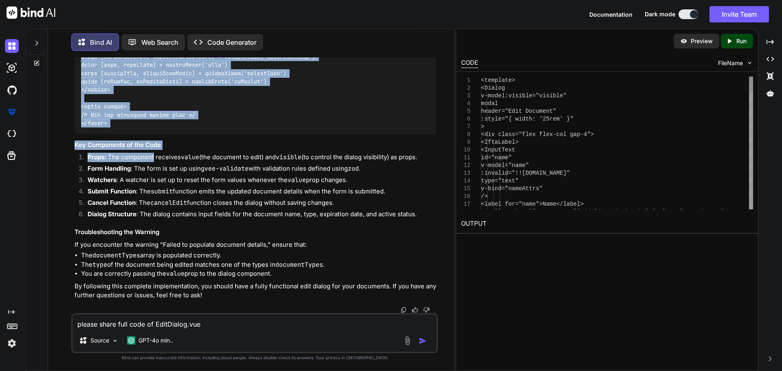
scroll to position [45751, 0]
drag, startPoint x: 81, startPoint y: 134, endPoint x: 138, endPoint y: 123, distance: 58.0
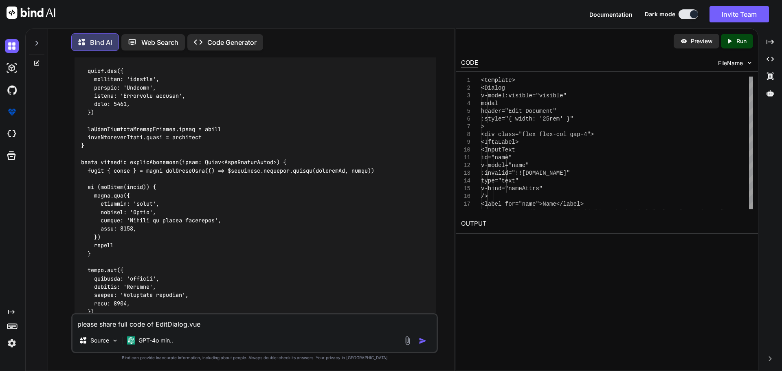
scroll to position [39846, 0]
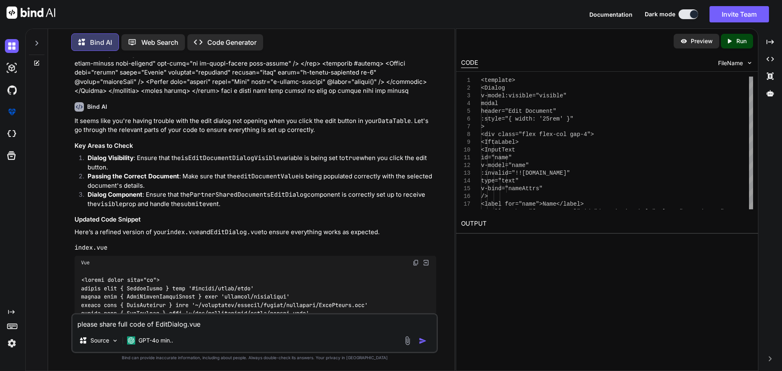
scroll to position [38741, 0]
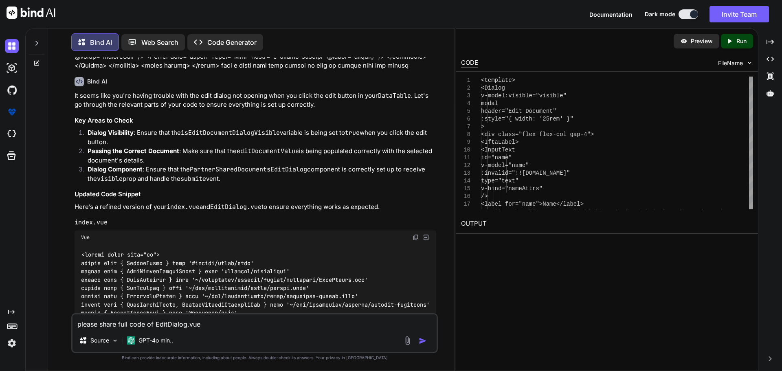
drag, startPoint x: 278, startPoint y: 187, endPoint x: 282, endPoint y: 203, distance: 16.4
drag, startPoint x: 277, startPoint y: 200, endPoint x: 113, endPoint y: 199, distance: 164.1
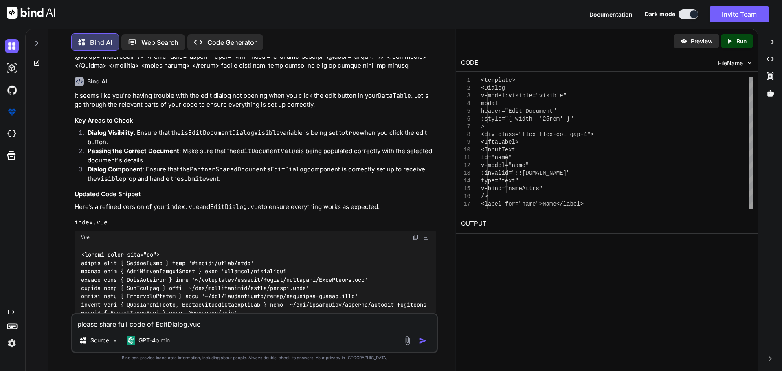
click at [142, 322] on textarea "please share full code of EditDialog.vue" at bounding box center [254, 321] width 364 height 15
type textarea "sti"
click at [15, 42] on img at bounding box center [12, 46] width 14 height 14
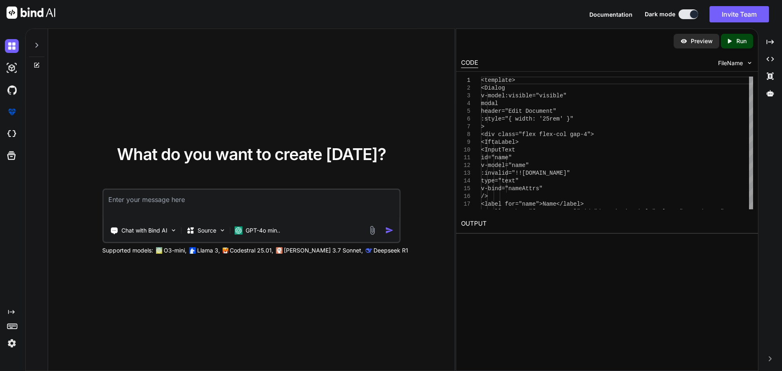
click at [123, 201] on textarea at bounding box center [251, 205] width 296 height 30
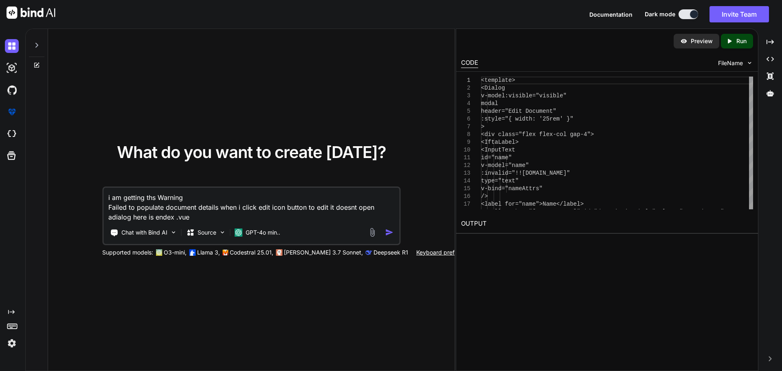
click at [208, 218] on textarea "i am getting ths Warning Failed to populate document details when i click edit …" at bounding box center [251, 205] width 296 height 34
paste textarea "<script setup lang="ts"> import type { ColumnProps } from '#shared/types/base' …"
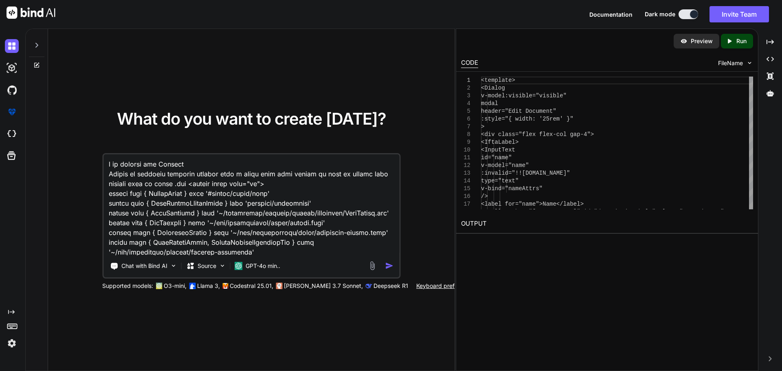
scroll to position [3881, 0]
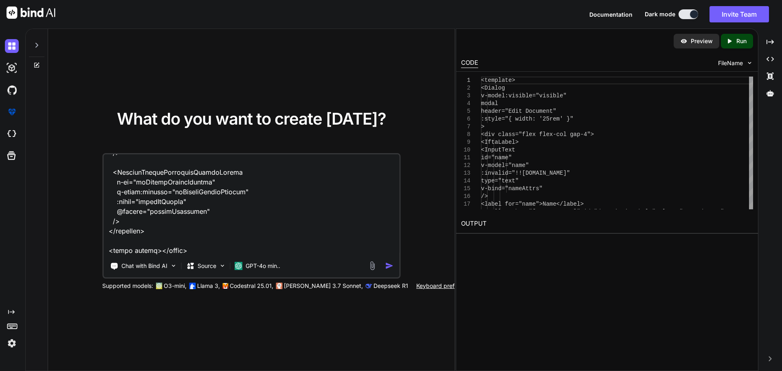
click at [195, 239] on textarea at bounding box center [251, 204] width 296 height 101
paste textarea "C:\nova\Osiris.Nova.Internal.UI\components\partner\shared\documents\EditDialog.…"
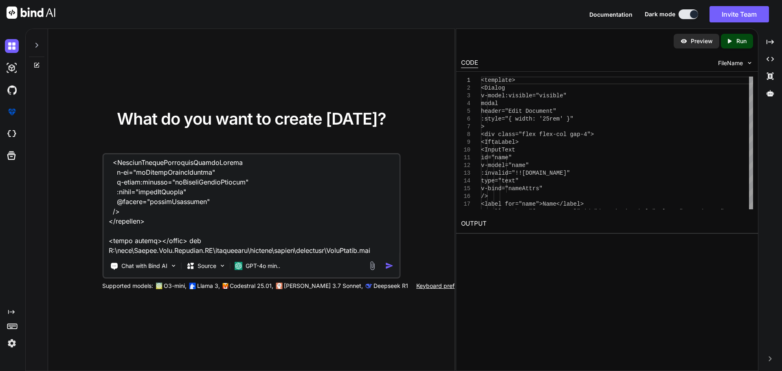
click at [384, 252] on textarea at bounding box center [251, 204] width 296 height 101
paste textarea "<template> <Dialog v-model:visible="visible" modal header="Edit Document" :styl…"
type textarea "i am getting ths Warning Failed to populate document details when i click edit …"
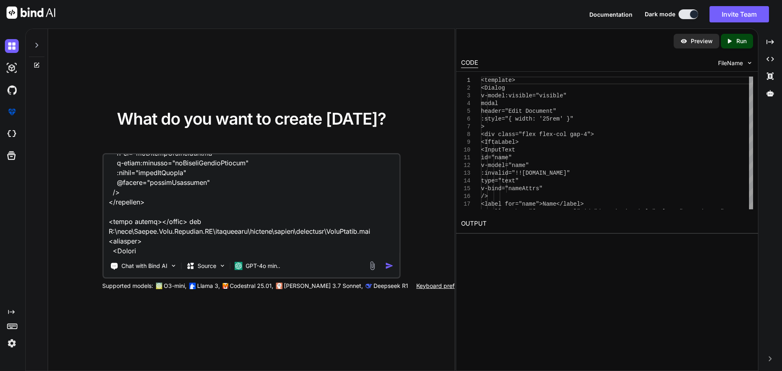
scroll to position [5386, 0]
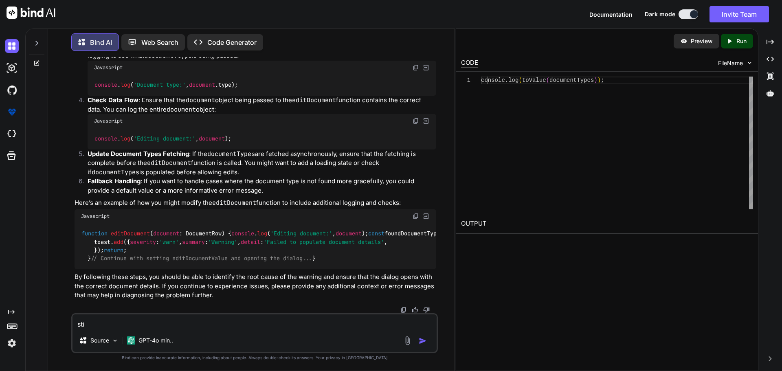
scroll to position [1403, 0]
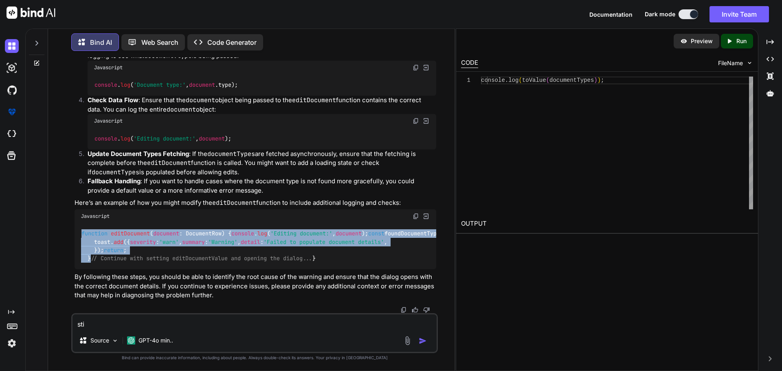
drag, startPoint x: 94, startPoint y: 235, endPoint x: 81, endPoint y: 127, distance: 108.6
click at [81, 223] on div "function editDocument ( document : DocumentRow ) { console . log ( 'Editing doc…" at bounding box center [256, 246] width 362 height 46
click at [137, 230] on span "editDocument" at bounding box center [130, 233] width 39 height 7
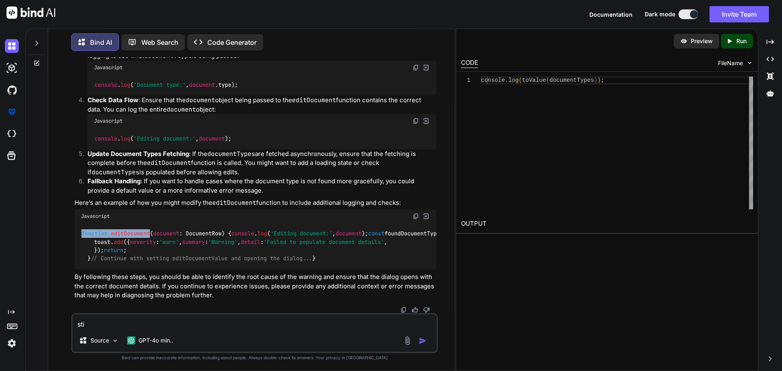
drag, startPoint x: 151, startPoint y: 134, endPoint x: 81, endPoint y: 132, distance: 70.9
click at [81, 223] on div "function editDocument ( document : DocumentRow ) { console . log ( 'Editing doc…" at bounding box center [256, 246] width 362 height 46
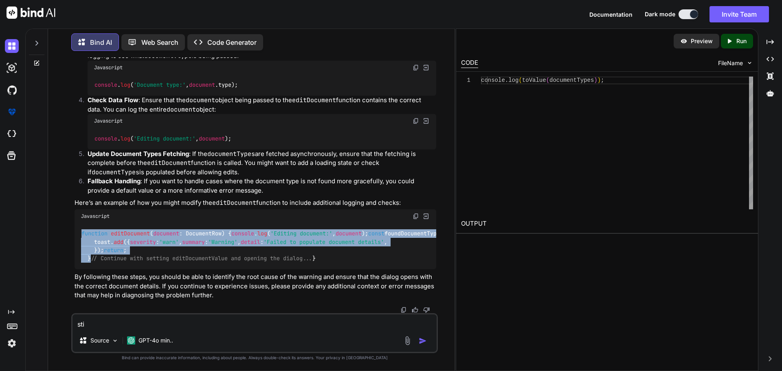
drag, startPoint x: 93, startPoint y: 234, endPoint x: 81, endPoint y: 133, distance: 101.7
click at [81, 223] on div "function editDocument ( document : DocumentRow ) { console . log ( 'Editing doc…" at bounding box center [256, 246] width 362 height 46
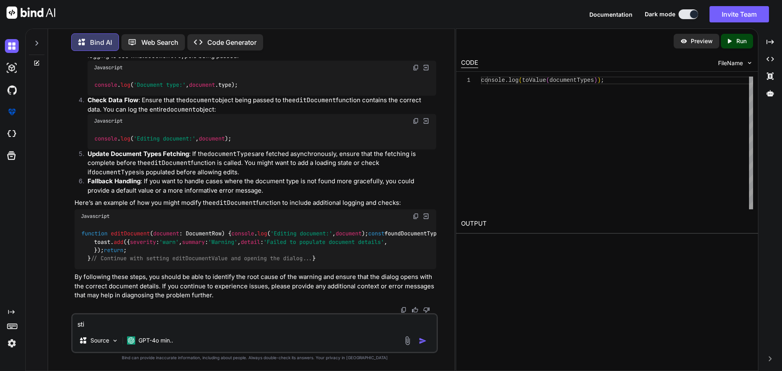
drag, startPoint x: 131, startPoint y: 322, endPoint x: 87, endPoint y: 324, distance: 44.0
click at [87, 324] on textarea "sti" at bounding box center [254, 321] width 364 height 15
paste textarea "Warning Failed to populate document details"
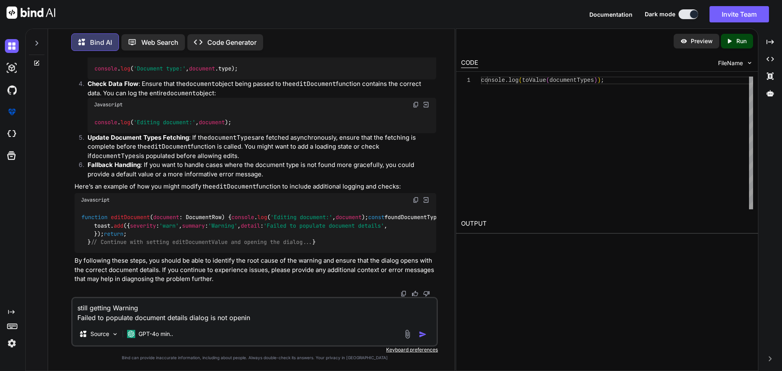
type textarea "still getting Warning Failed to populate document details dialog is not opening"
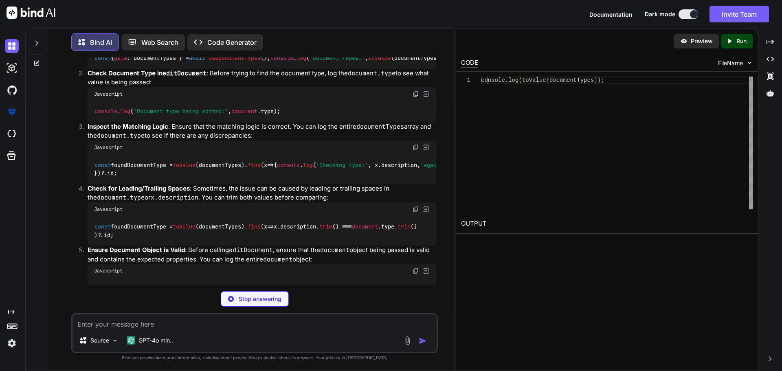
scroll to position [1693, 0]
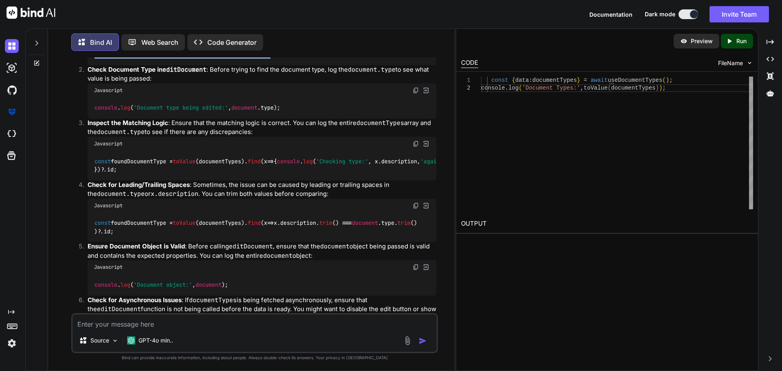
drag, startPoint x: 287, startPoint y: 137, endPoint x: 94, endPoint y: 135, distance: 193.0
click at [89, 65] on div "const { data : documentTypes } = await useDocumentTypes (); console . log ( 'Do…" at bounding box center [262, 54] width 349 height 21
click at [195, 59] on code "const { data : documentTypes } = await useDocumentTypes (); console . log ( 'Do…" at bounding box center [270, 54] width 353 height 9
click at [255, 58] on span "useDocumentTypes" at bounding box center [234, 53] width 52 height 7
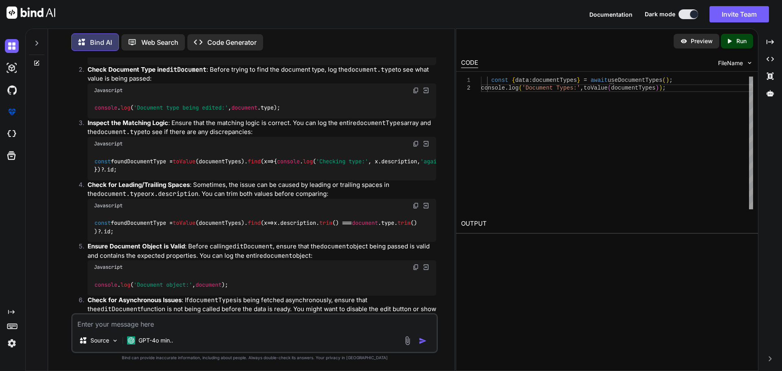
click at [308, 65] on div "const { data : documentTypes } = await useDocumentTypes (); console . log ( 'Do…" at bounding box center [262, 54] width 349 height 21
drag, startPoint x: 280, startPoint y: 135, endPoint x: 221, endPoint y: 136, distance: 59.1
click at [221, 59] on code "const { data : documentTypes } = await useDocumentTypes (); console . log ( 'Do…" at bounding box center [270, 54] width 353 height 9
click at [276, 59] on code "const { data : documentTypes } = await useDocumentTypes (); console . log ( 'Do…" at bounding box center [270, 54] width 353 height 9
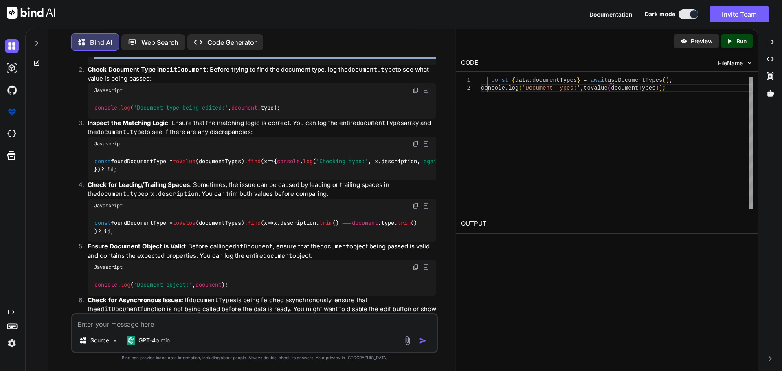
drag, startPoint x: 285, startPoint y: 146, endPoint x: 94, endPoint y: 134, distance: 192.2
click at [94, 65] on div "const { data : documentTypes } = await useDocumentTypes (); console . log ( 'Do…" at bounding box center [262, 54] width 349 height 21
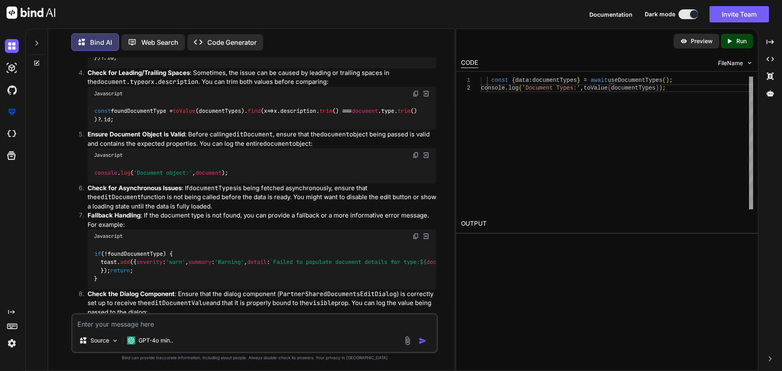
scroll to position [1815, 0]
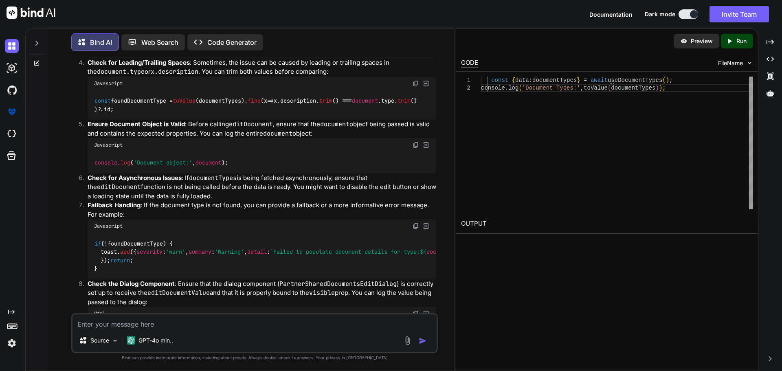
click at [143, 52] on code "const foundDocumentType = toValue (documentTypes). find ( x => { console . log …" at bounding box center [356, 43] width 525 height 17
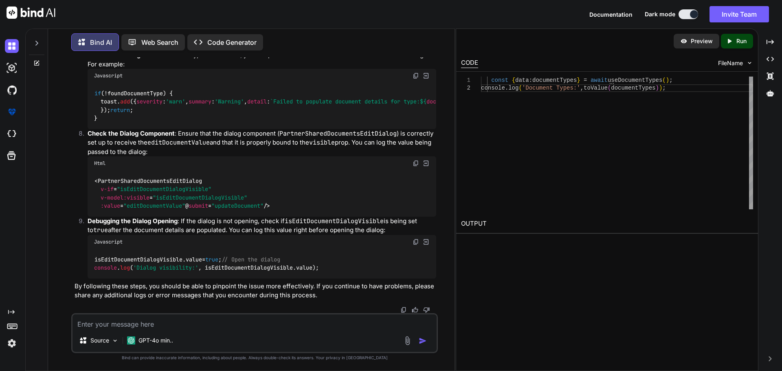
scroll to position [2129, 0]
drag, startPoint x: 101, startPoint y: 209, endPoint x: 90, endPoint y: 165, distance: 46.1
click at [90, 170] on div "< PartnerSharedDocumentsEditDialog v-if = "isEditDocumentDialogVisible" v-model…" at bounding box center [262, 193] width 349 height 46
click at [153, 322] on textarea at bounding box center [254, 321] width 364 height 15
paste textarea "Editing document: Proxy(Object) {id: 3, name: 'Address.png', isDeleted: false, …"
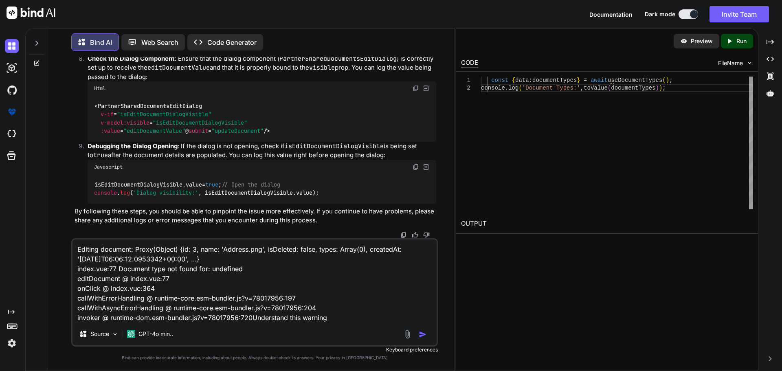
click at [237, 288] on textarea "Editing document: Proxy(Object) {id: 3, name: 'Address.png', isDeleted: false, …" at bounding box center [254, 280] width 364 height 83
paste textarea
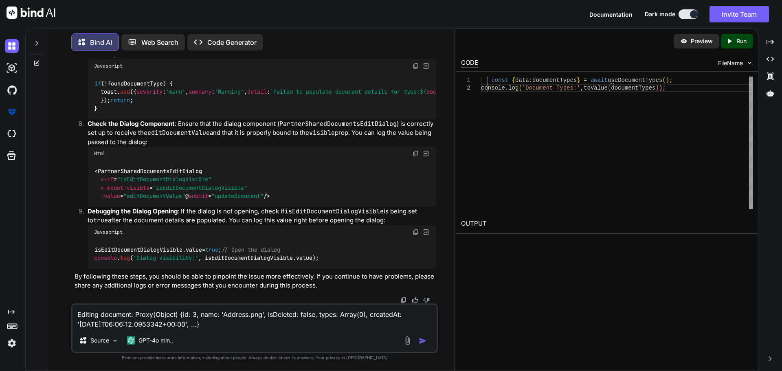
click at [198, 325] on textarea "Editing document: Proxy(Object) {id: 3, name: 'Address.png', isDeleted: false, …" at bounding box center [254, 317] width 364 height 24
paste textarea "Document type not found for: undefined editDocument @ index.vue:77 onClick @ in…"
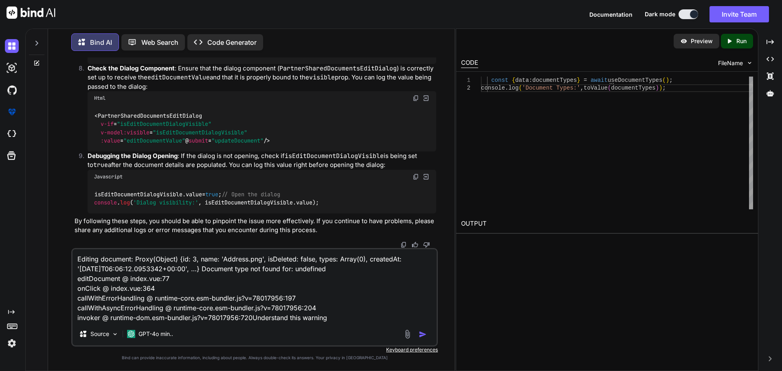
type textarea "Editing document: Proxy(Object) {id: 3, name: 'Address.png', isDeleted: false, …"
click at [422, 331] on img "button" at bounding box center [423, 334] width 8 height 8
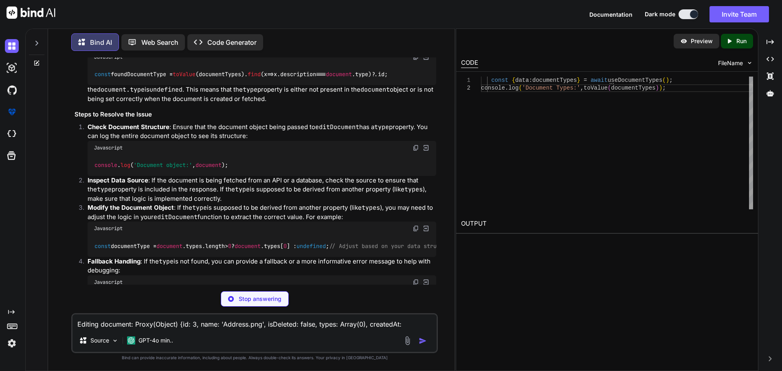
scroll to position [2456, 0]
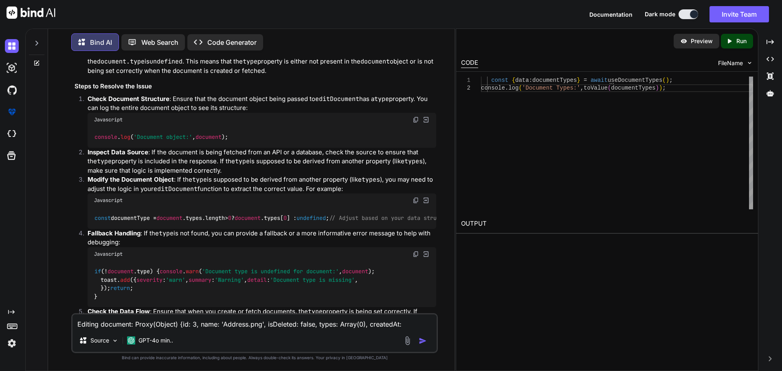
drag, startPoint x: 151, startPoint y: 156, endPoint x: 99, endPoint y: 156, distance: 52.9
drag, startPoint x: 94, startPoint y: 217, endPoint x: 423, endPoint y: 215, distance: 329.8
click at [423, 57] on div "const foundDocumentType = toValue (documentTypes). find ( x => x. description =…" at bounding box center [262, 46] width 349 height 21
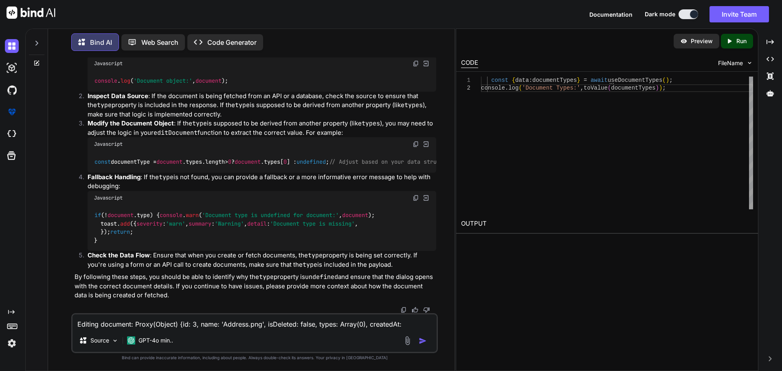
scroll to position [2730, 0]
